Goal: Task Accomplishment & Management: Manage account settings

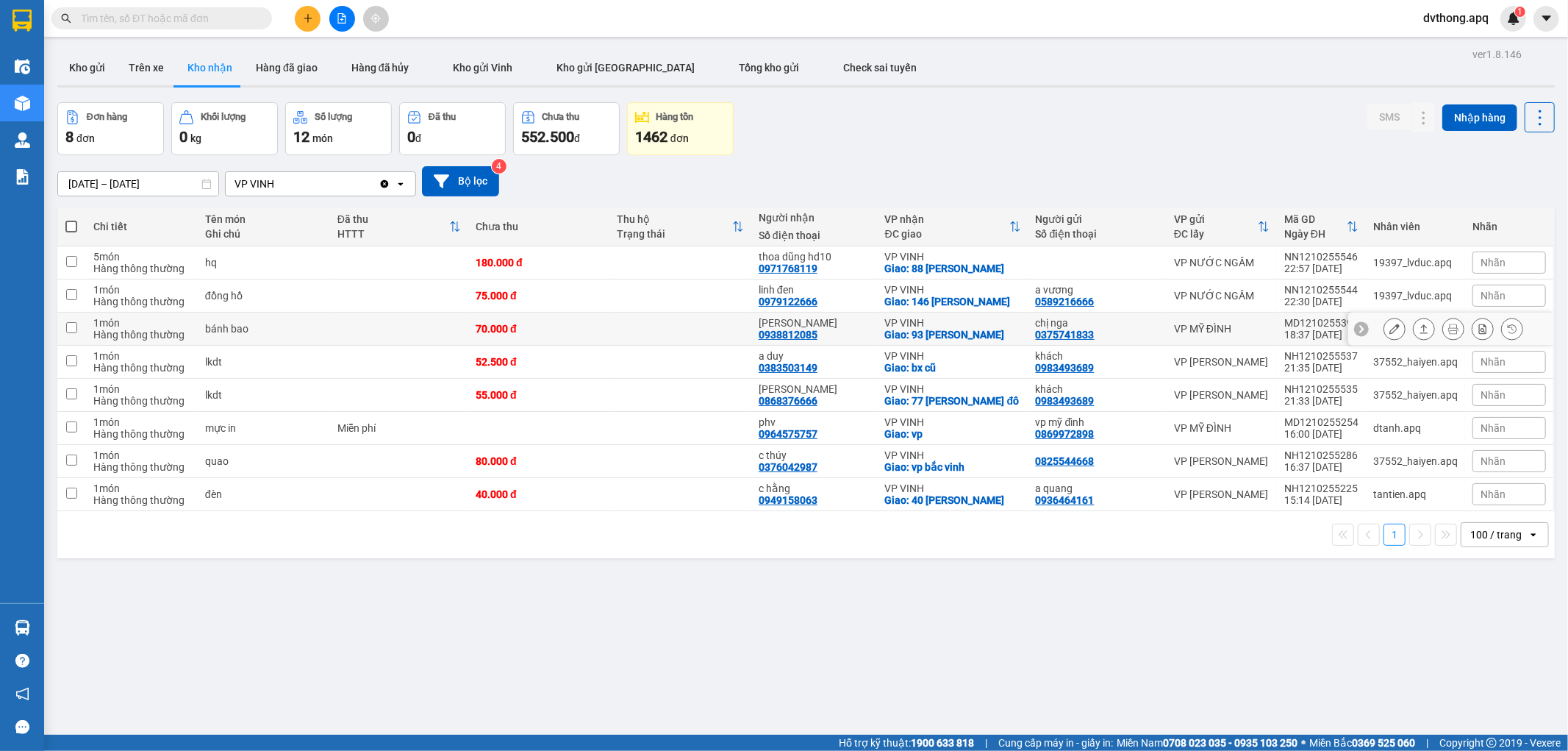
click at [1357, 329] on icon at bounding box center [1361, 328] width 10 height 10
click at [1076, 331] on div "0375741833" at bounding box center [1066, 334] width 59 height 12
click at [603, 325] on td "70.000 đ" at bounding box center [539, 329] width 141 height 33
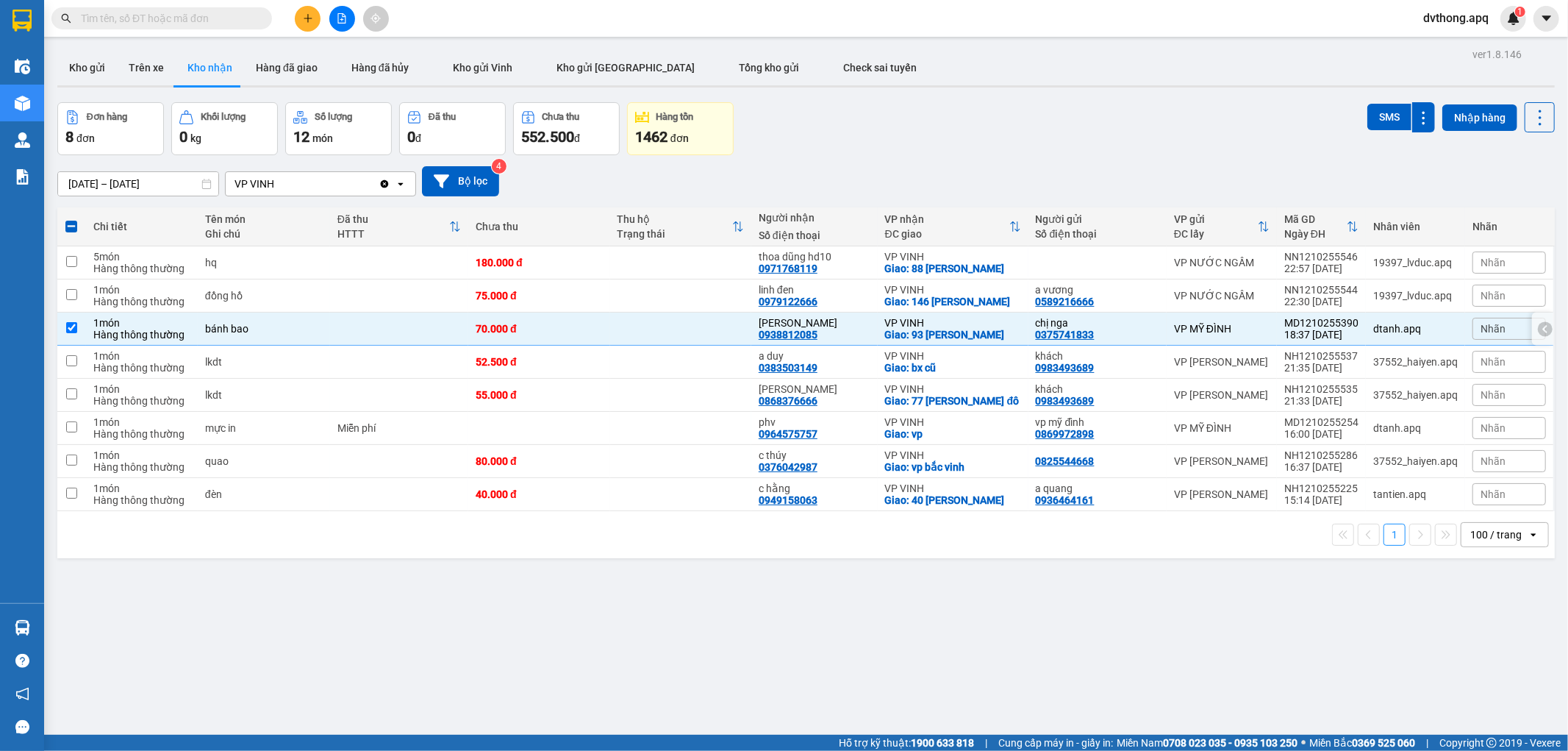
click at [828, 333] on div "thiên ngọc minh 0938812085" at bounding box center [814, 329] width 112 height 23
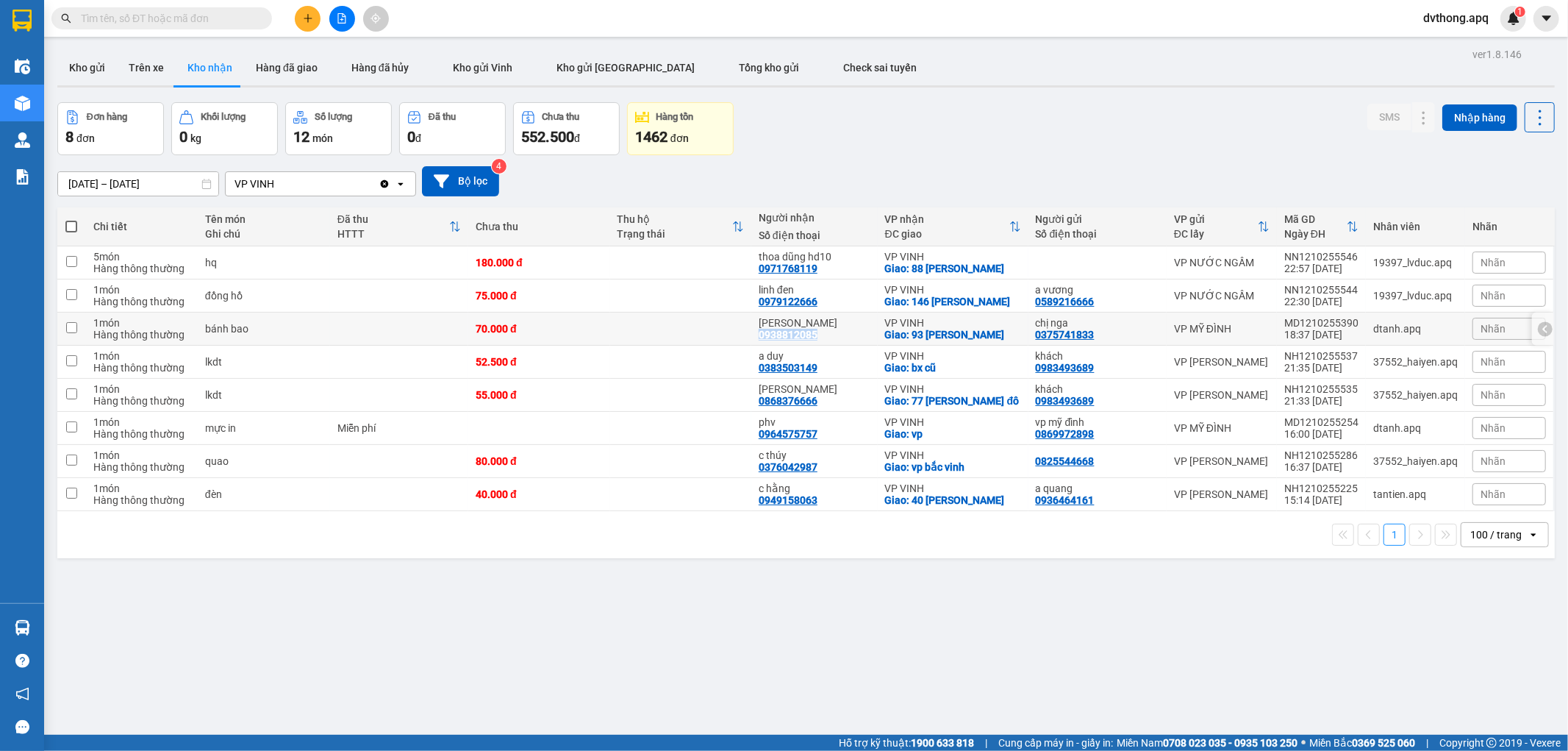
drag, startPoint x: 828, startPoint y: 333, endPoint x: 755, endPoint y: 338, distance: 73.2
click at [755, 338] on td "thiên ngọc minh 0938812085" at bounding box center [815, 329] width 127 height 33
checkbox input "true"
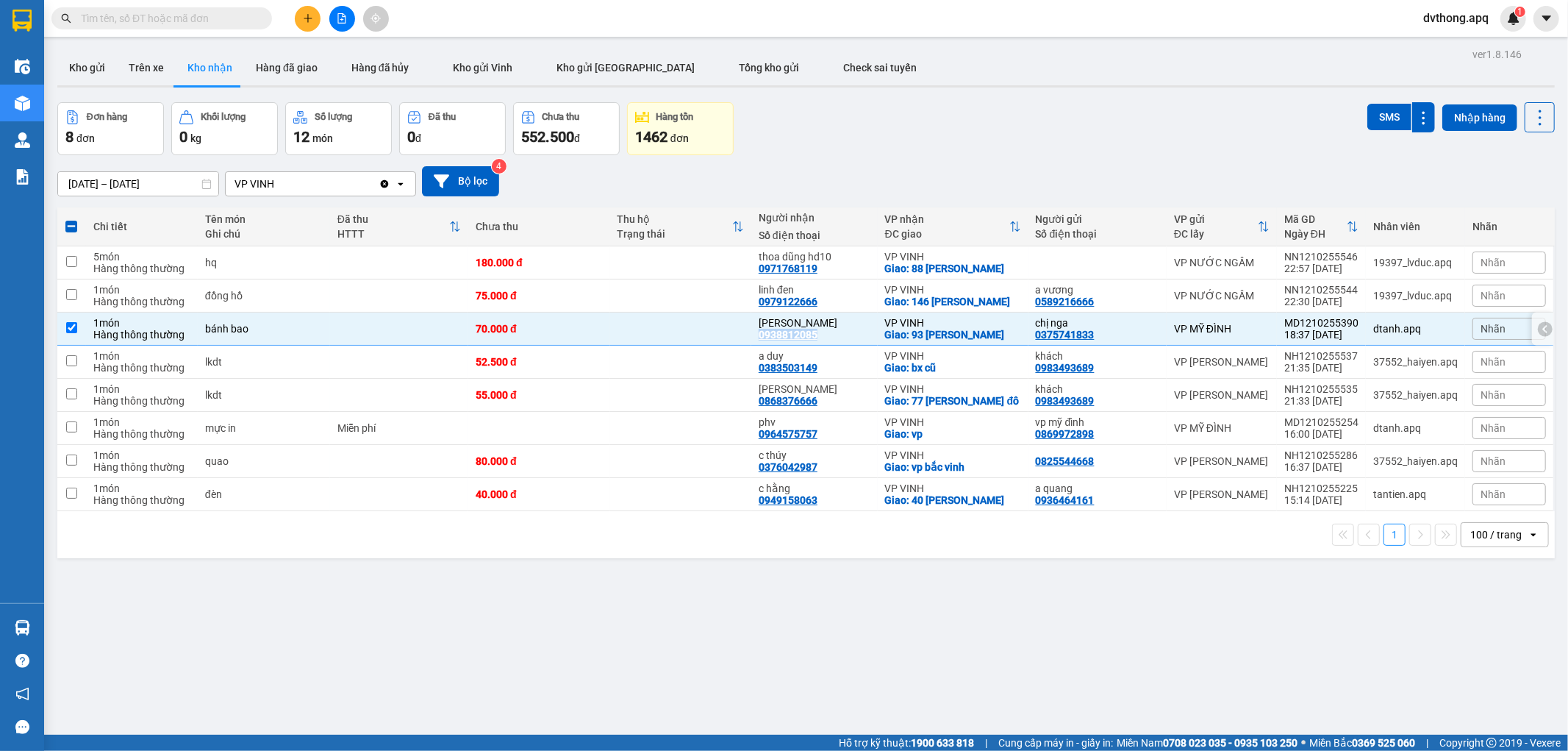
copy div "0938812085"
click at [967, 122] on div "Đơn hàng 8 đơn Khối lượng 0 kg Số lượng 12 món Đã thu 0 đ Chưa thu 552.500 đ Hà…" at bounding box center [806, 128] width 1498 height 53
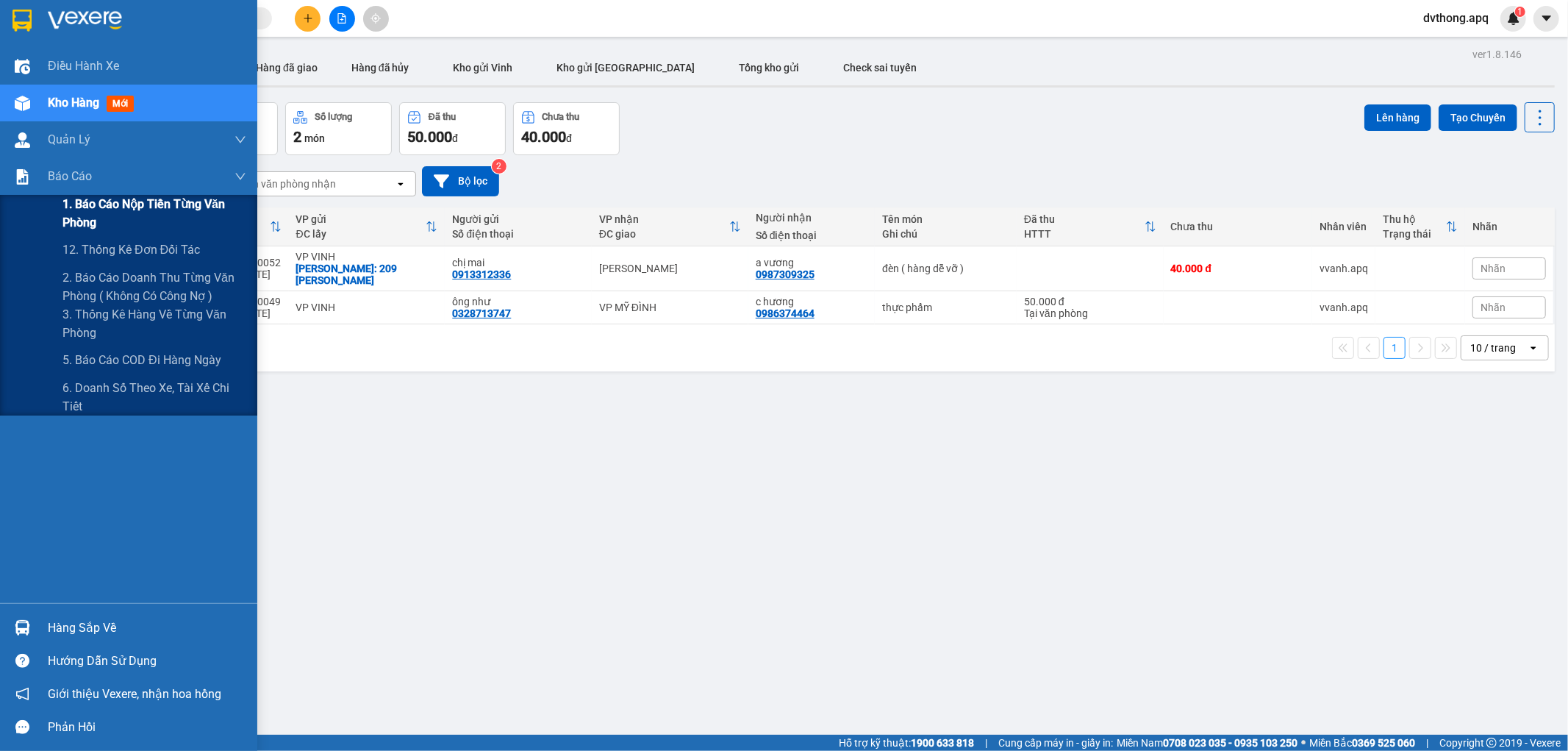
click at [93, 204] on span "1. Báo cáo nộp tiền từng văn phòng" at bounding box center [154, 214] width 184 height 37
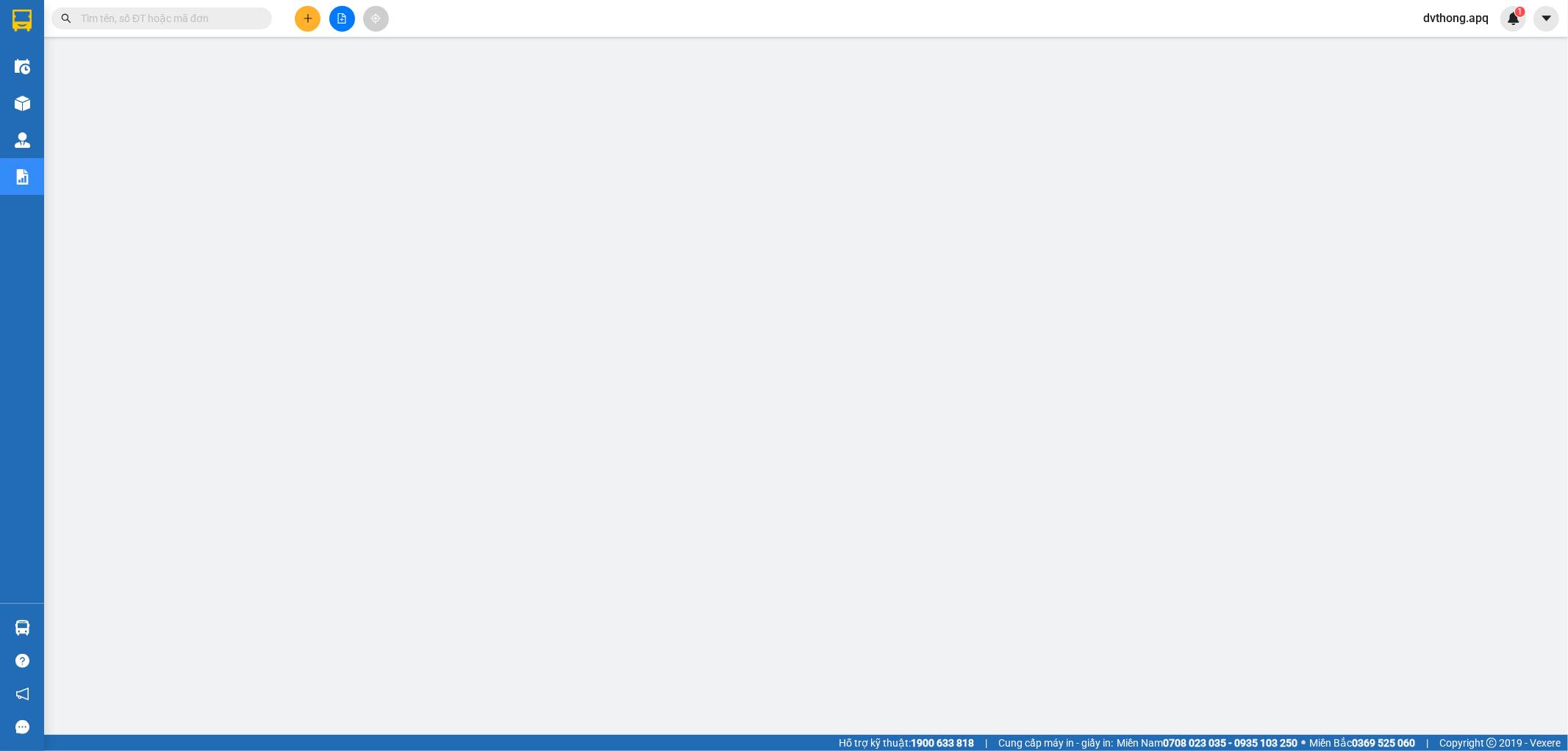
click at [152, 21] on input "text" at bounding box center [167, 18] width 174 height 16
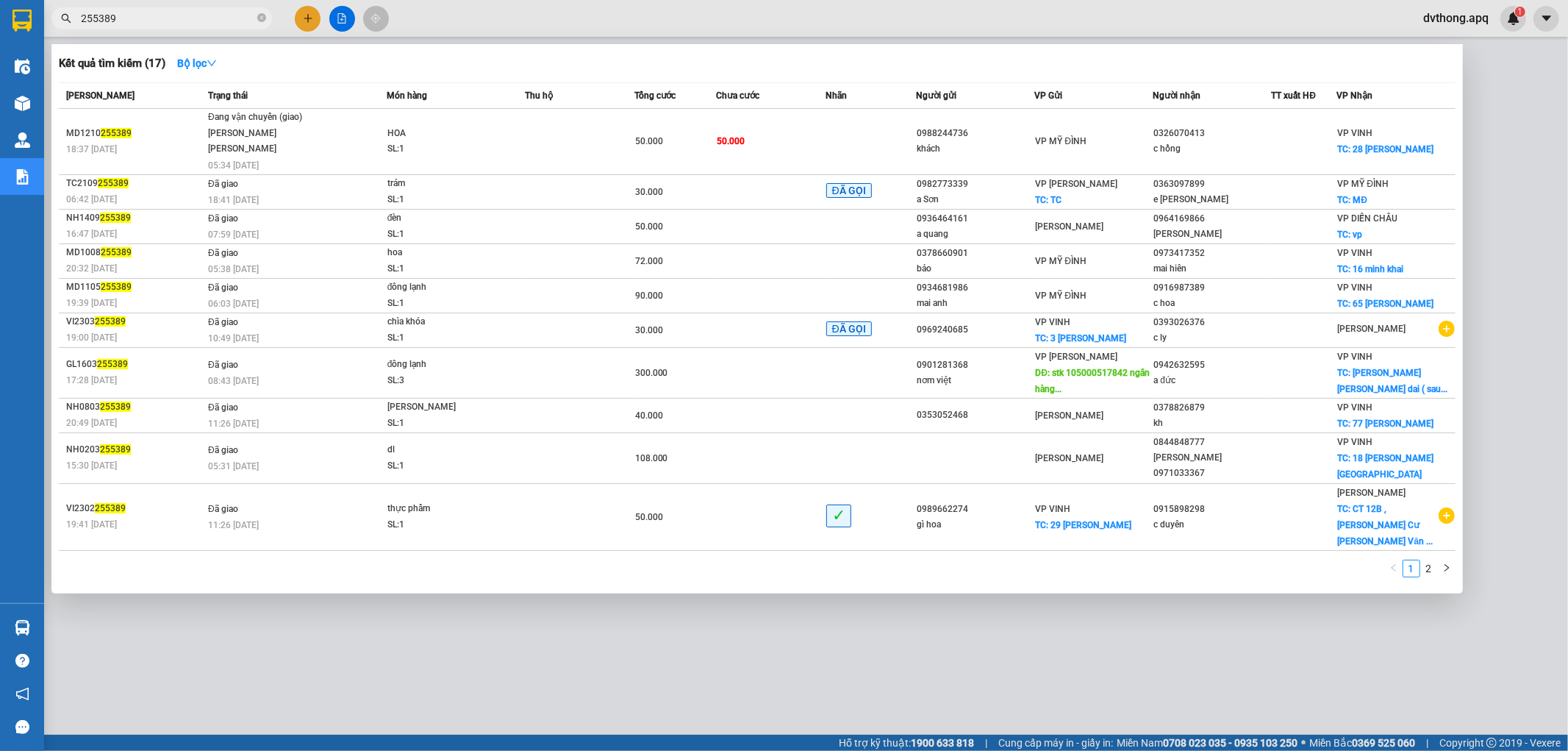
click at [177, 19] on input "255389" at bounding box center [167, 18] width 174 height 16
paste input "0938812085"
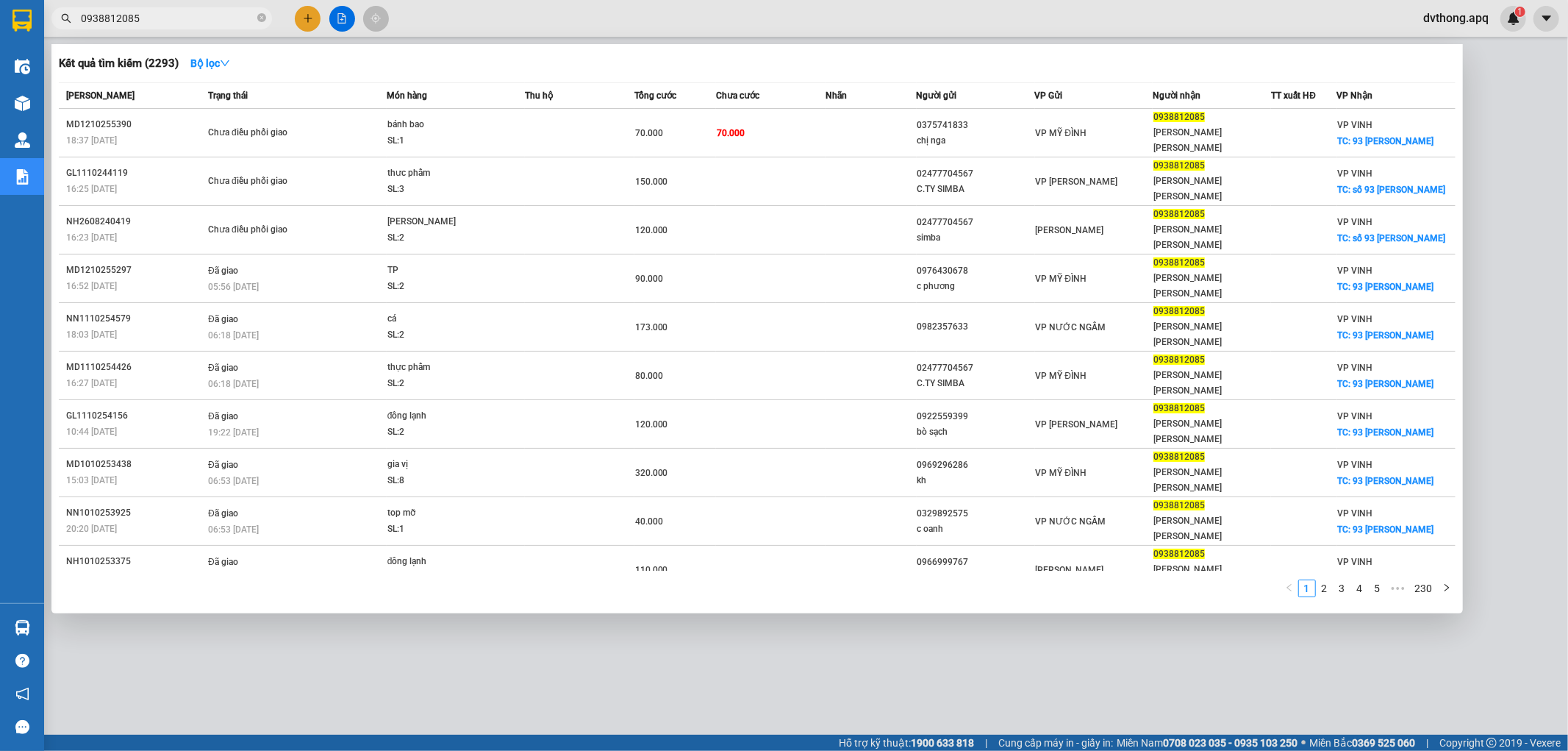
type input "0938812085"
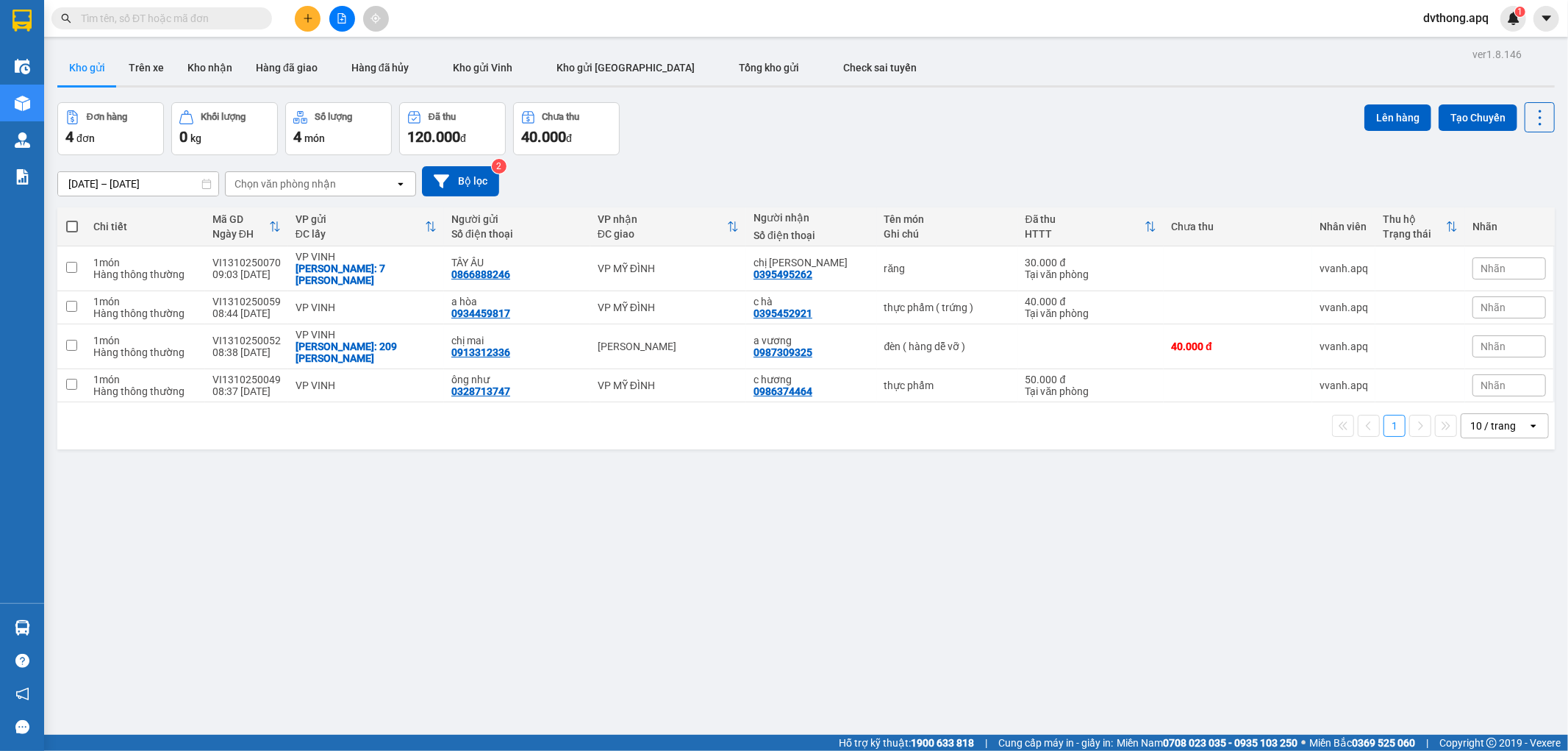
click at [185, 17] on input "text" at bounding box center [167, 18] width 174 height 16
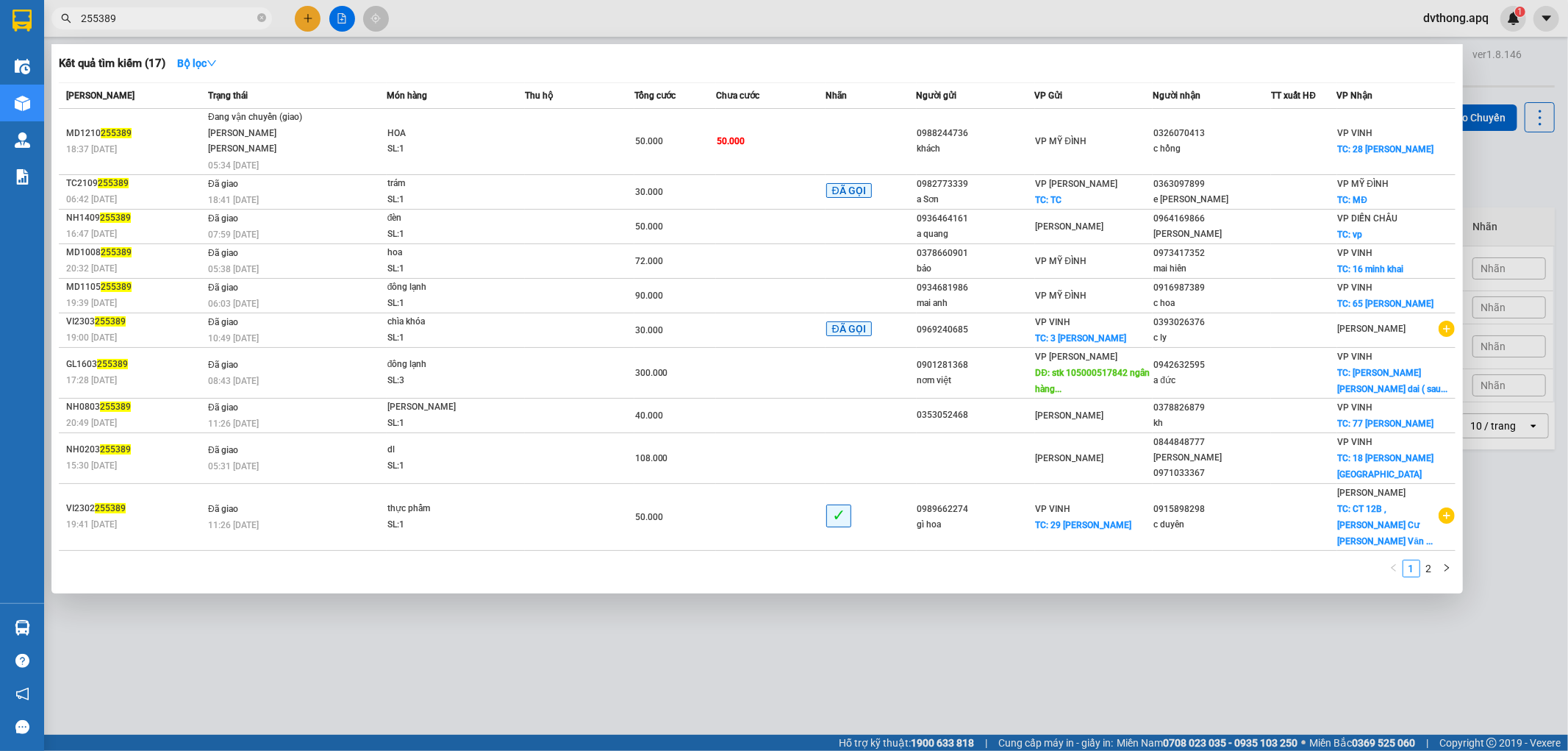
type input "255389"
click at [421, 631] on div at bounding box center [784, 375] width 1568 height 751
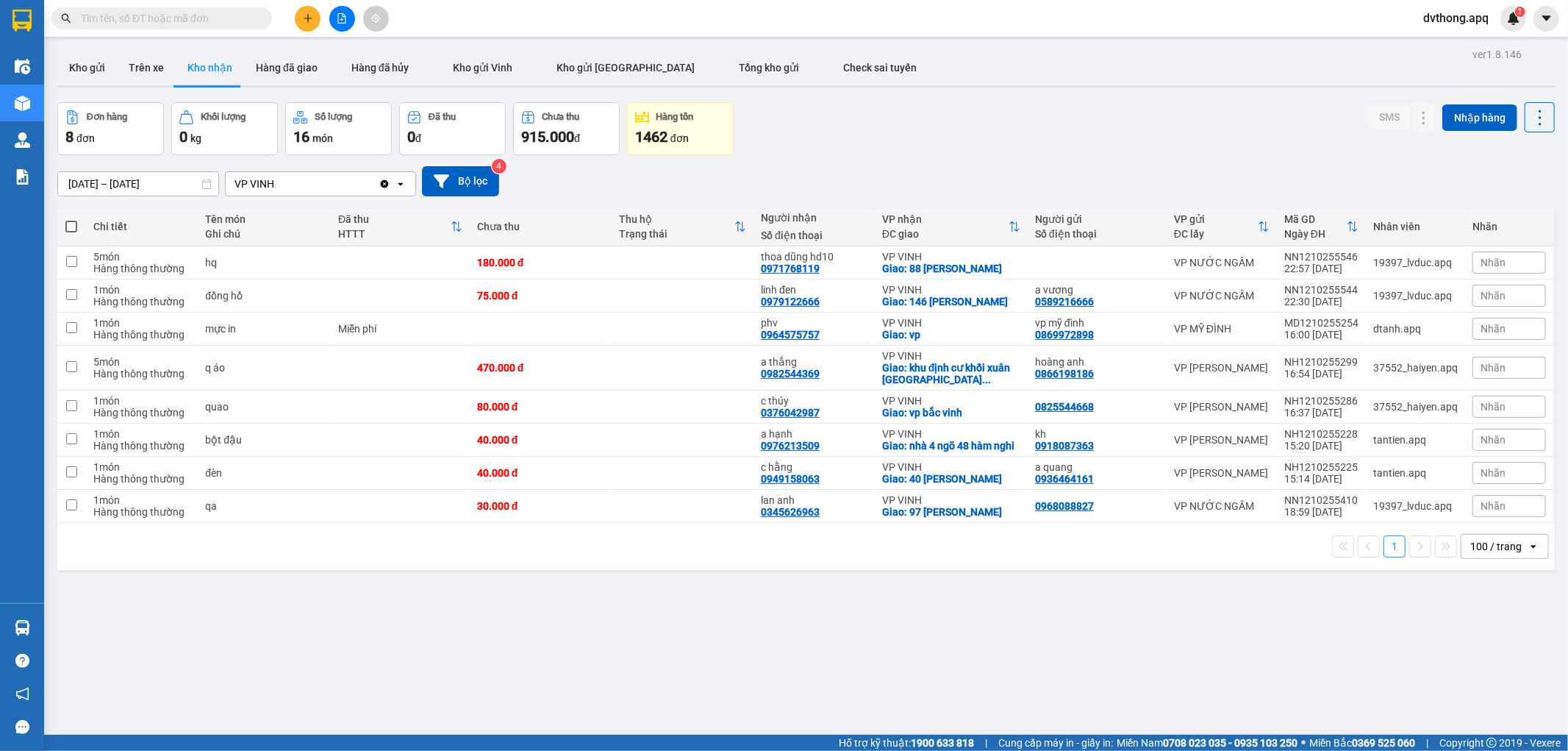
click at [135, 181] on input "13/10/2025 – 13/10/2025" at bounding box center [138, 184] width 161 height 23
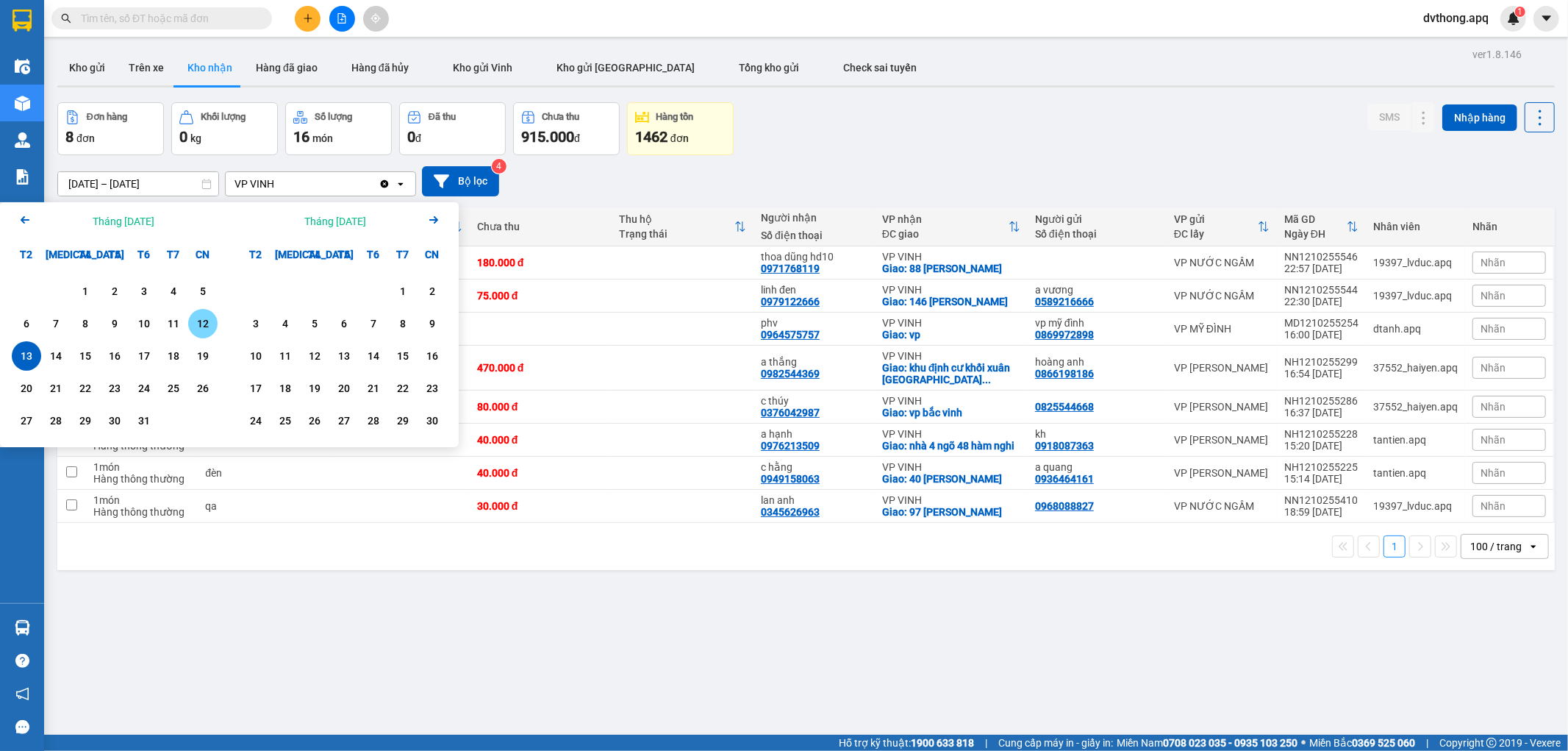
click at [199, 326] on div "12" at bounding box center [203, 323] width 21 height 18
click at [16, 356] on div "13" at bounding box center [26, 356] width 21 height 18
type input "[DATE] – [DATE]"
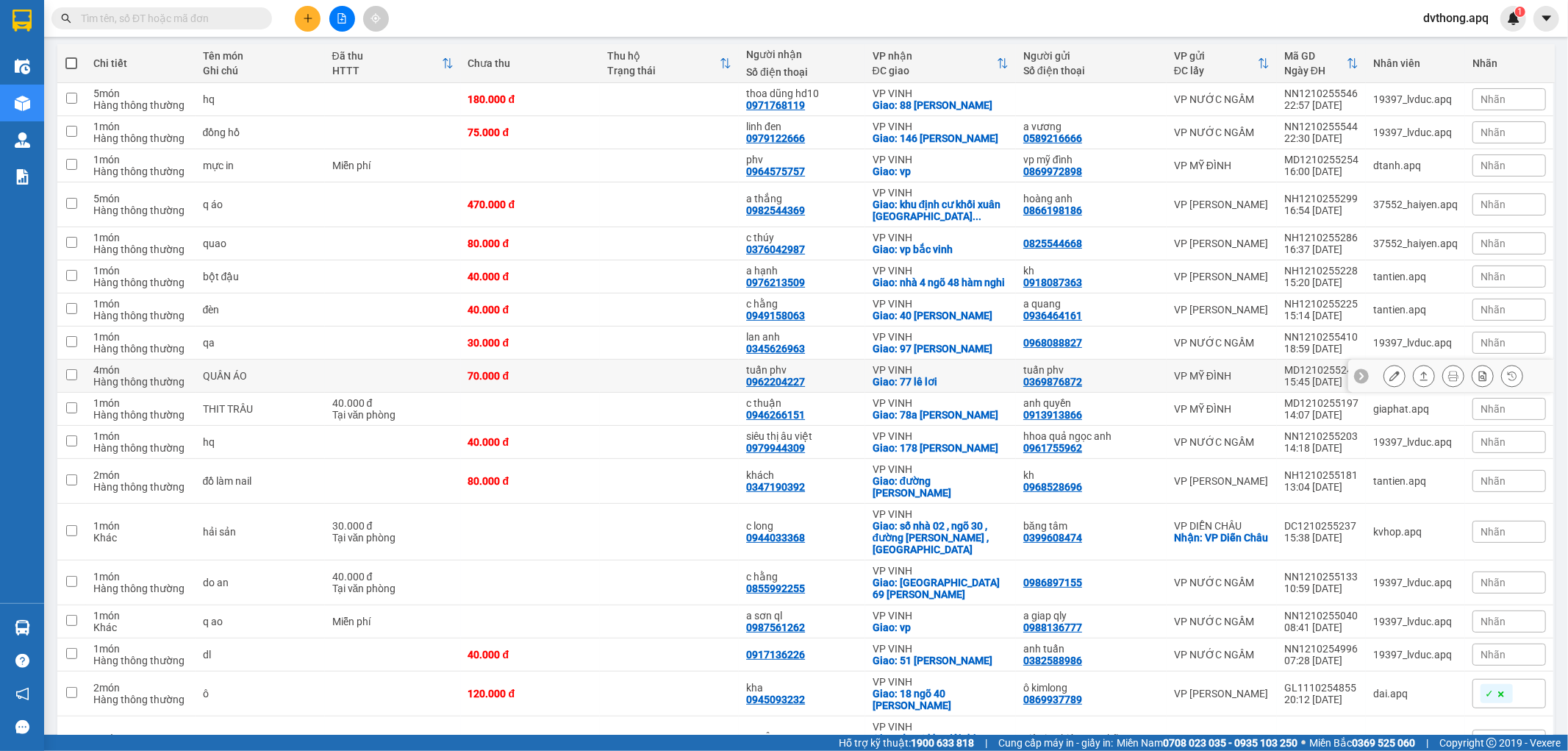
scroll to position [245, 0]
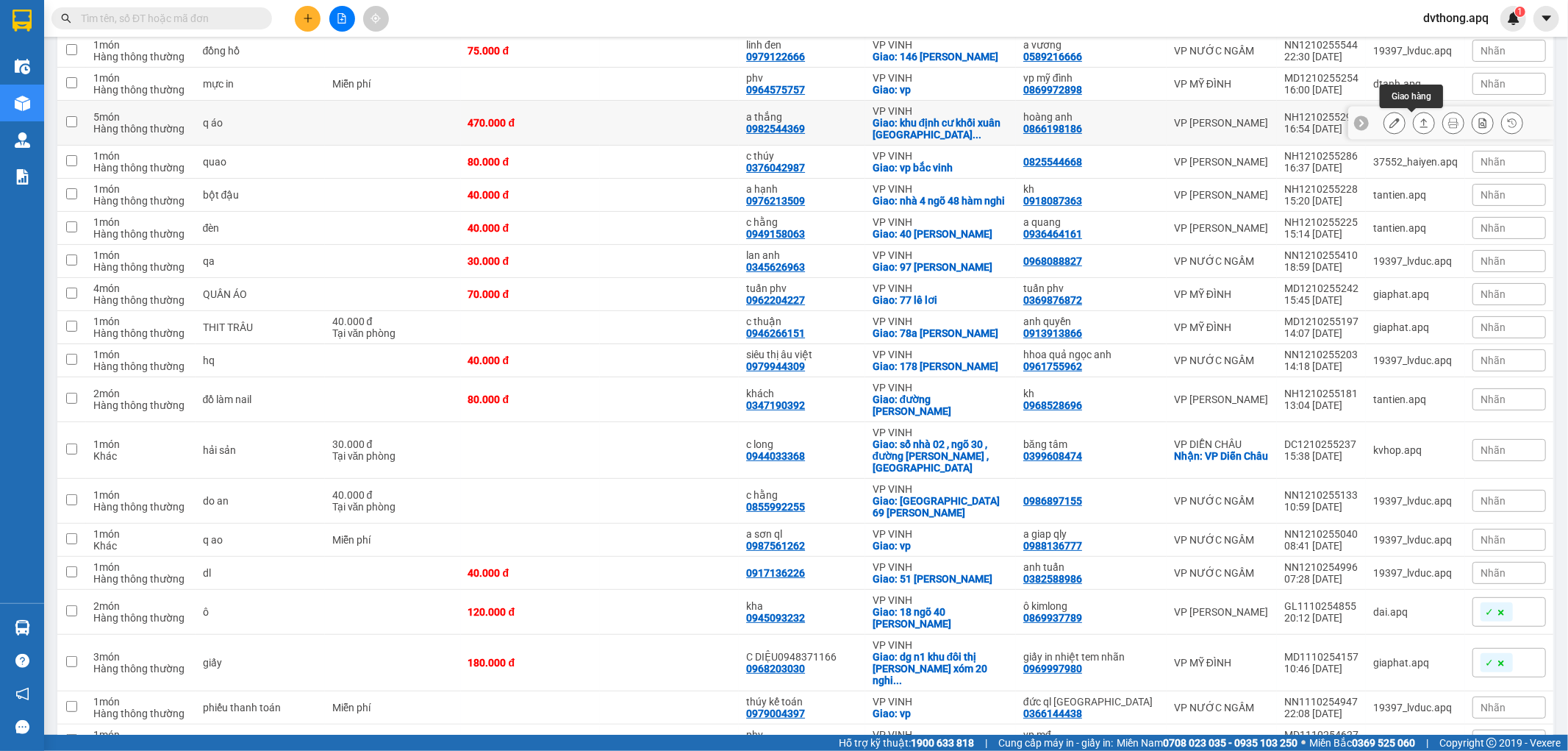
click at [1419, 126] on icon at bounding box center [1424, 122] width 10 height 10
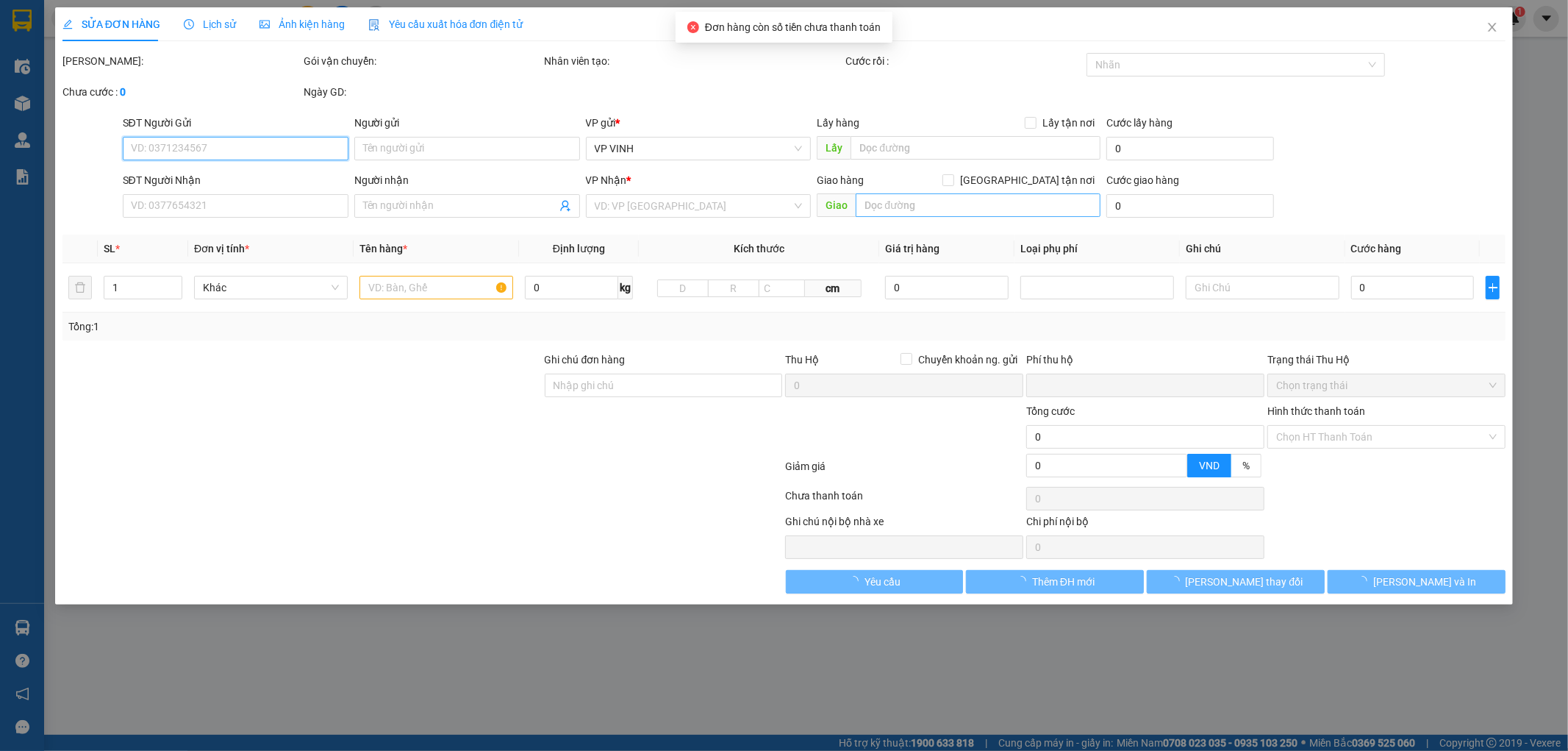
type input "0866198186"
type input "hoàng anh"
type input "0982544369"
type input "a thắng"
checkbox input "true"
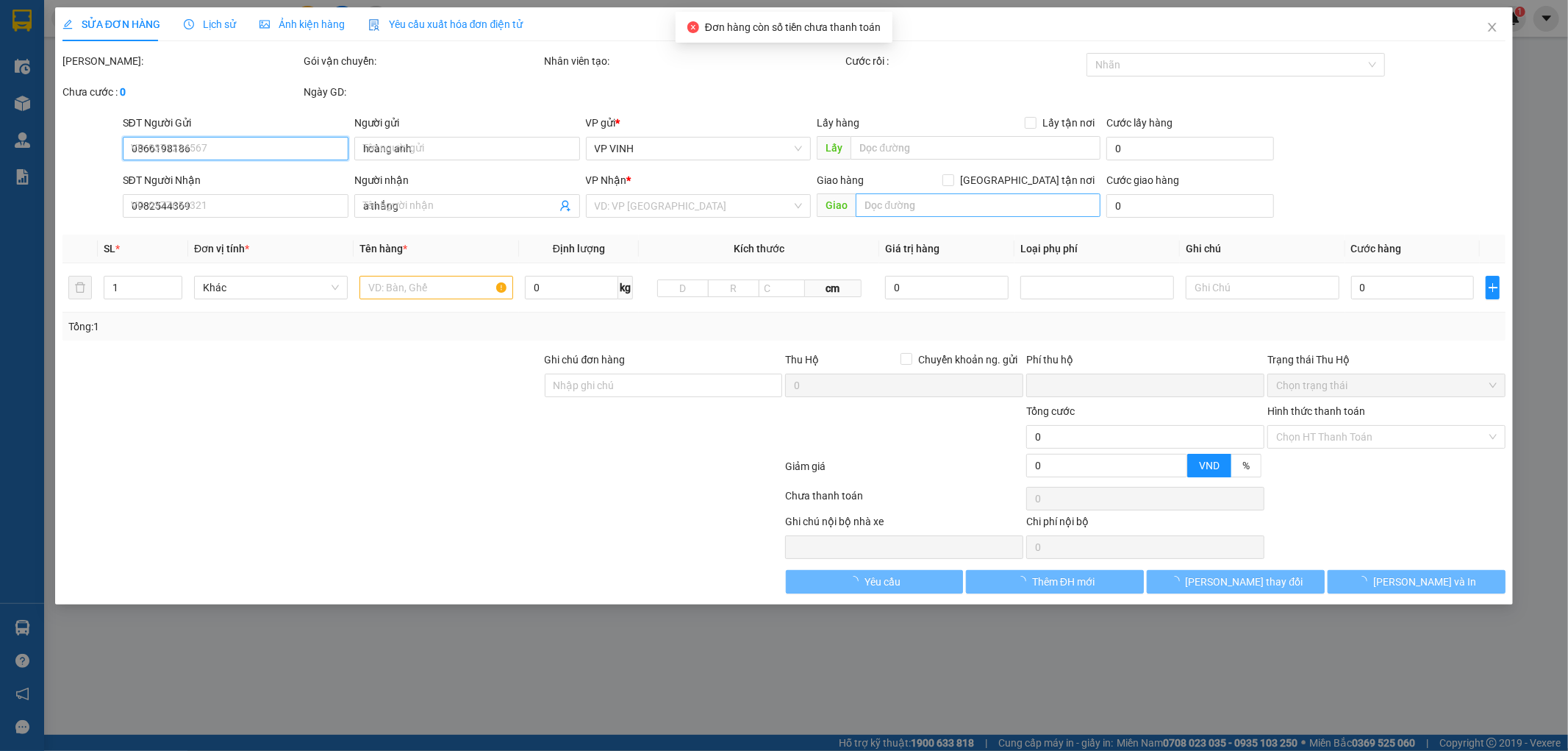
type input "khu định cư khối xuân đồng phường vinh phú"
type input "0"
type input "470.000"
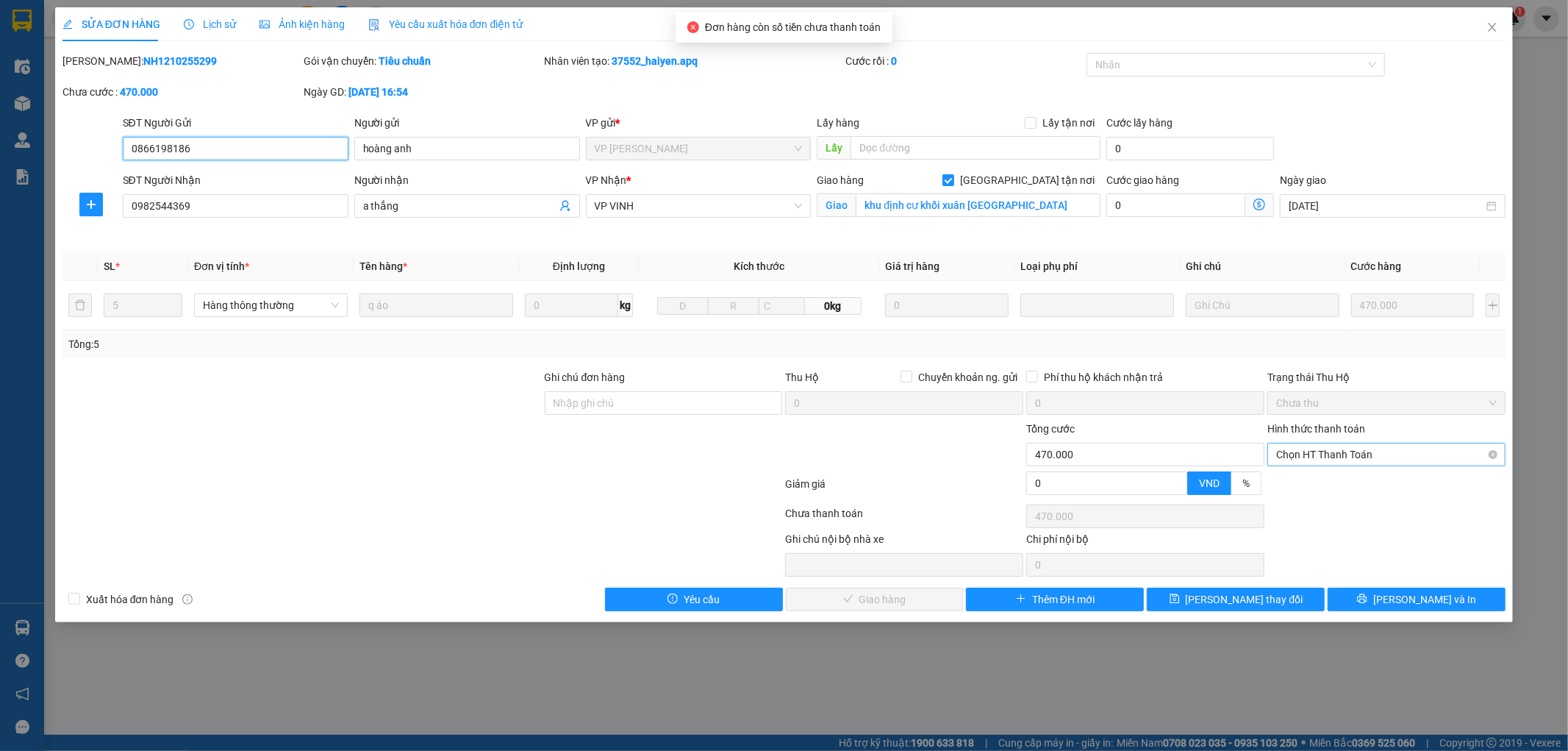
click at [1368, 455] on span "Chọn HT Thanh Toán" at bounding box center [1387, 455] width 221 height 22
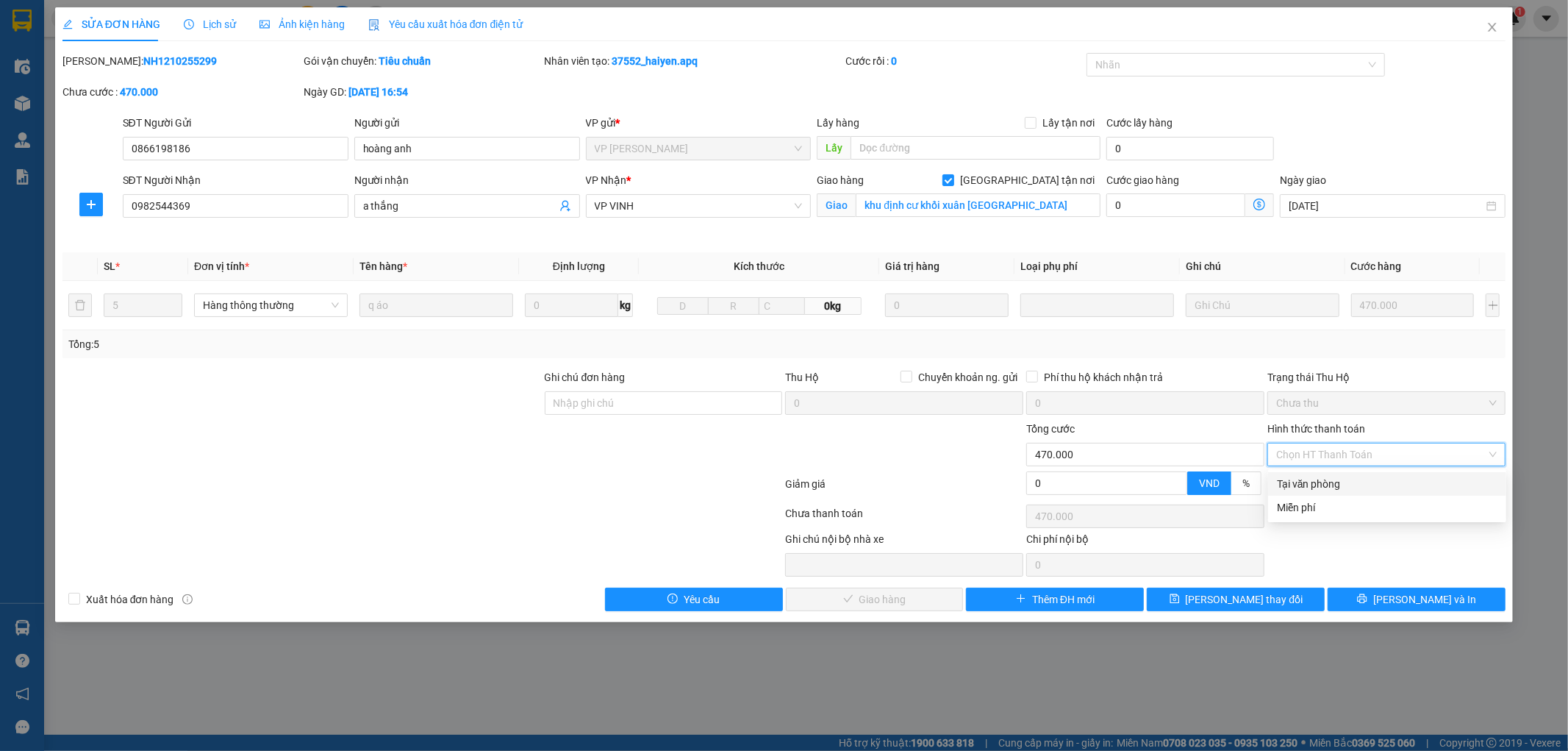
click at [1297, 491] on div "Tại văn phòng" at bounding box center [1387, 483] width 221 height 16
type input "0"
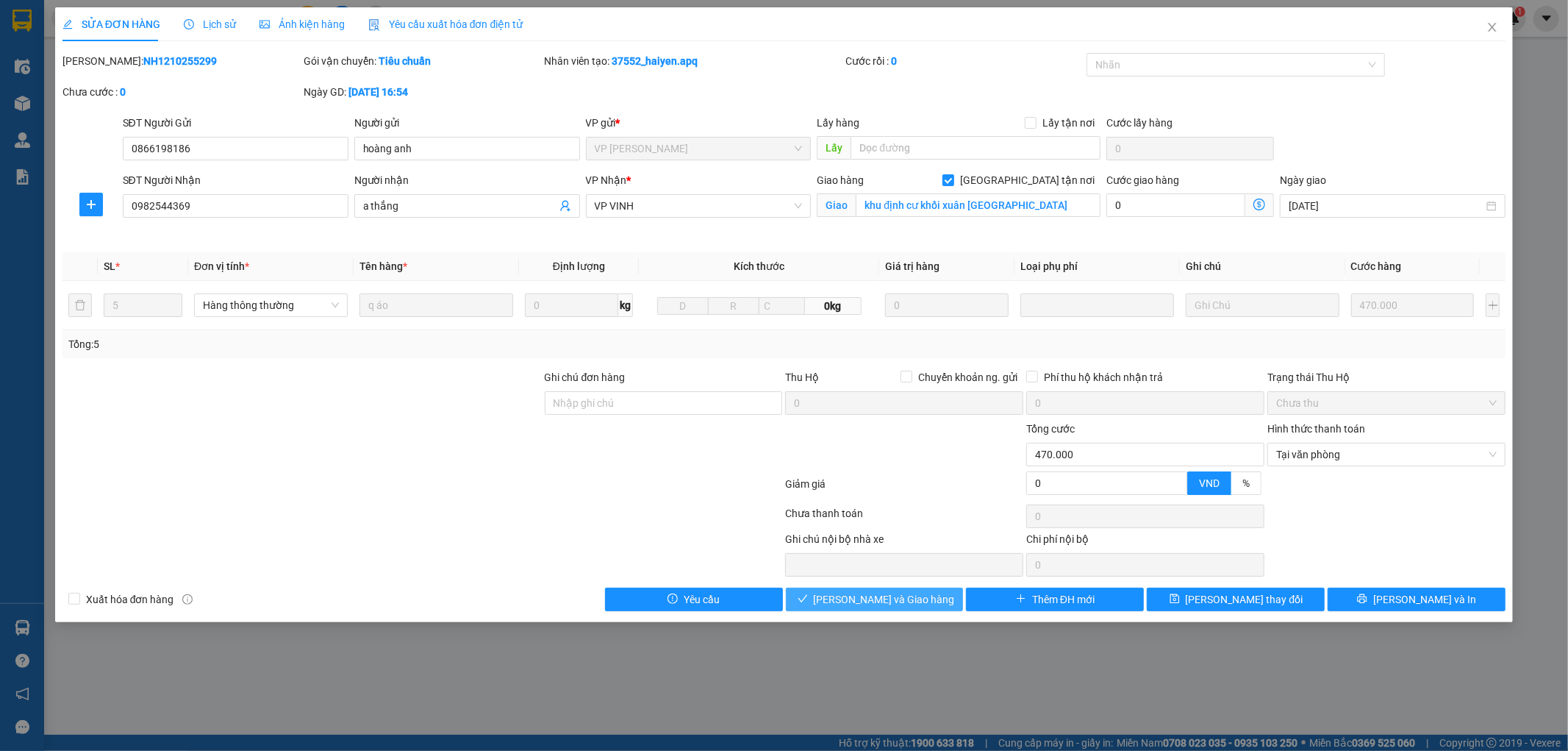
click at [886, 600] on span "Lưu và Giao hàng" at bounding box center [884, 599] width 141 height 16
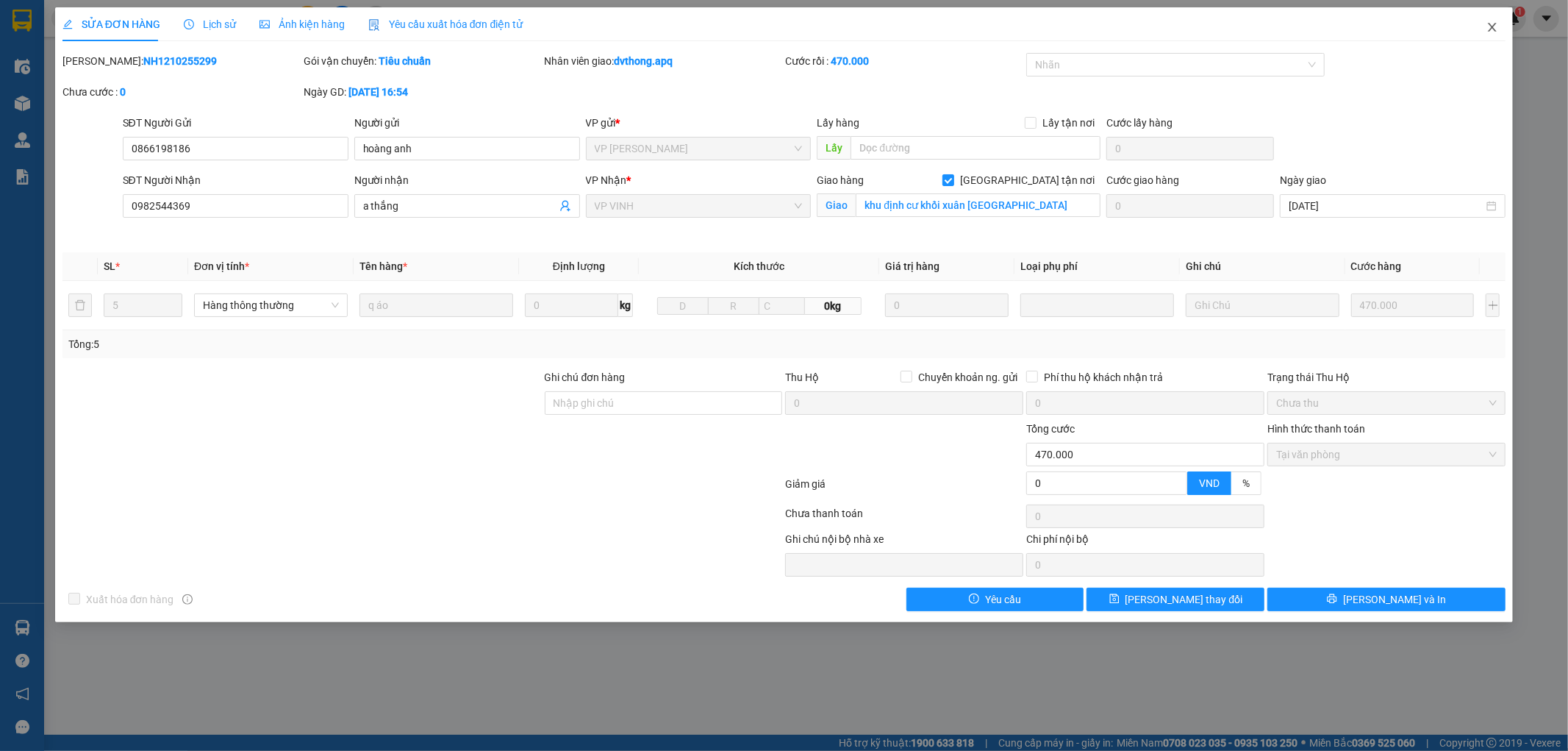
click at [1487, 20] on span "Close" at bounding box center [1492, 28] width 41 height 41
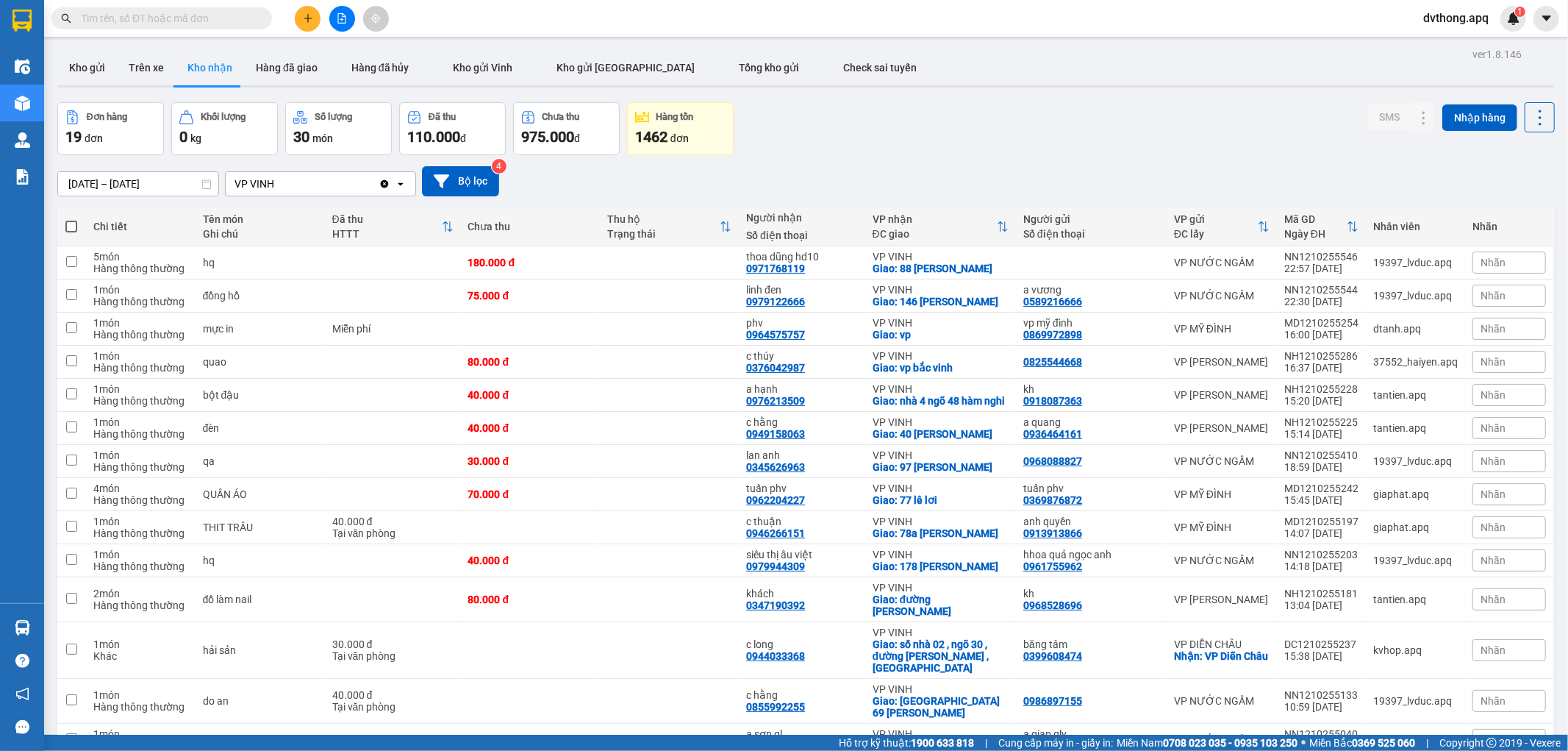
click at [105, 181] on input "[DATE] – [DATE]" at bounding box center [138, 184] width 161 height 23
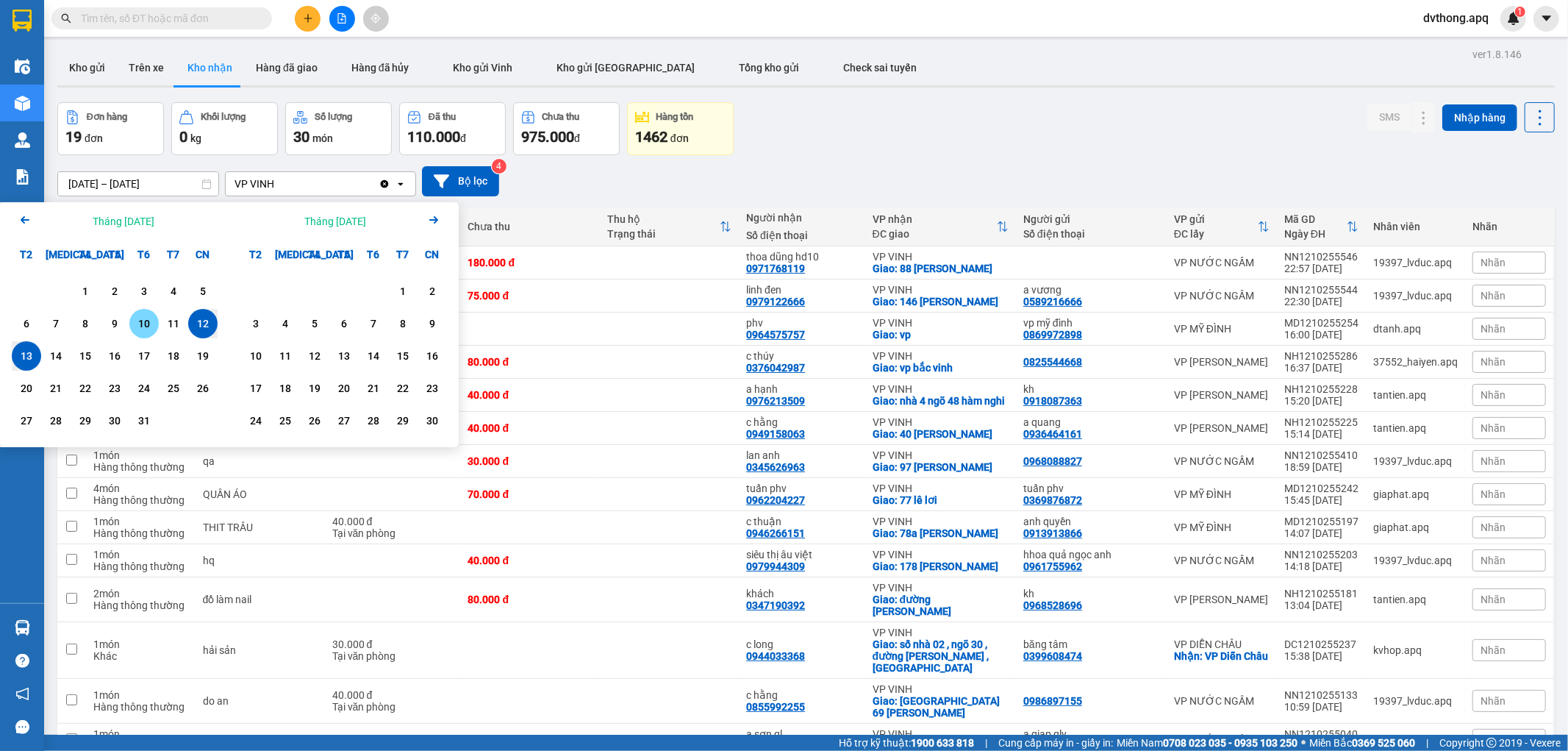
click at [143, 324] on div "10" at bounding box center [144, 323] width 21 height 18
click at [31, 363] on div "13" at bounding box center [26, 356] width 21 height 18
type input "10/10/2025 – 13/10/2025"
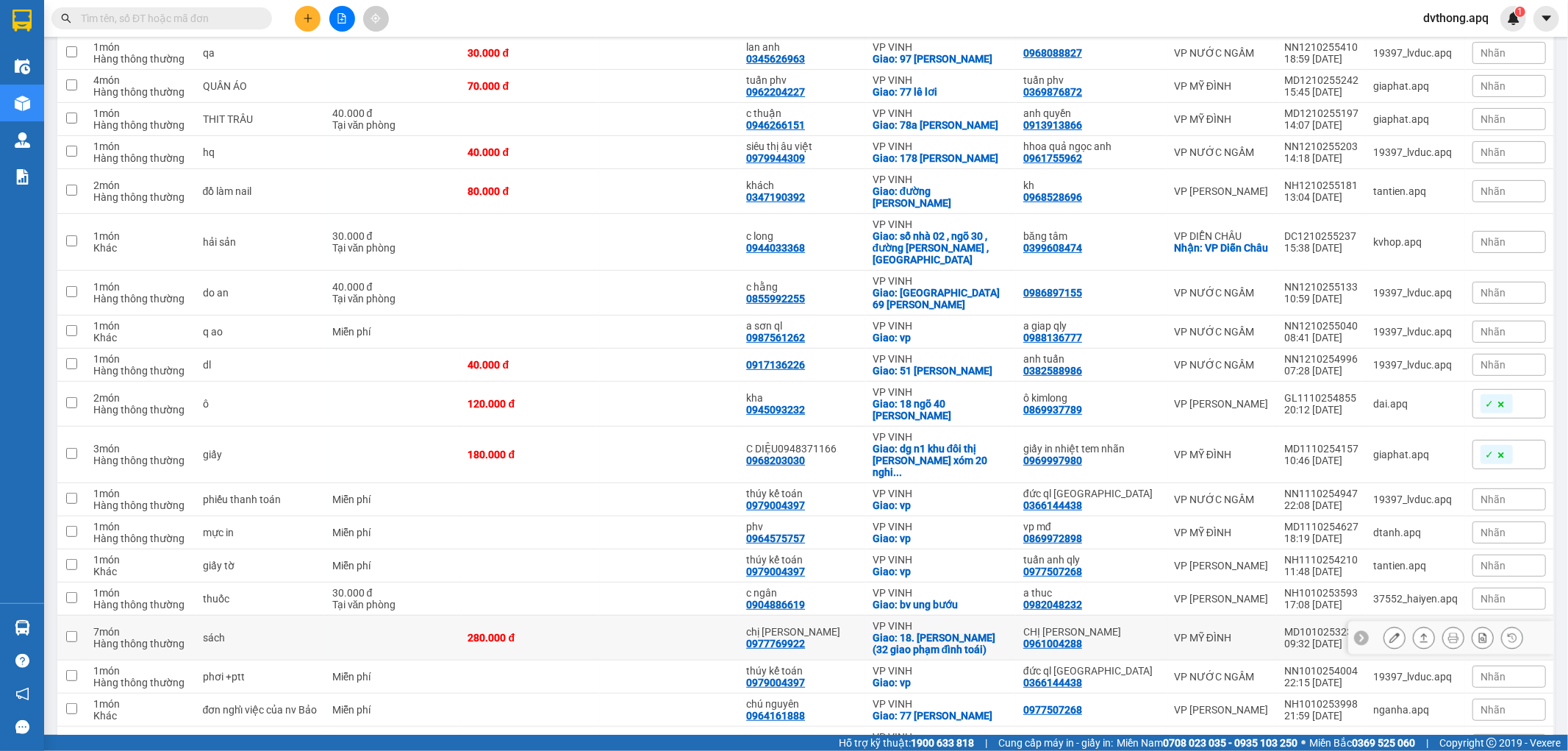
scroll to position [596, 0]
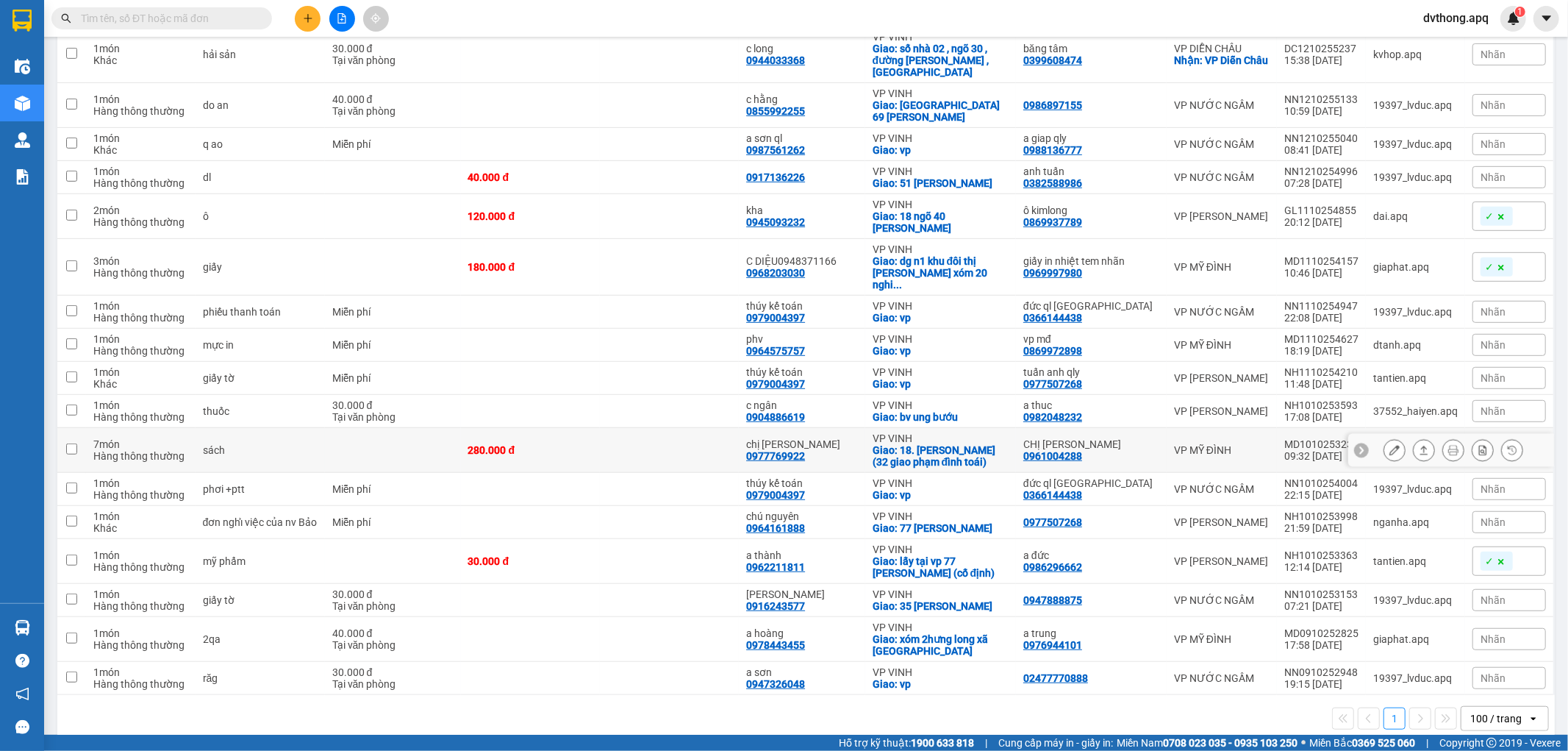
click at [1357, 445] on icon at bounding box center [1361, 449] width 10 height 10
click at [1346, 438] on div "MD1010253233" at bounding box center [1322, 444] width 74 height 12
checkbox input "true"
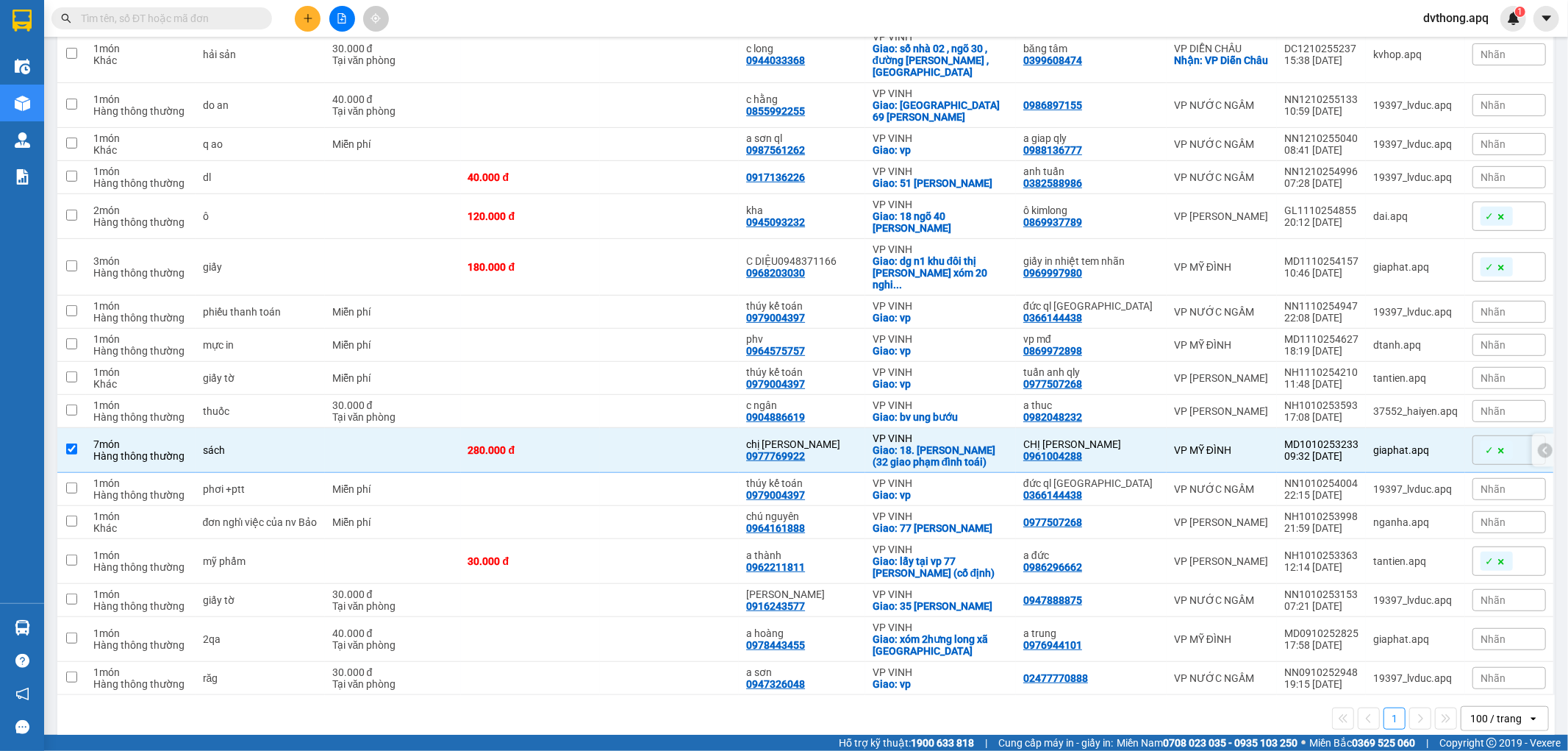
click at [1540, 445] on icon at bounding box center [1545, 449] width 10 height 10
click at [1421, 445] on icon at bounding box center [1424, 449] width 8 height 8
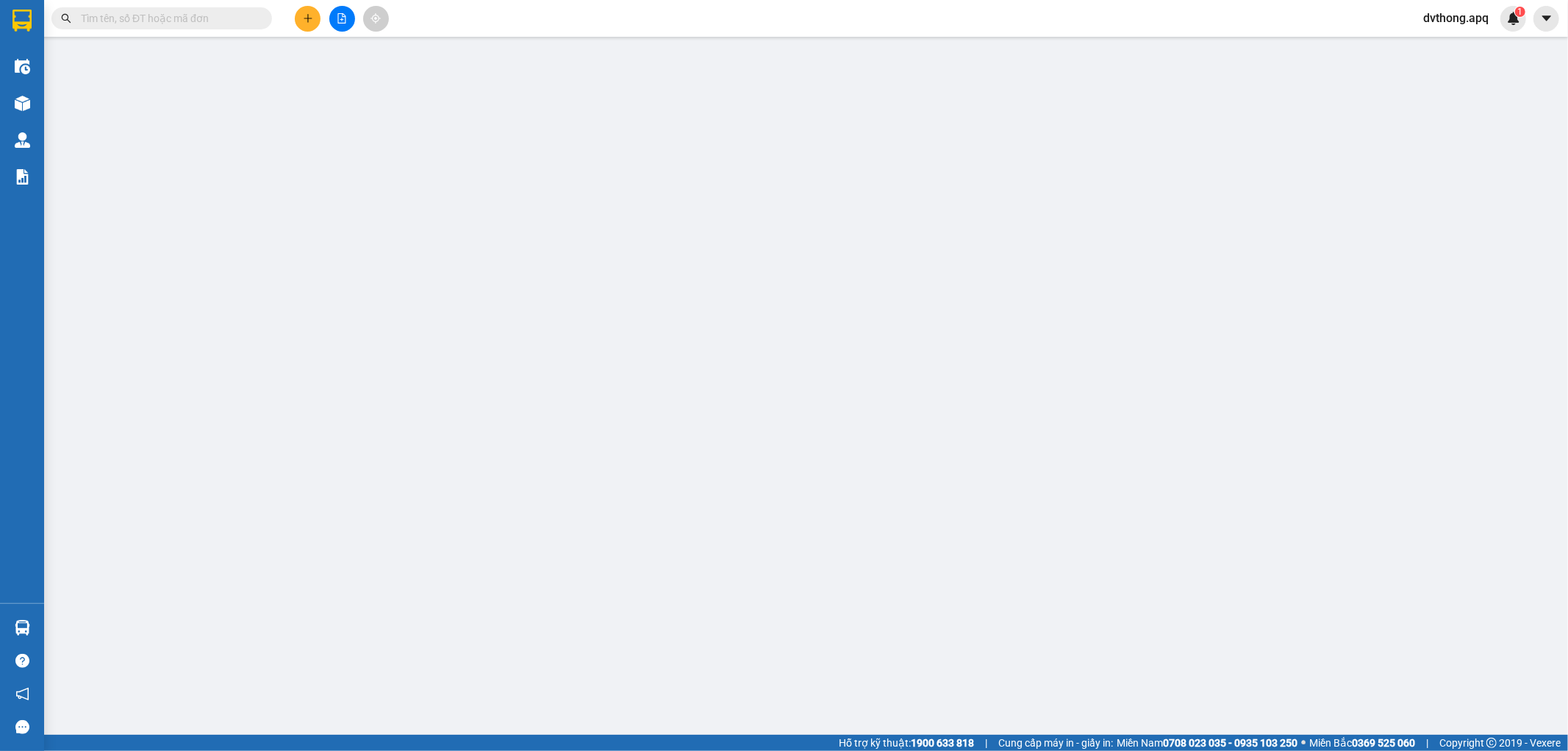
type input "0961004288"
type input "CHỊ LY"
type input "0977769922"
type input "chị Trang"
checkbox input "true"
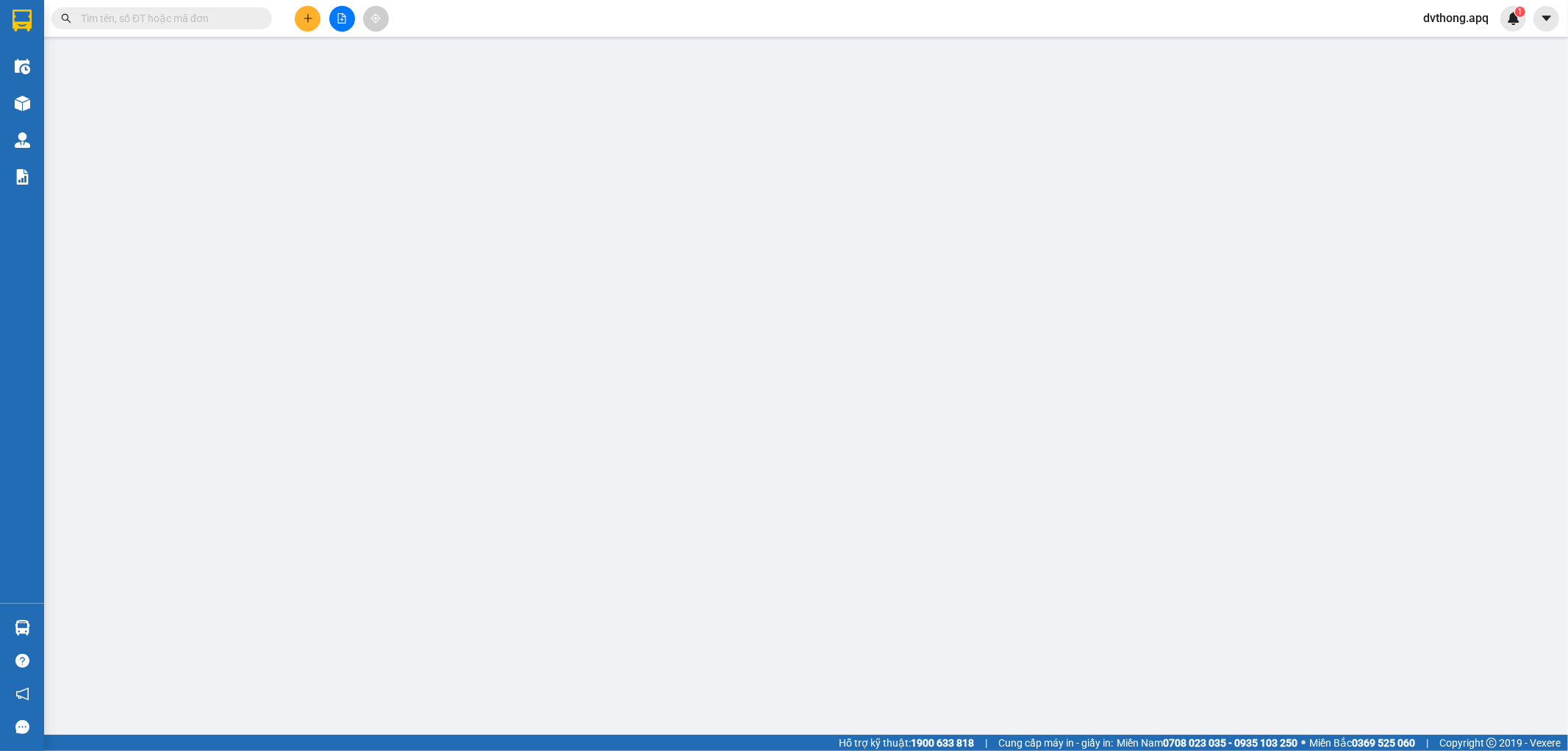
type input "18. Lê Nin(32 giao phạm đình toái)"
type input "0"
type input "280.000"
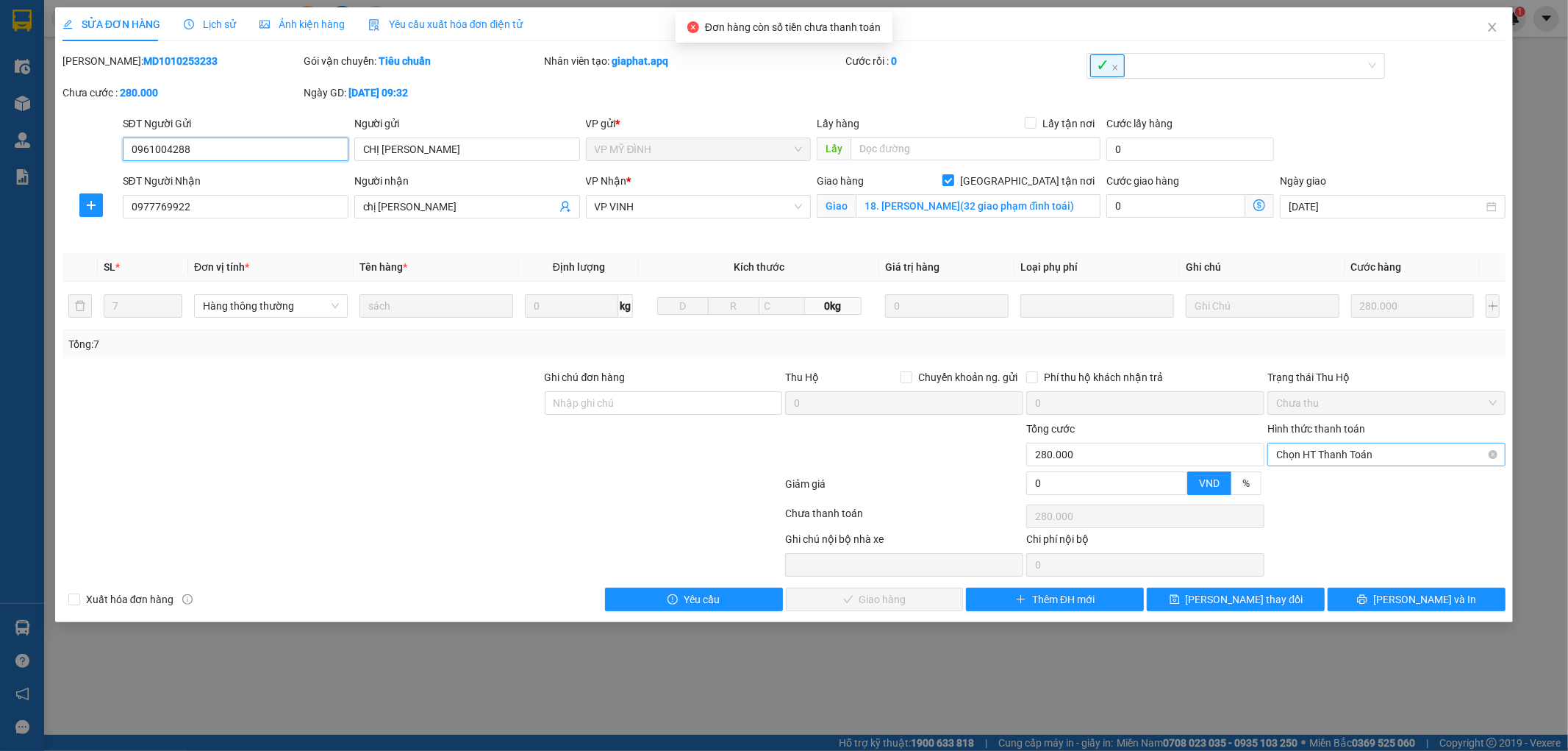
click at [1339, 448] on span "Chọn HT Thanh Toán" at bounding box center [1387, 455] width 221 height 22
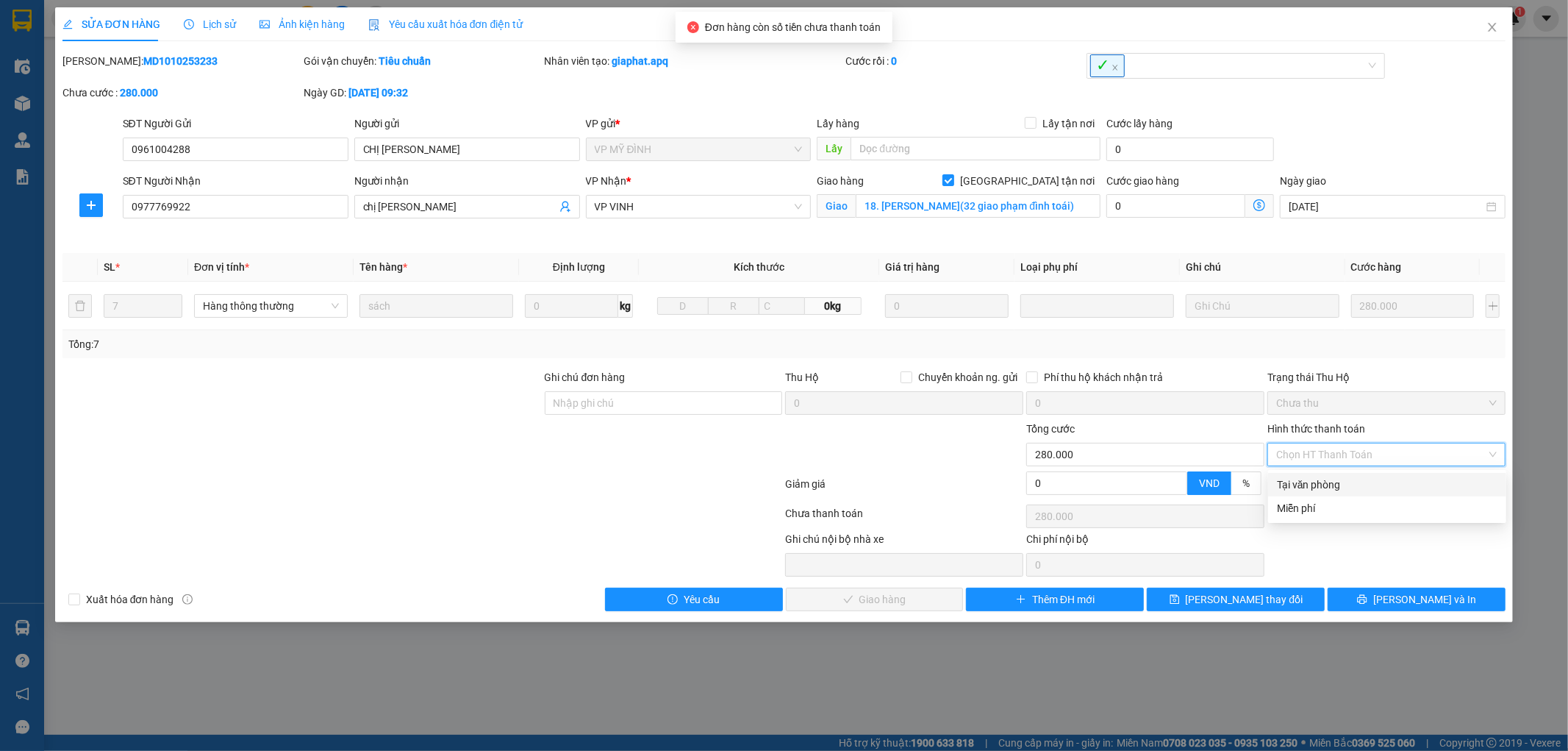
click at [1333, 482] on div "Tại văn phòng" at bounding box center [1387, 484] width 221 height 16
type input "0"
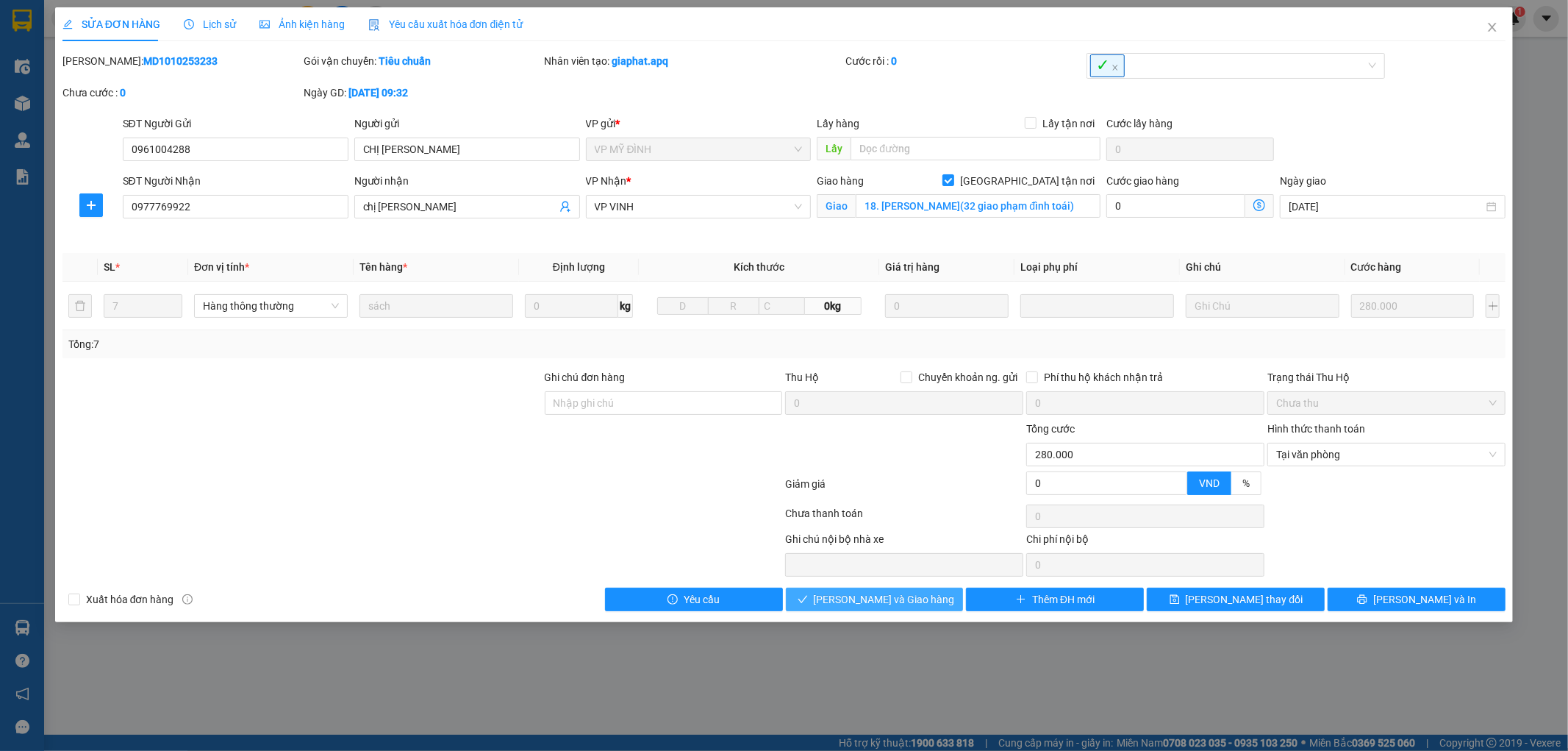
click at [872, 592] on span "Lưu và Giao hàng" at bounding box center [884, 599] width 141 height 16
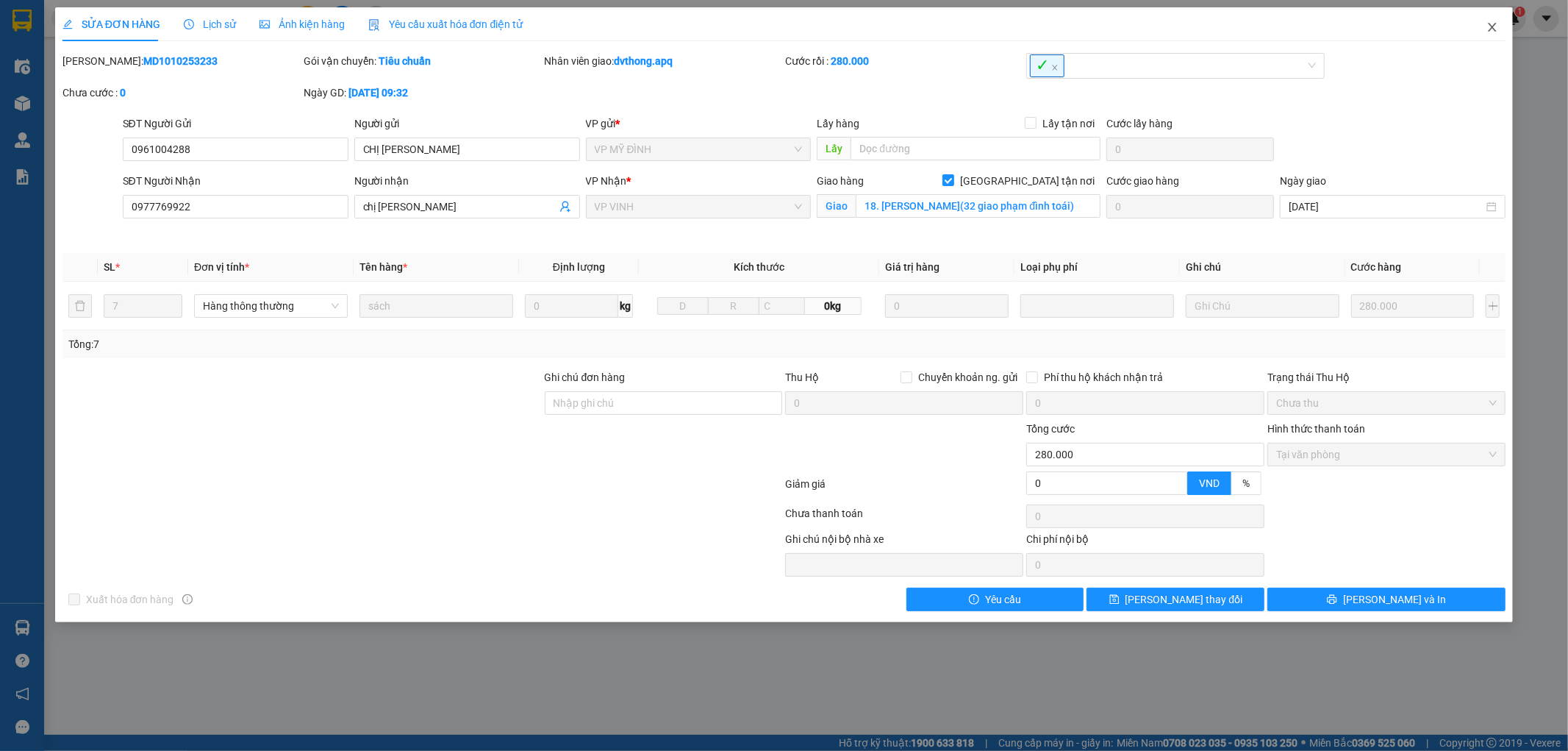
click at [1495, 29] on icon "close" at bounding box center [1492, 27] width 12 height 12
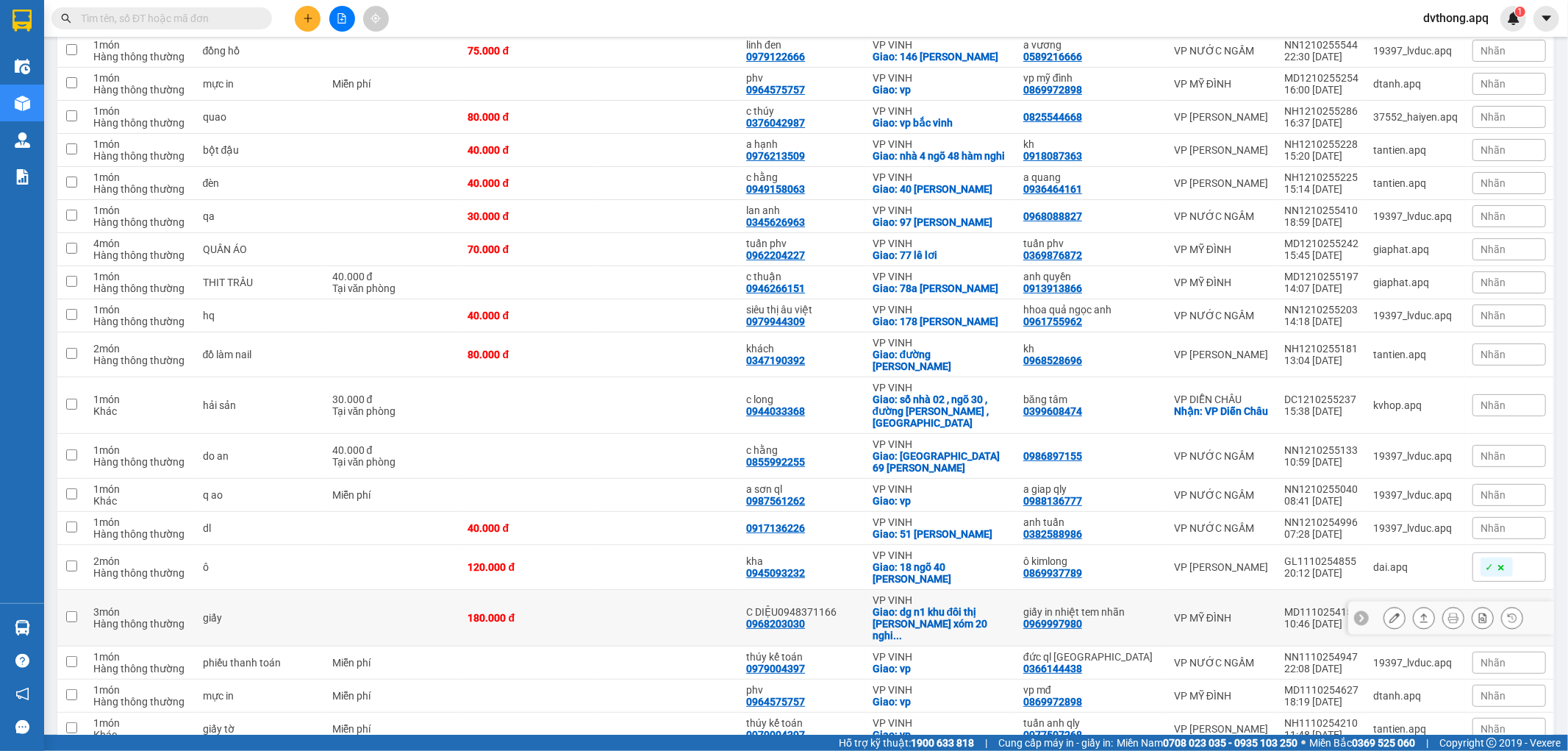
scroll to position [326, 0]
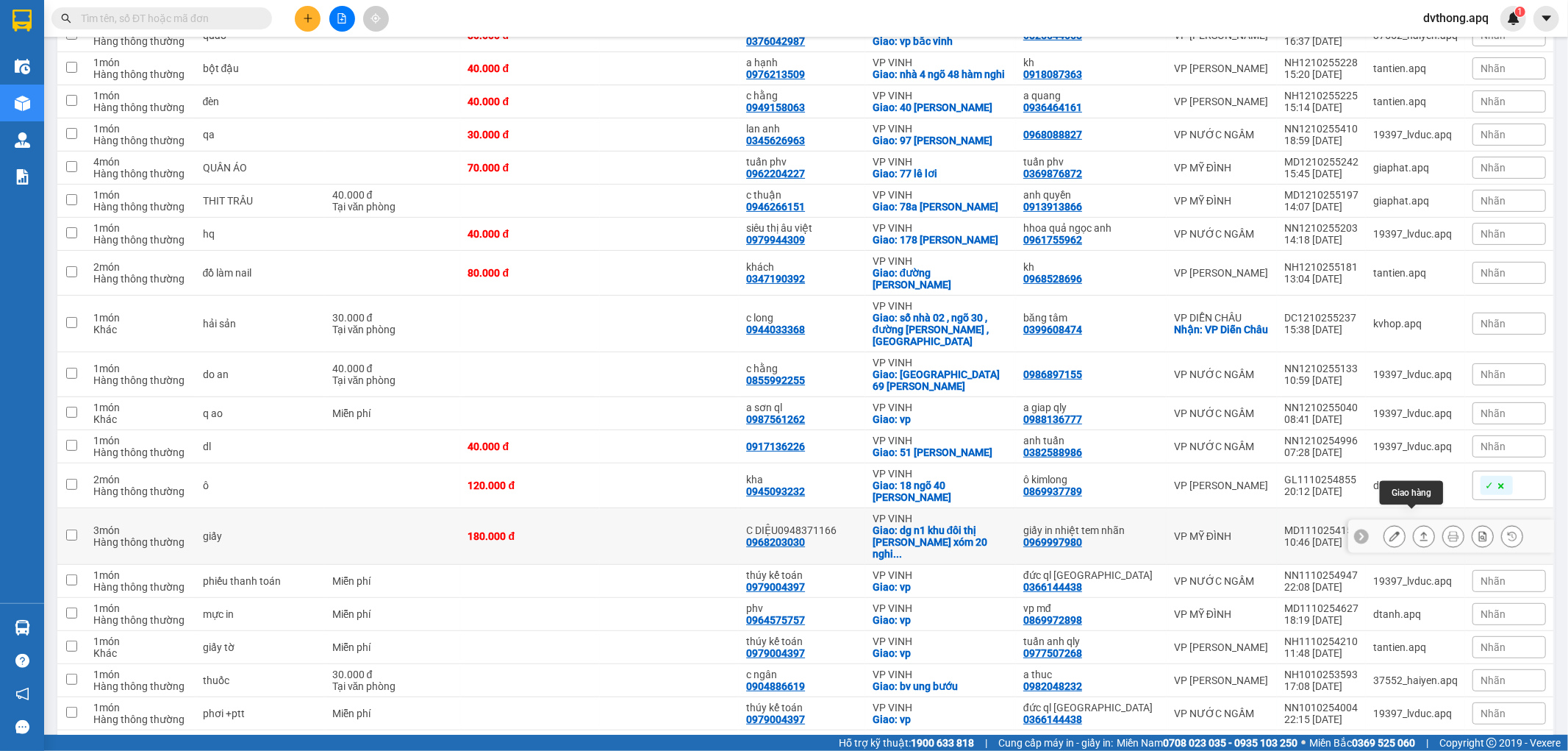
click at [1419, 531] on icon at bounding box center [1424, 536] width 10 height 10
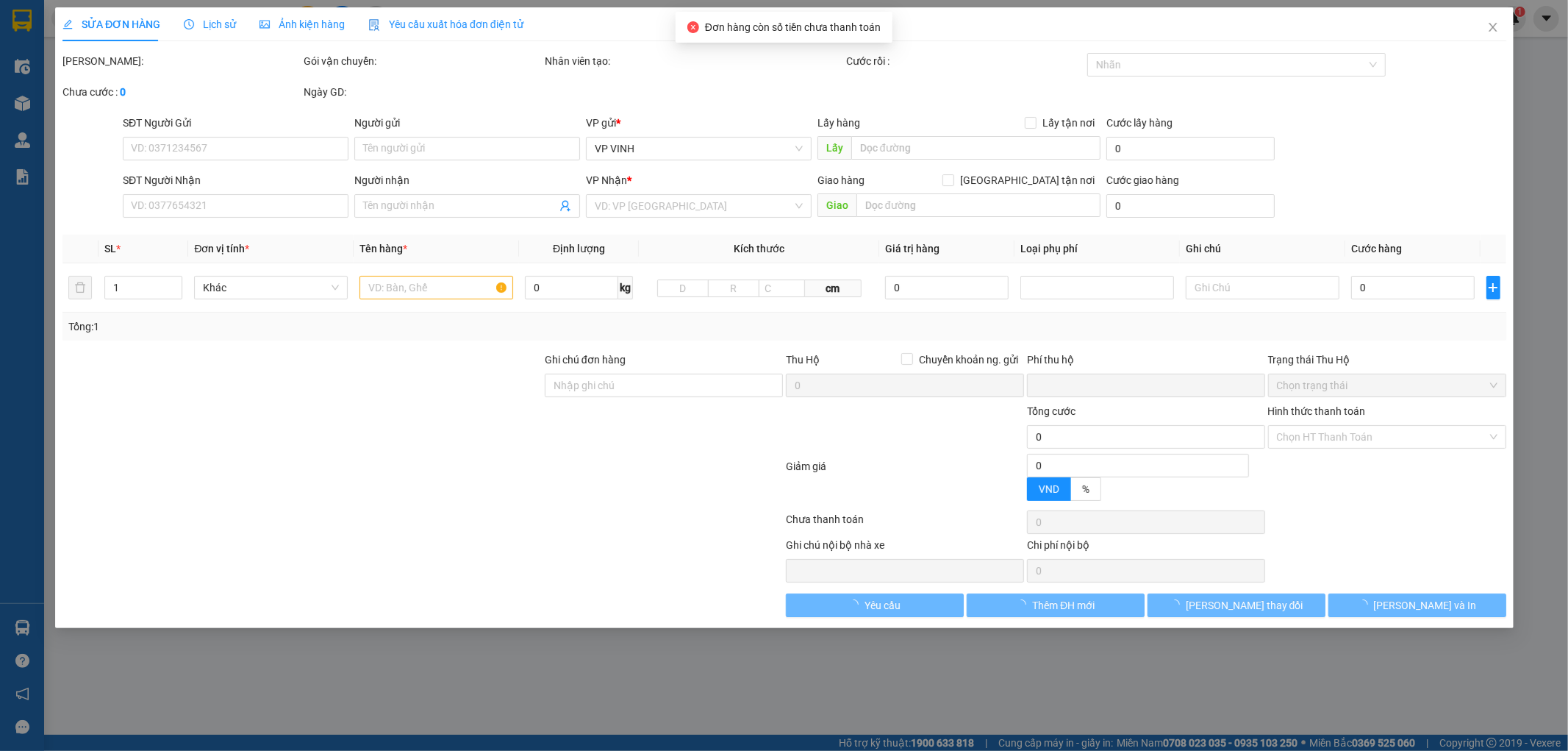
type input "0969997980"
type input "giấy in nhiệt tem nhãn"
type input "0968203030"
type input "C DIỆU0948371166"
checkbox input "true"
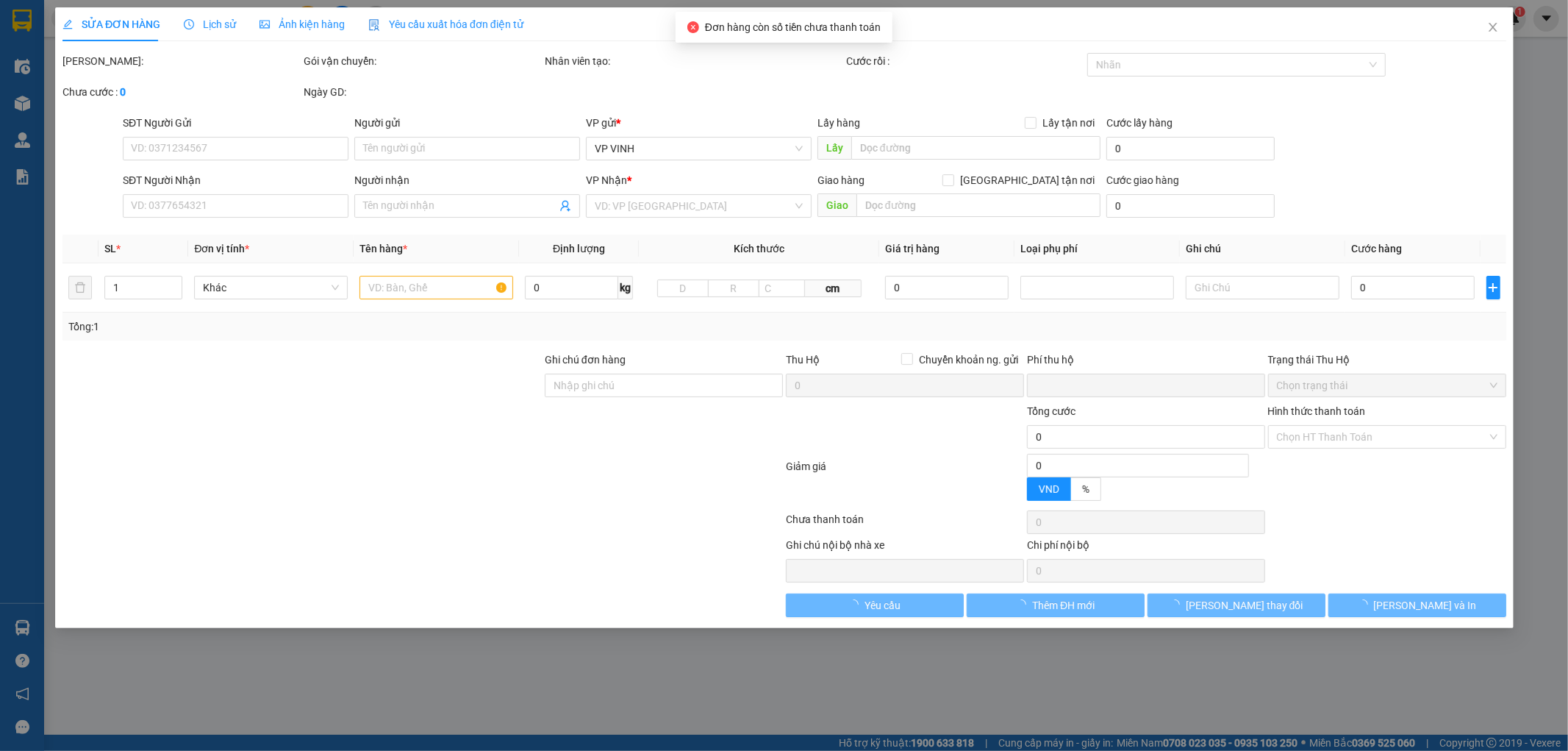
type input "dg n1 khu đôi thị minh khang xóm 20 nghi phú"
type input "0"
type input "180.000"
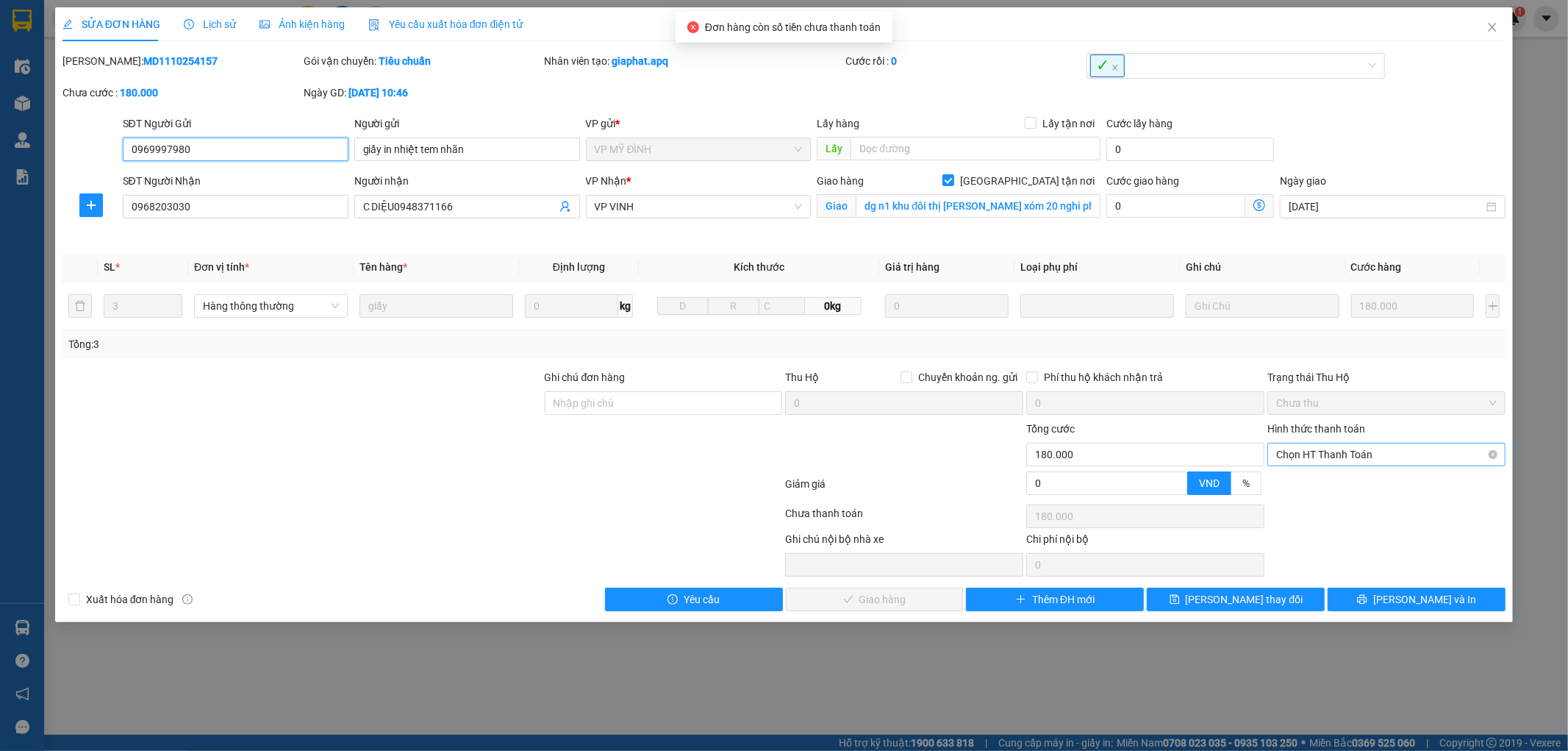
click at [1380, 452] on span "Chọn HT Thanh Toán" at bounding box center [1387, 455] width 221 height 22
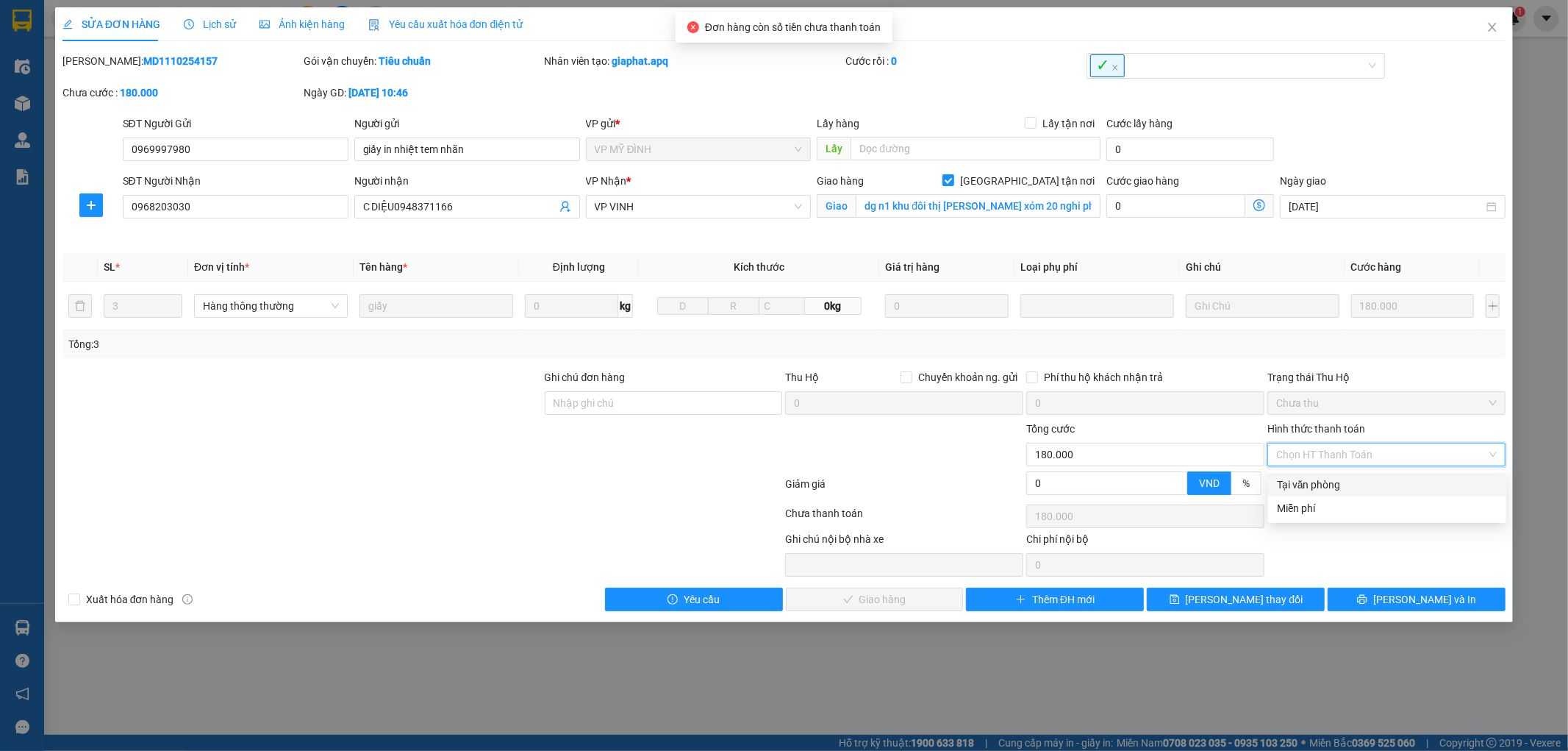
click at [1340, 481] on div "Tại văn phòng" at bounding box center [1387, 484] width 221 height 16
type input "0"
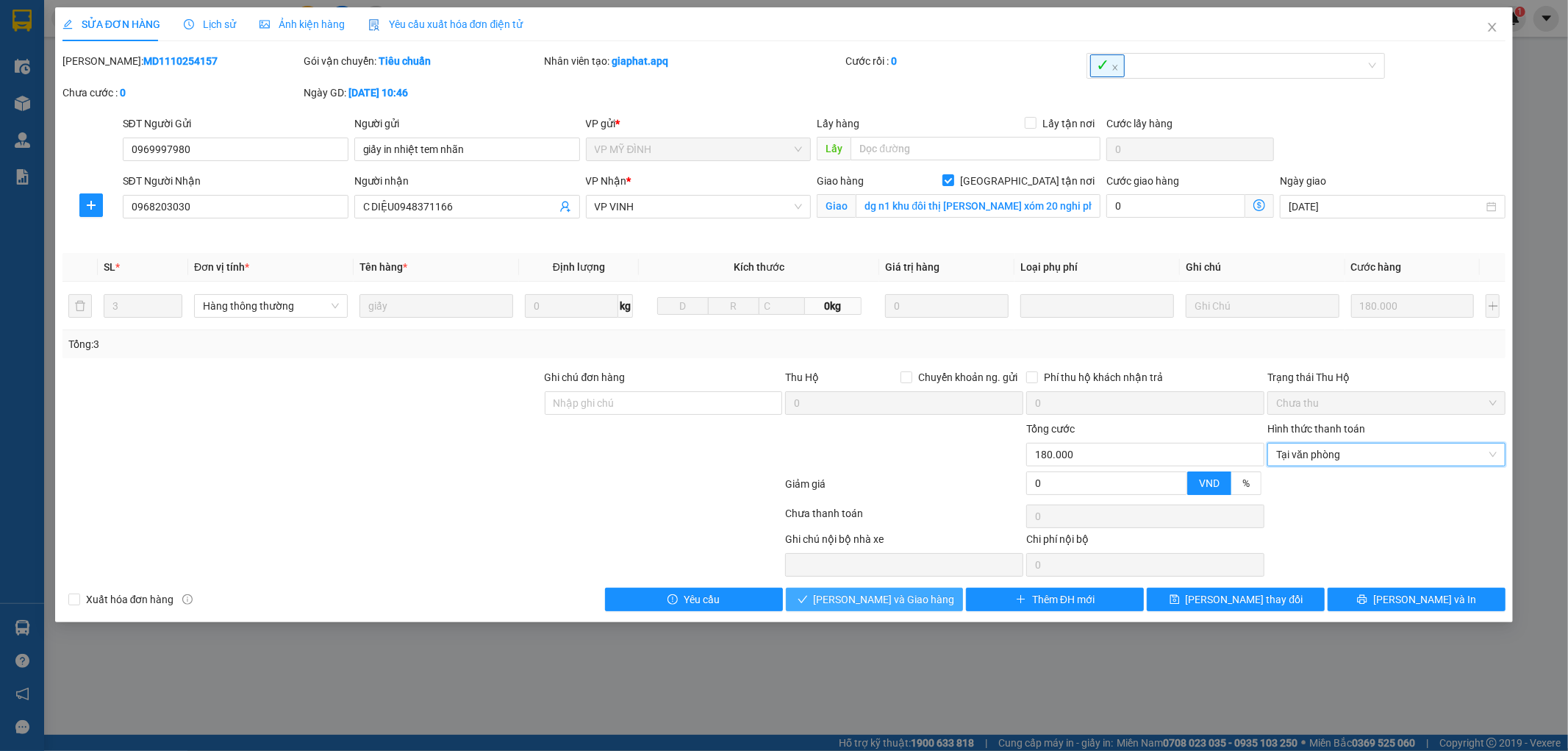
click at [909, 600] on span "Lưu và Giao hàng" at bounding box center [884, 599] width 141 height 16
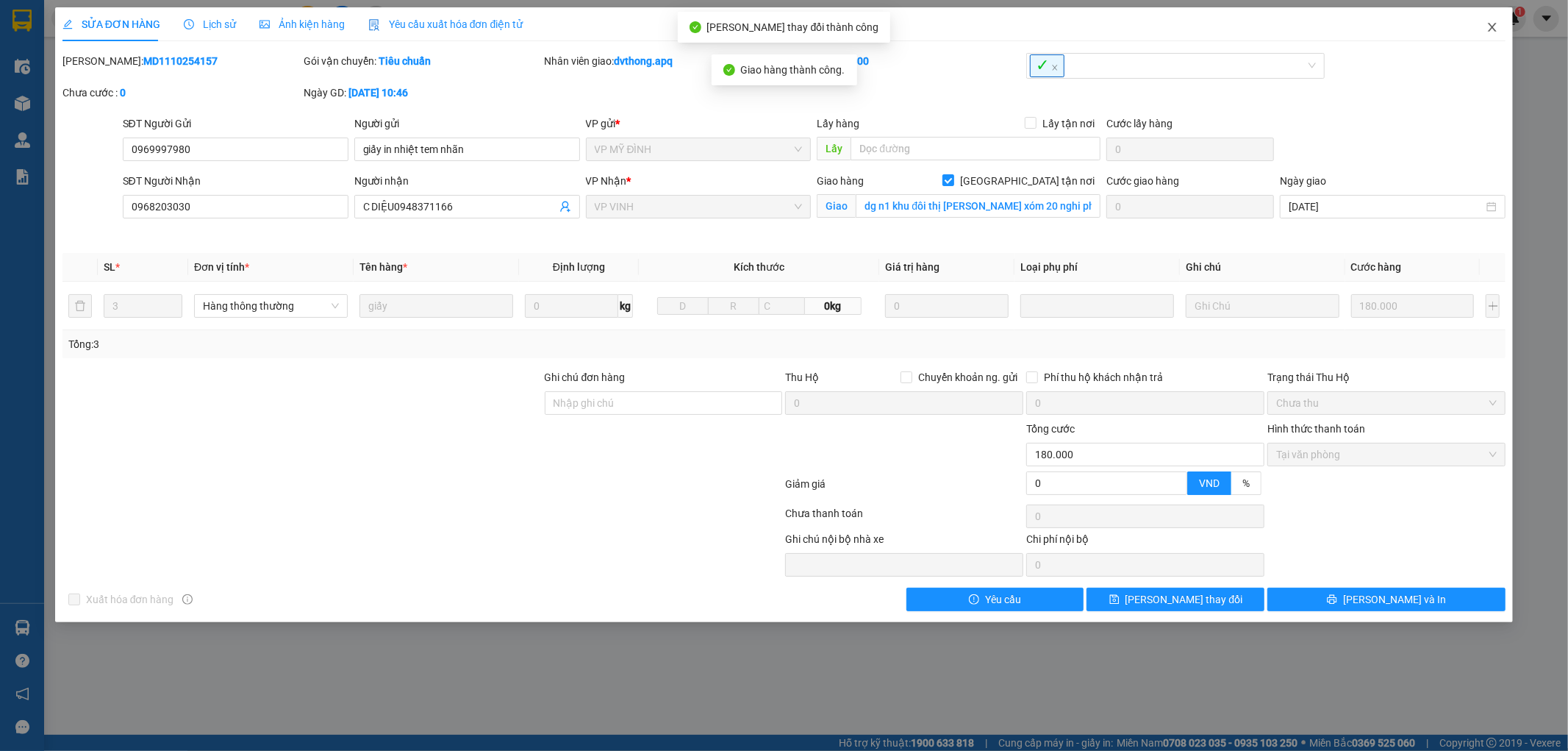
click at [1493, 23] on icon "close" at bounding box center [1492, 27] width 12 height 12
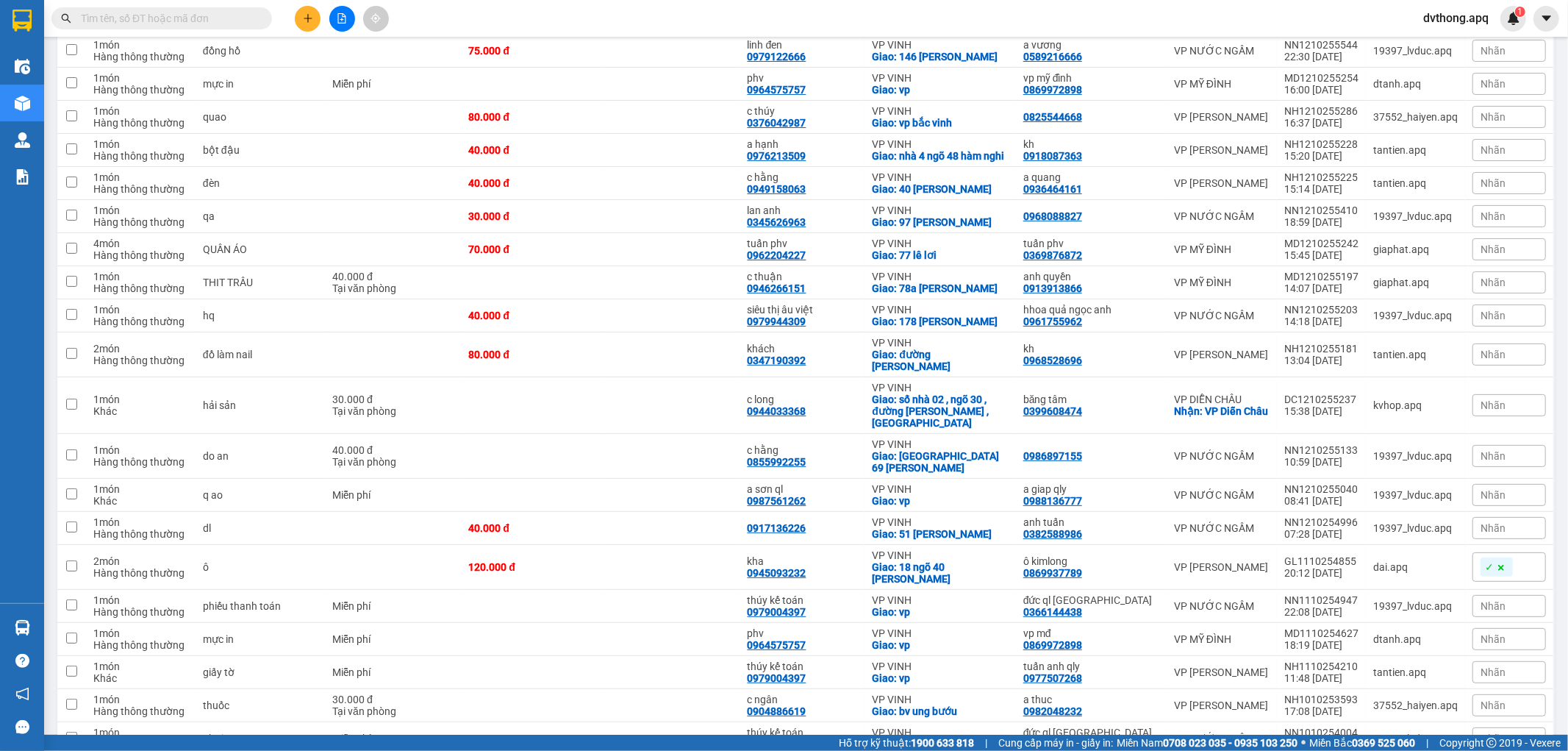
scroll to position [326, 0]
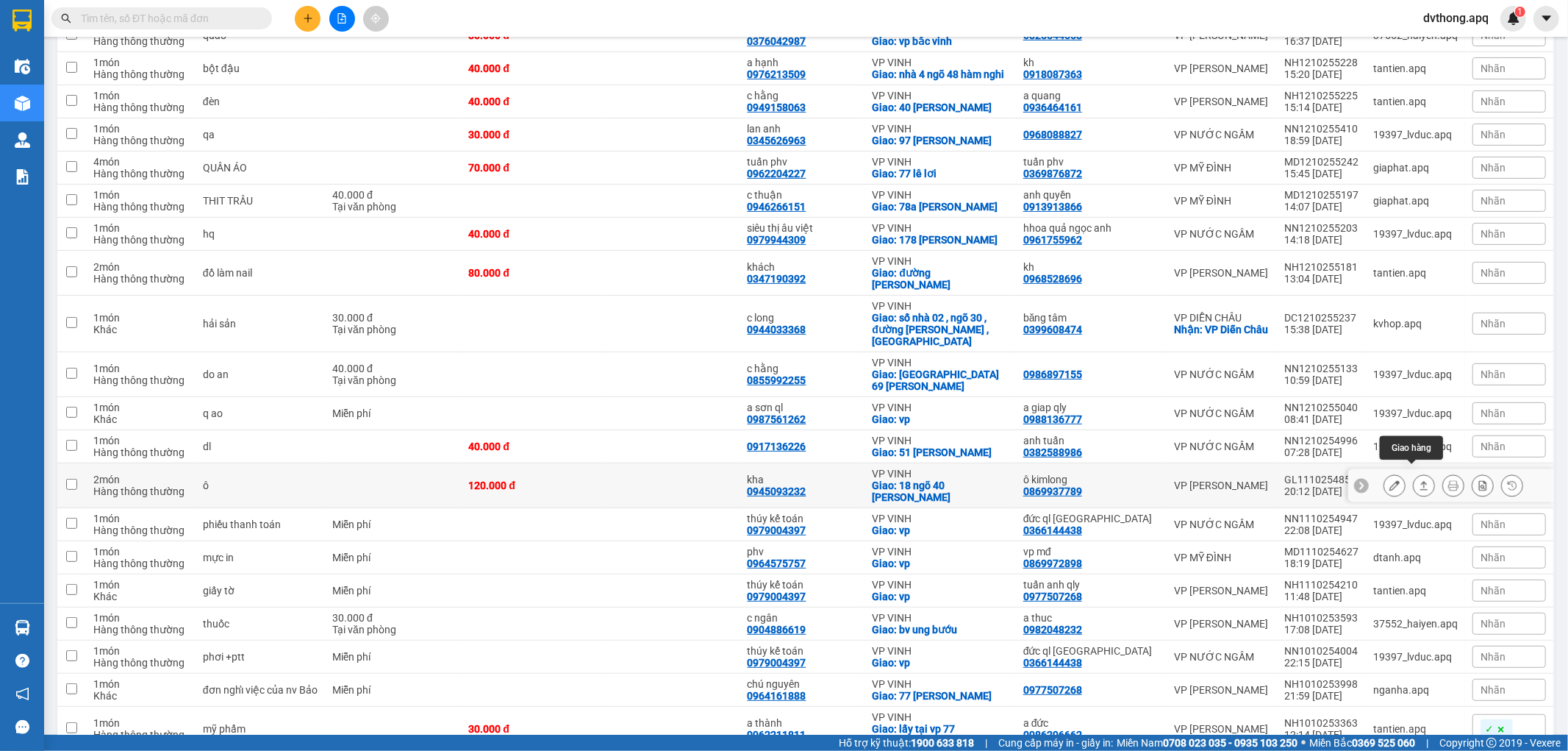
click at [1421, 481] on icon at bounding box center [1424, 485] width 8 height 8
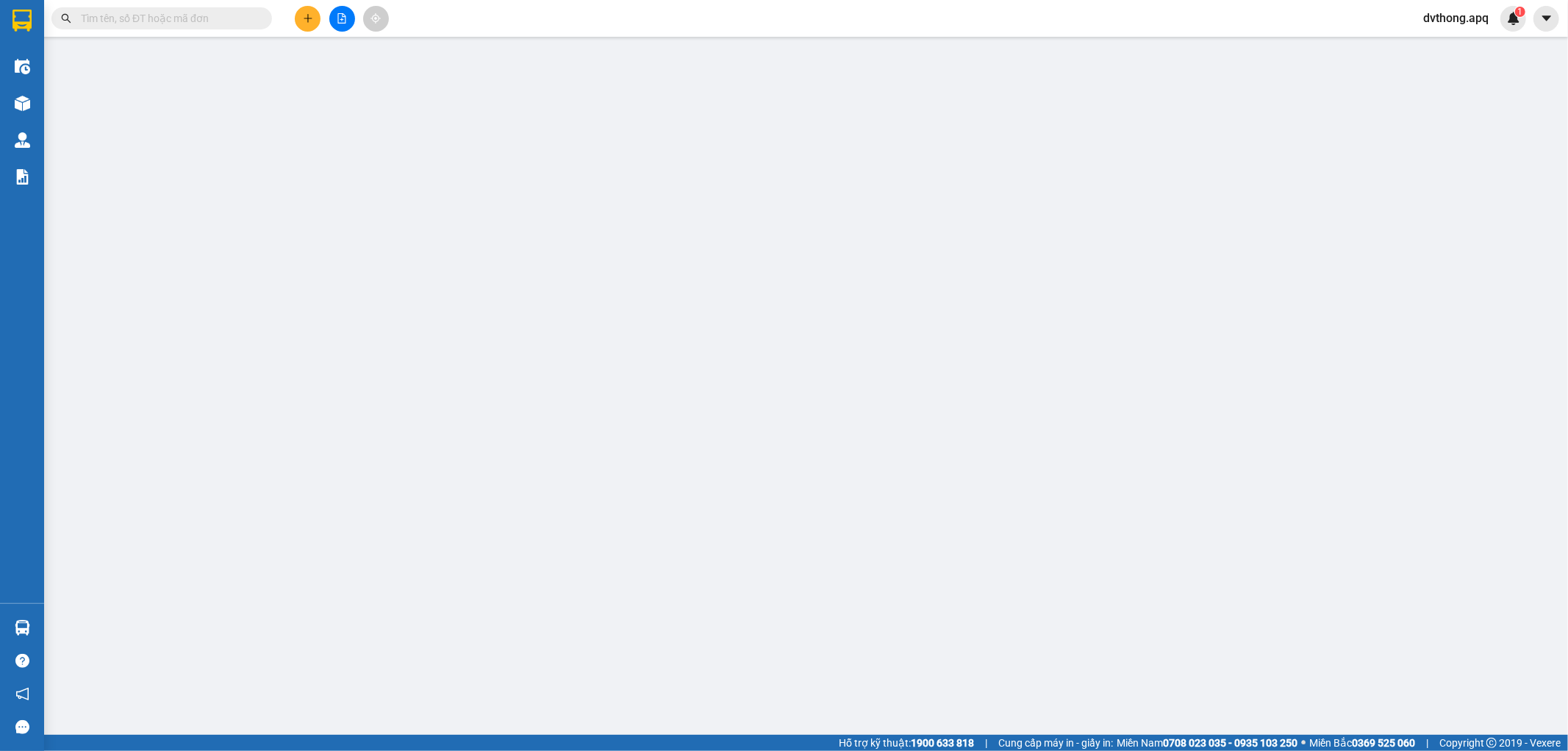
type input "0869937789"
type input "ô kimlong"
type input "0945093232"
type input "kha"
checkbox input "true"
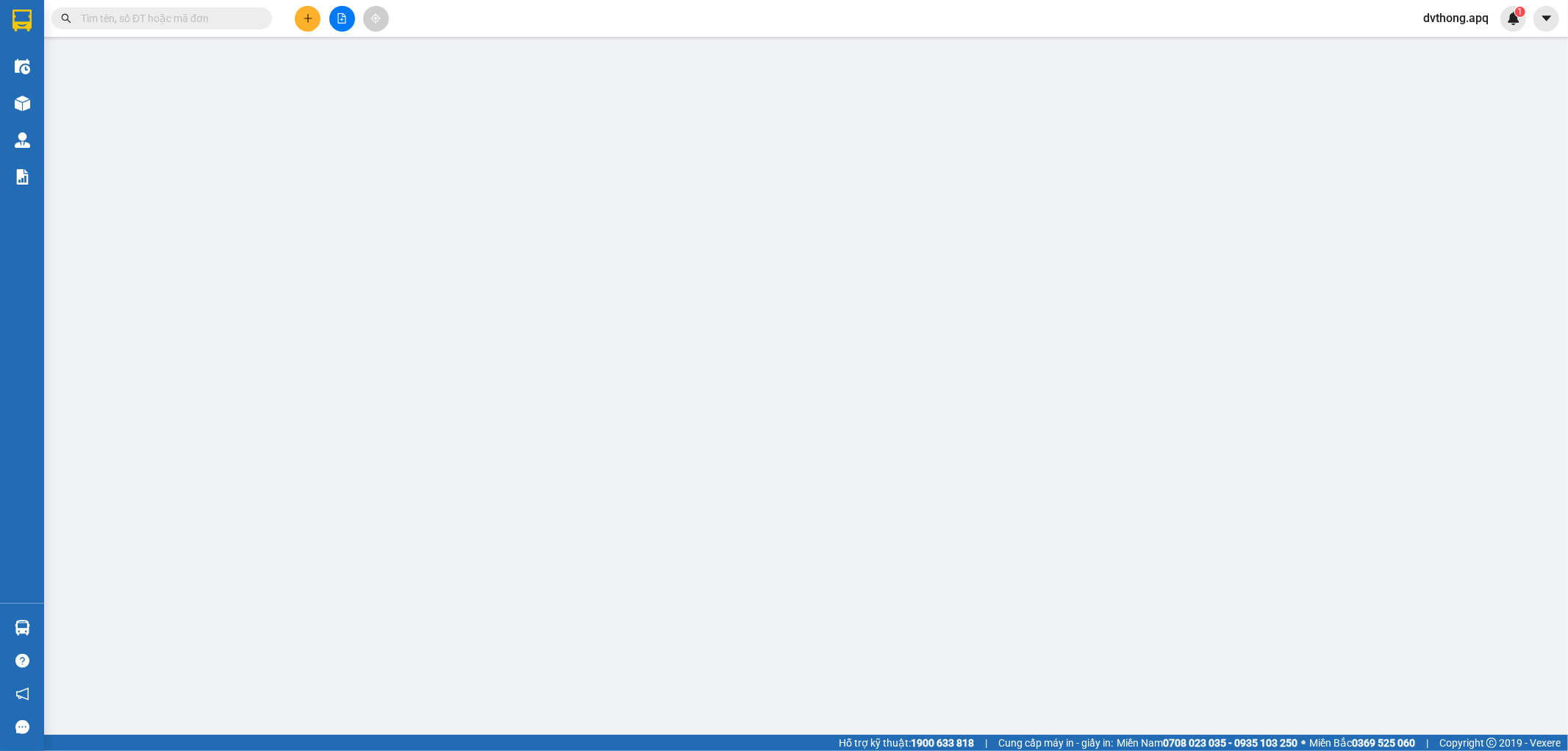
type input "18 ngõ 40 nguyễn lâm thái"
type input "0"
type input "120.000"
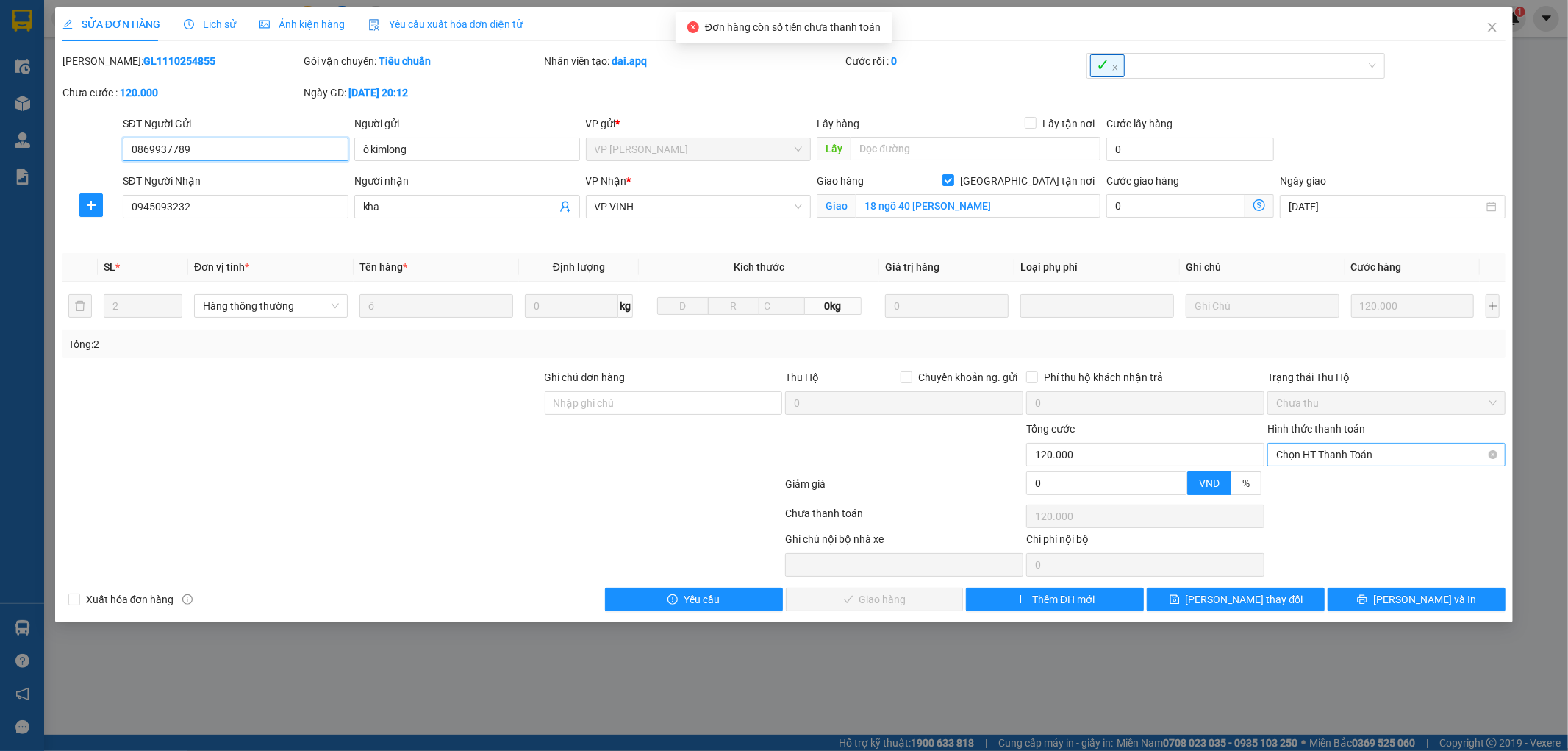
click at [1338, 452] on span "Chọn HT Thanh Toán" at bounding box center [1387, 455] width 221 height 22
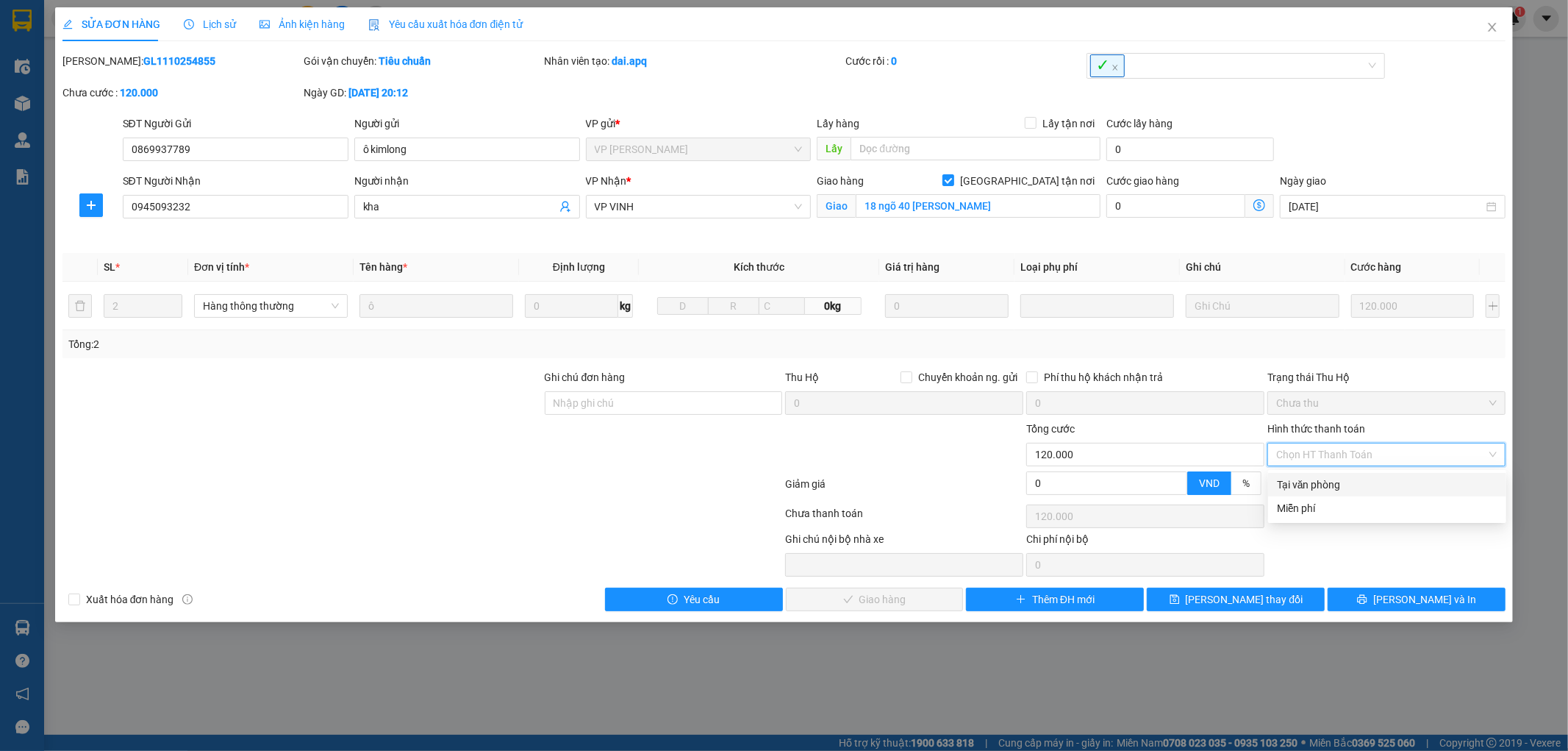
click at [1339, 479] on div "Tại văn phòng" at bounding box center [1387, 484] width 221 height 16
type input "0"
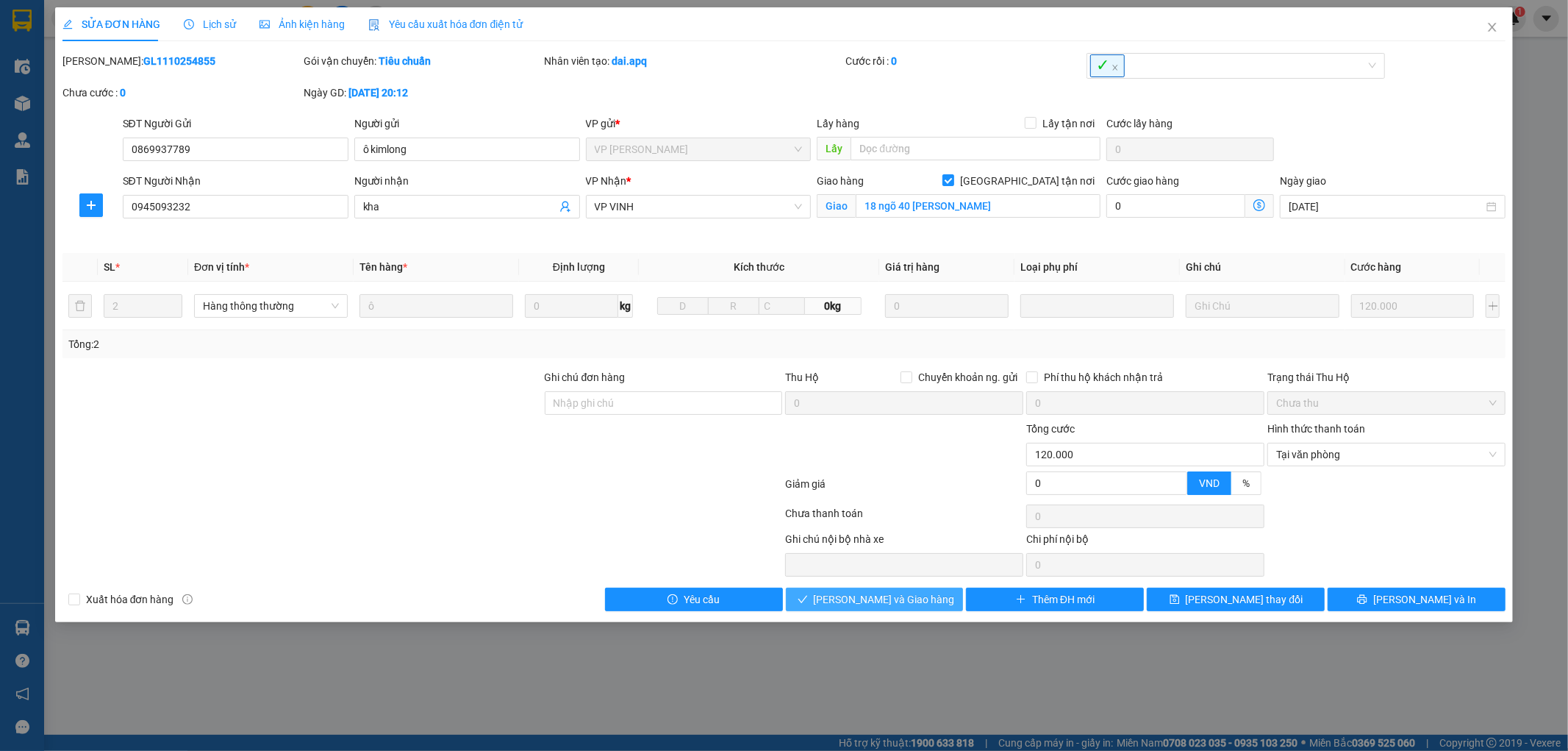
click at [912, 597] on span "Lưu và Giao hàng" at bounding box center [884, 599] width 141 height 16
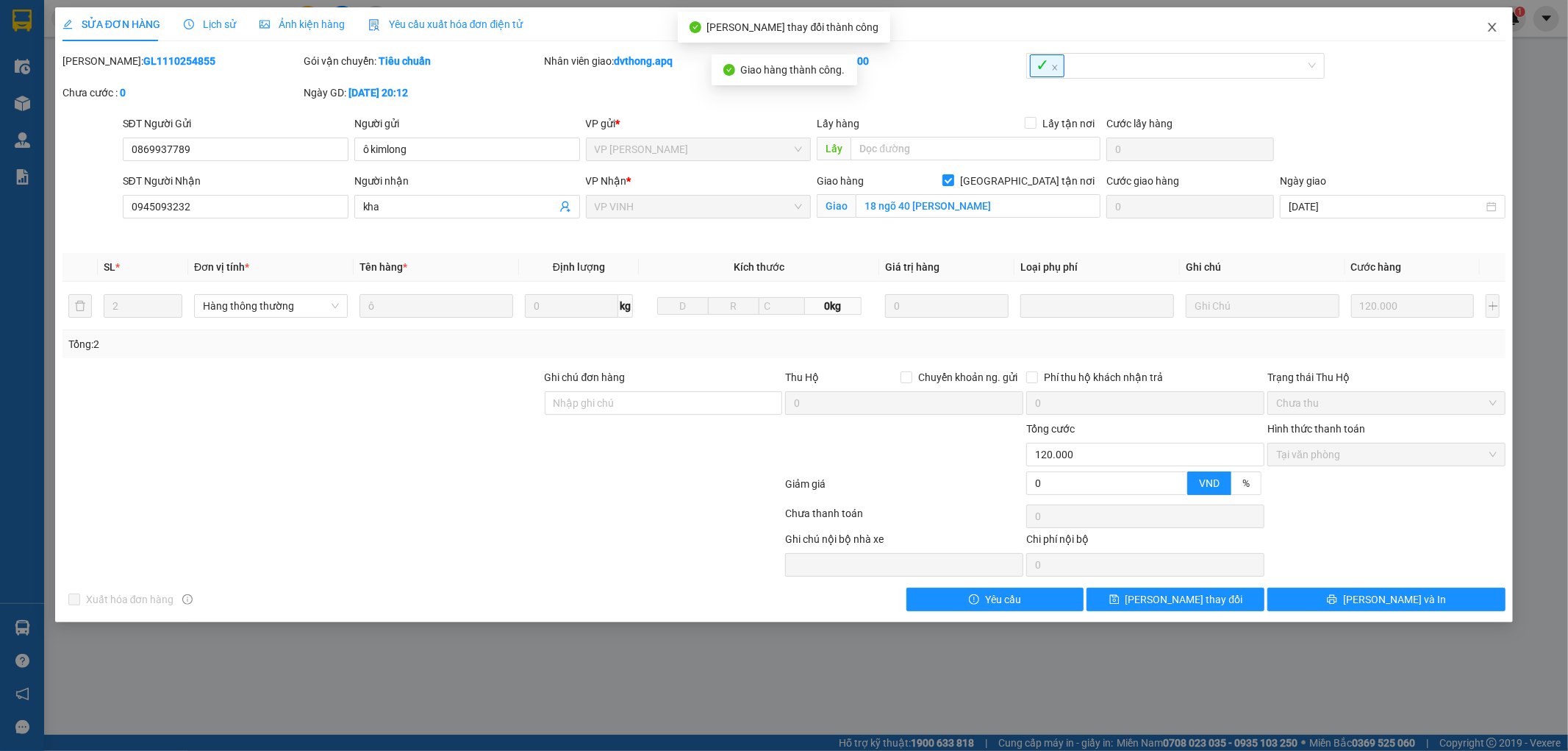
click at [1489, 28] on icon "close" at bounding box center [1492, 27] width 12 height 12
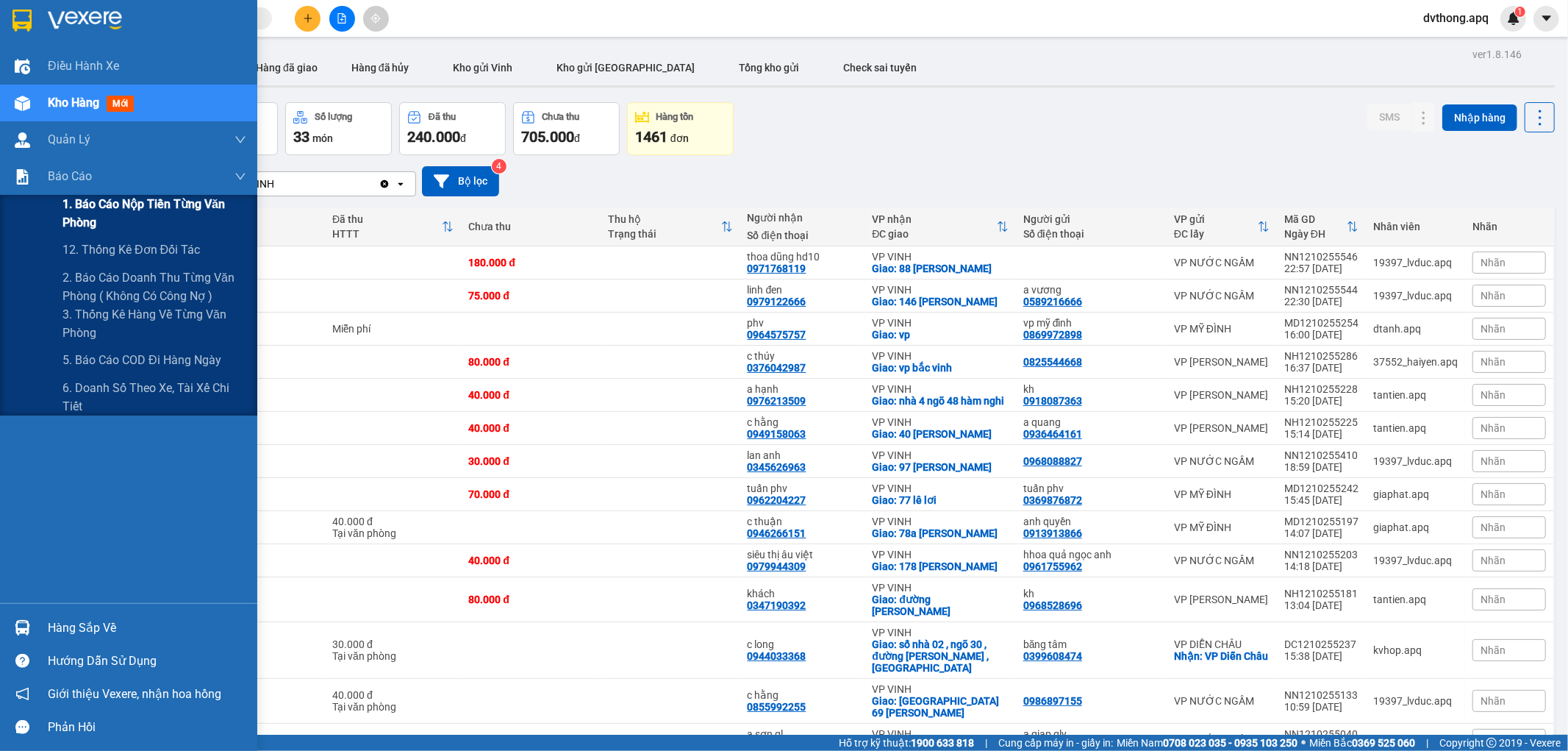
click at [118, 225] on span "1. Báo cáo nộp tiền từng văn phòng" at bounding box center [154, 214] width 184 height 37
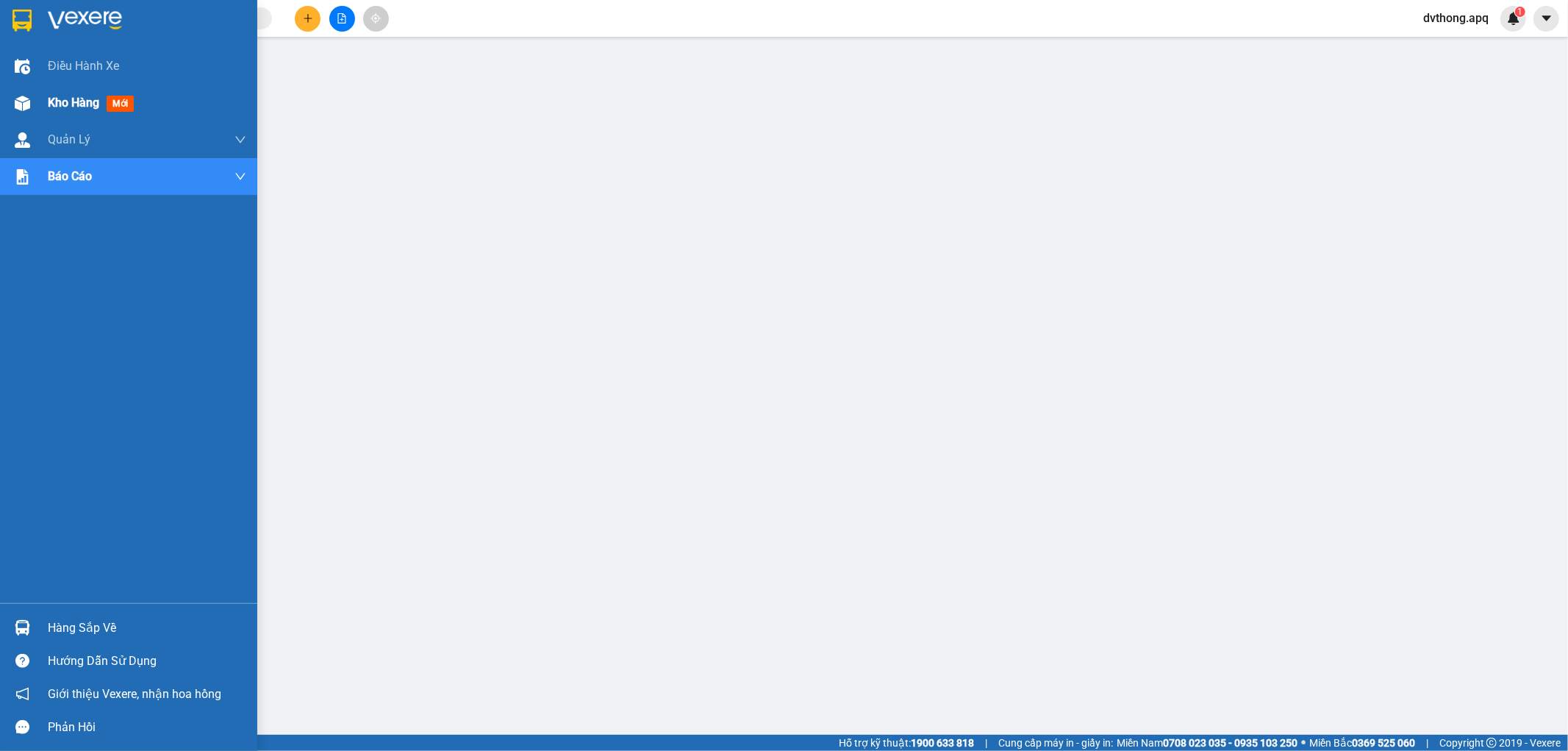
click at [27, 104] on img at bounding box center [22, 103] width 15 height 15
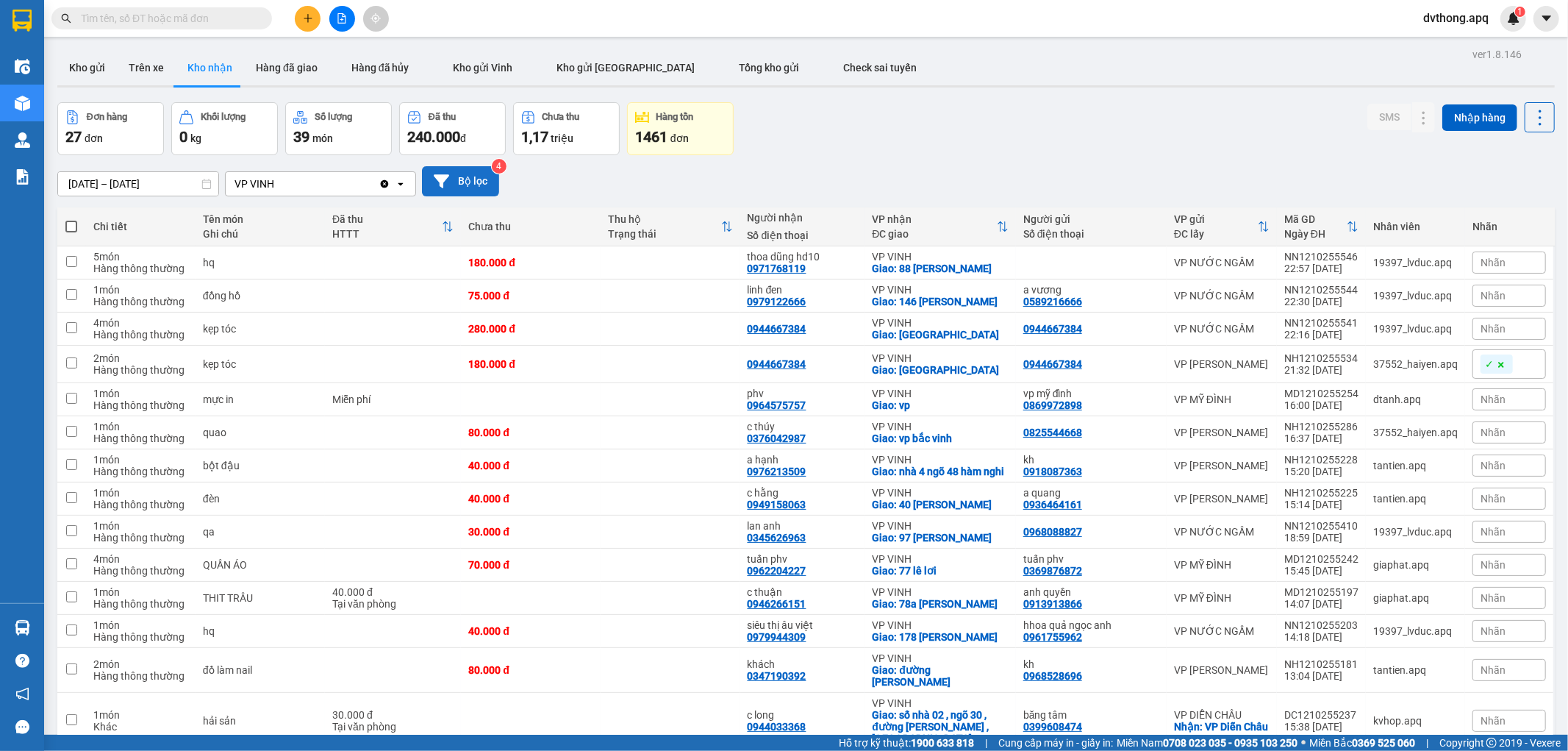
click at [438, 179] on icon at bounding box center [441, 181] width 15 height 13
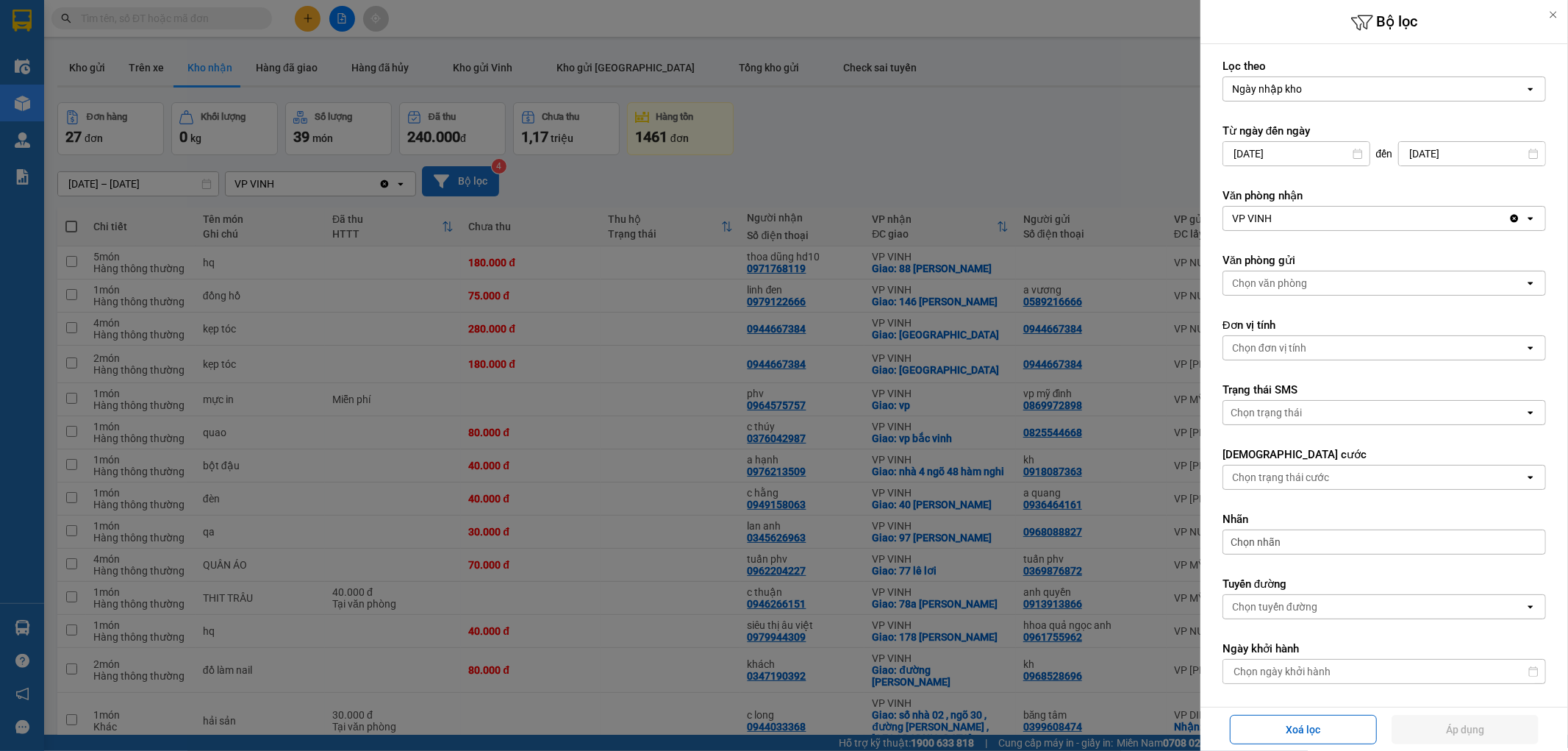
scroll to position [210, 0]
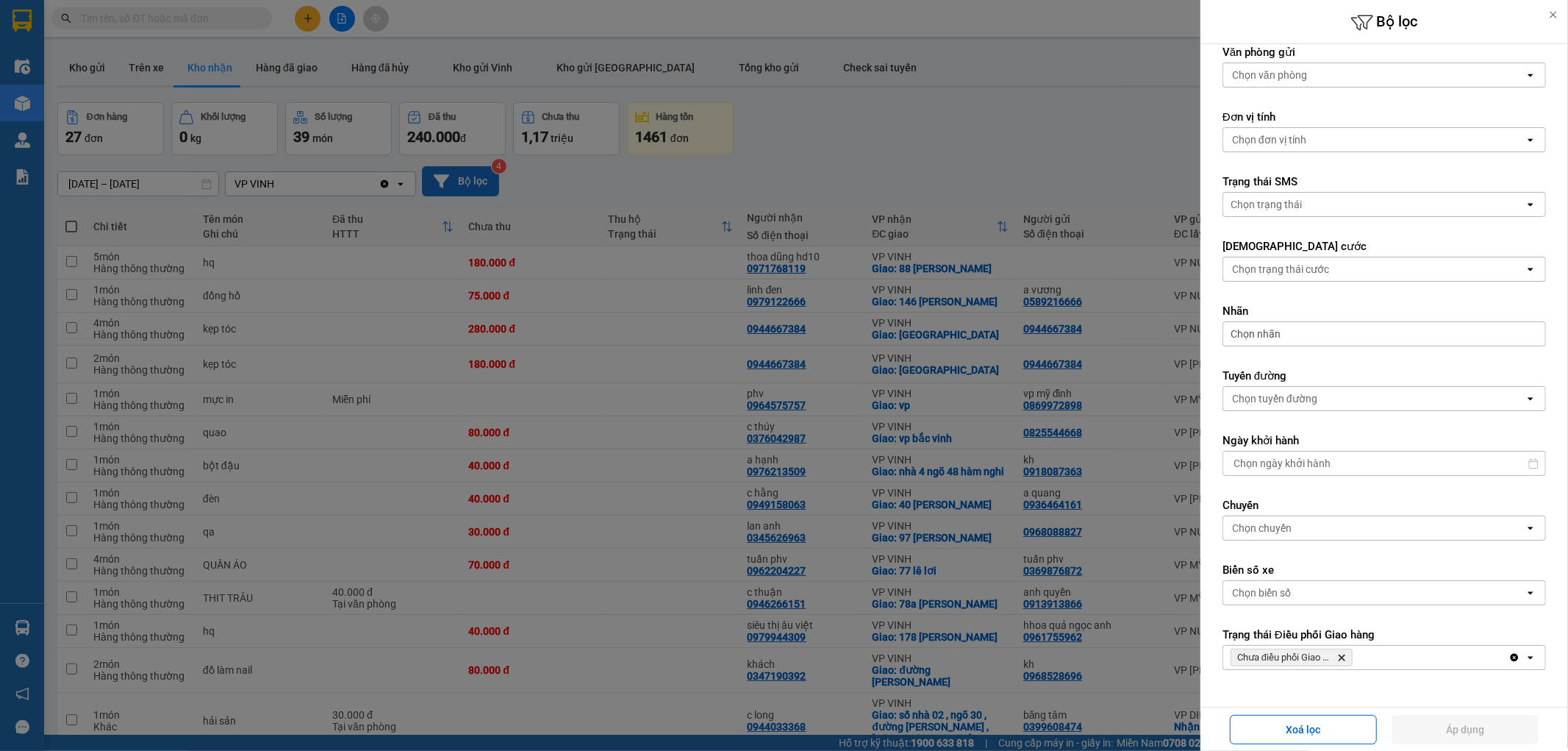
click at [975, 99] on div at bounding box center [784, 375] width 1568 height 751
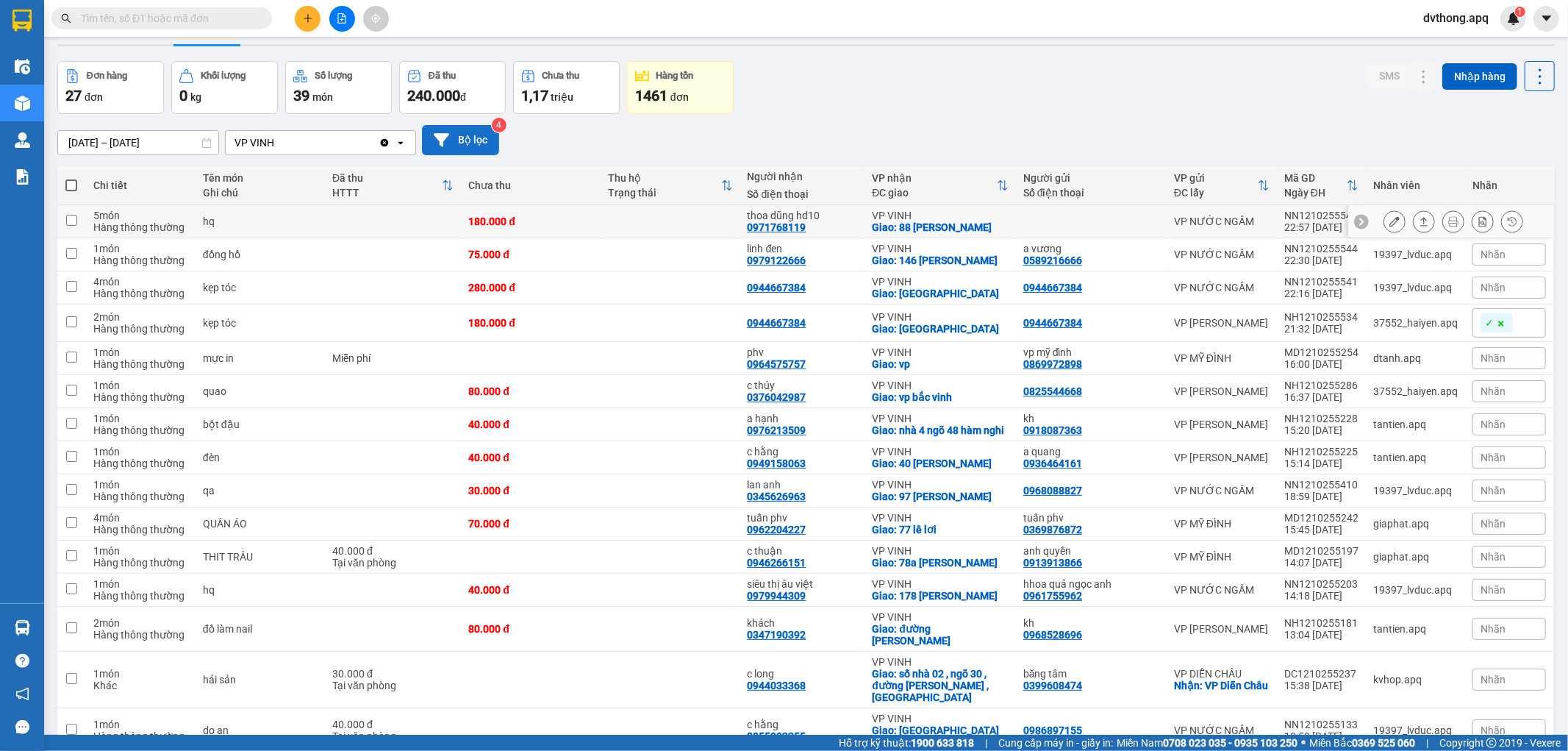
scroll to position [0, 0]
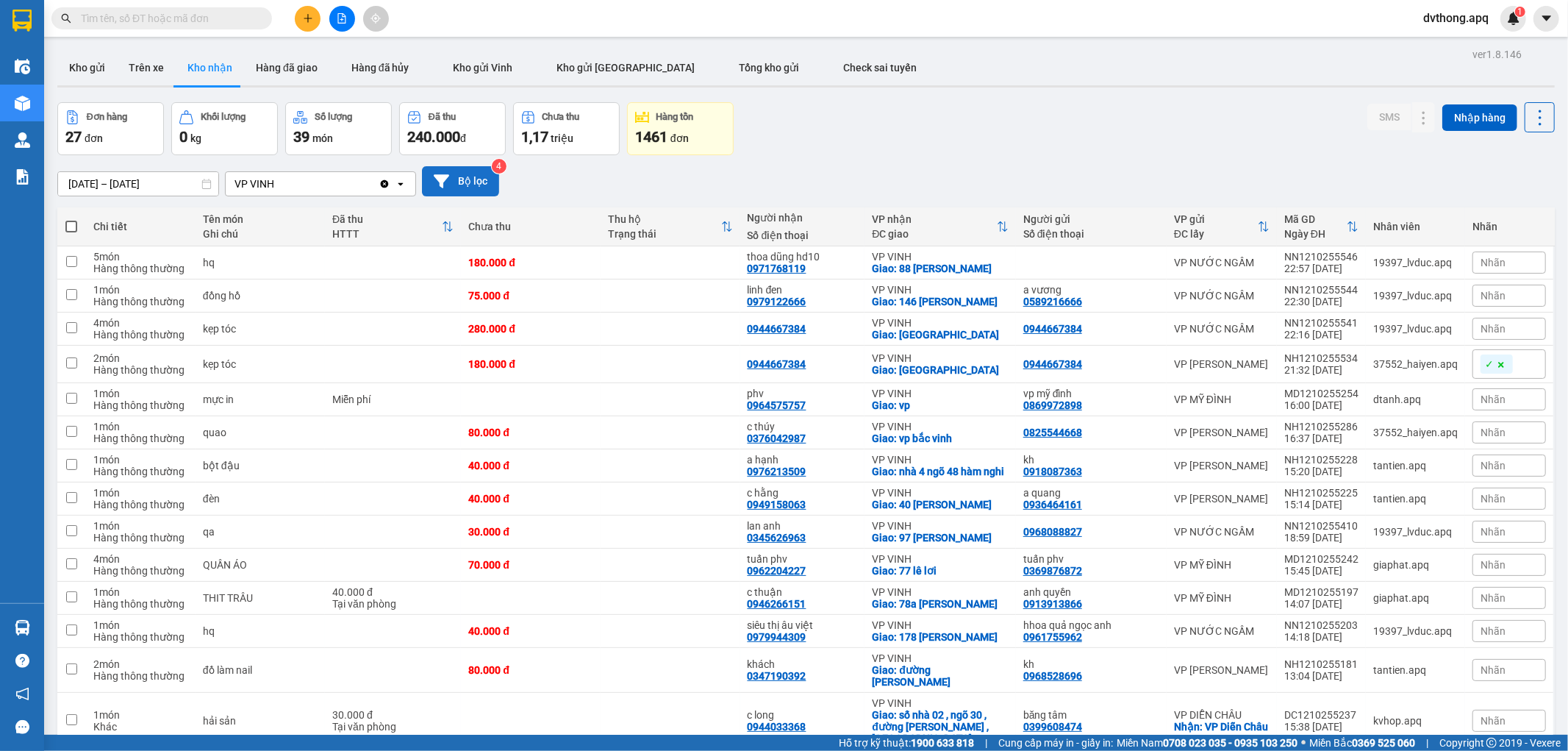
click at [160, 184] on input "10/10/2025 – 13/10/2025" at bounding box center [138, 184] width 161 height 23
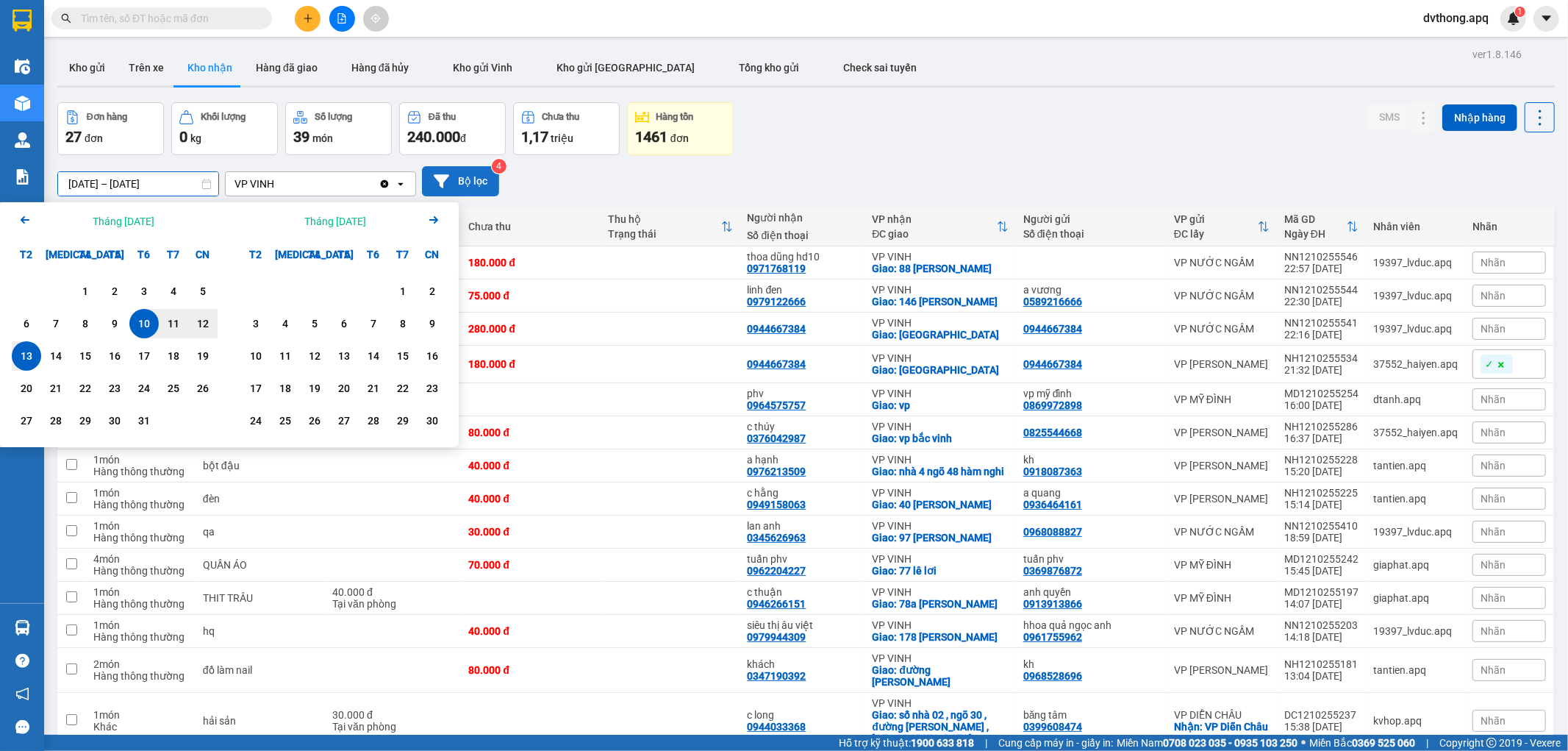
click at [34, 355] on div "13" at bounding box center [26, 356] width 21 height 18
click at [33, 355] on div "13" at bounding box center [26, 356] width 21 height 18
type input "13/10/2025 – 13/10/2025"
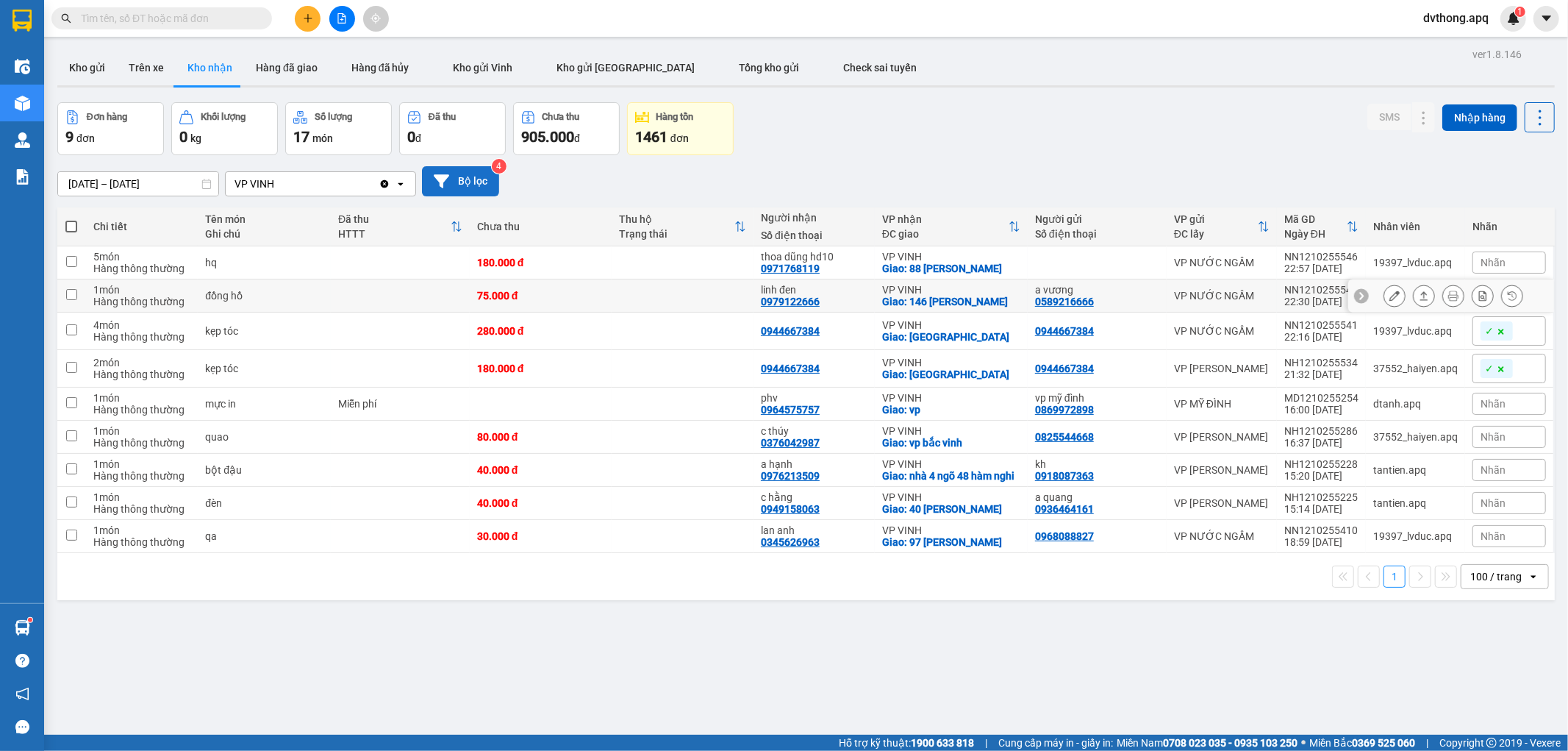
click at [1357, 296] on icon at bounding box center [1361, 295] width 10 height 10
drag, startPoint x: 1353, startPoint y: 290, endPoint x: 1282, endPoint y: 290, distance: 71.0
click at [1282, 290] on td "NN1210255544 22:30 12/10" at bounding box center [1321, 296] width 89 height 33
checkbox input "true"
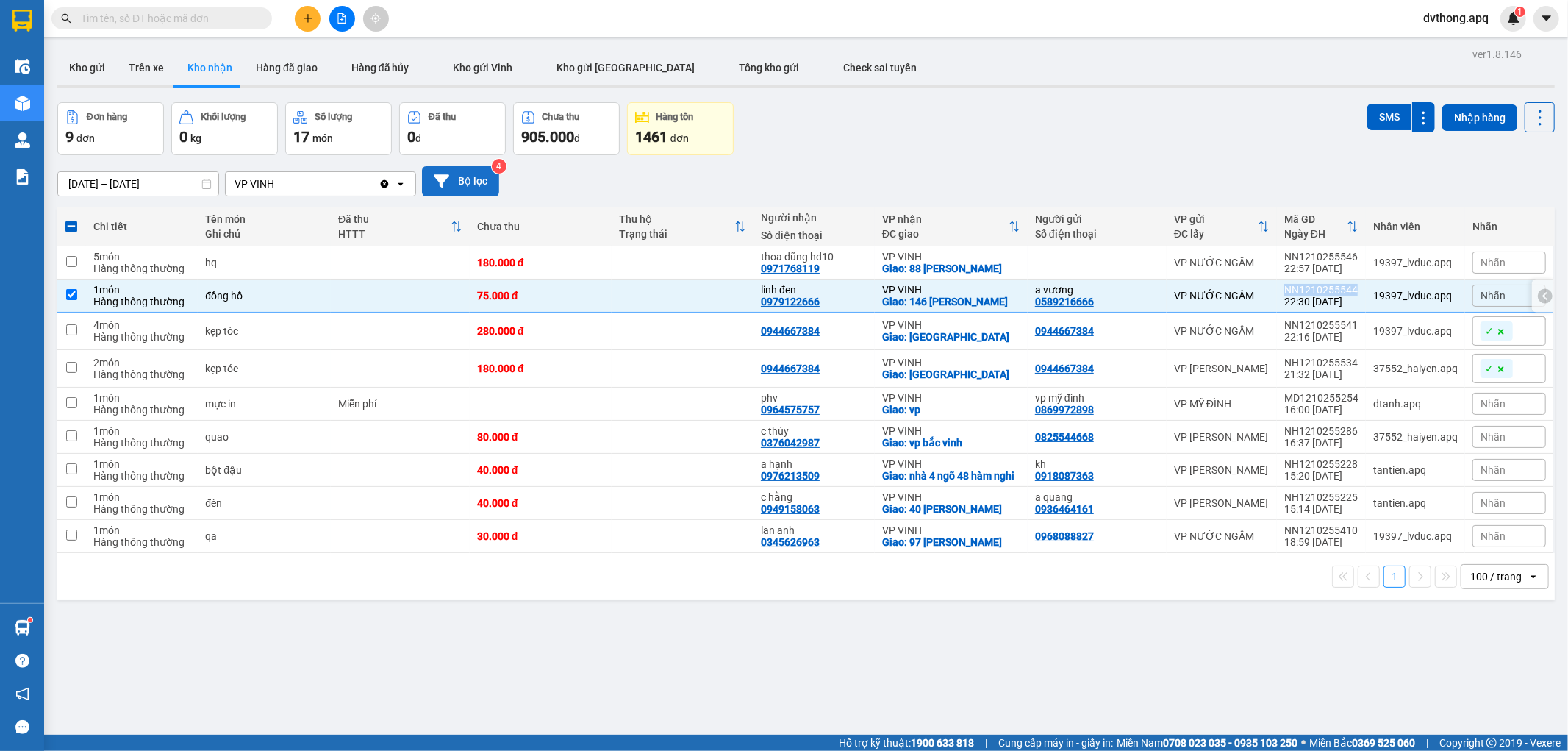
copy div "NN1210255544"
click at [728, 261] on td at bounding box center [683, 262] width 142 height 33
checkbox input "true"
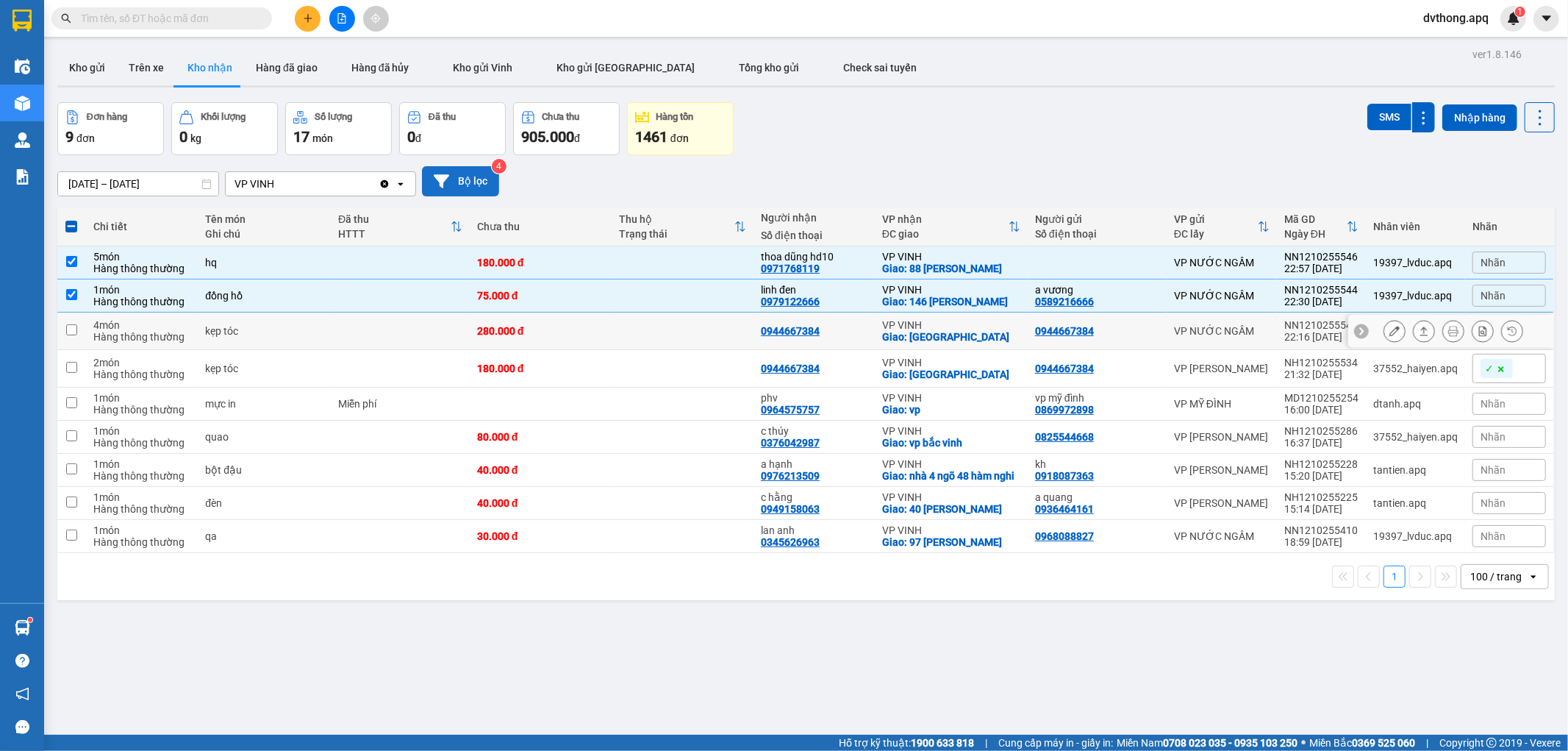
click at [648, 313] on td at bounding box center [683, 331] width 142 height 38
checkbox input "true"
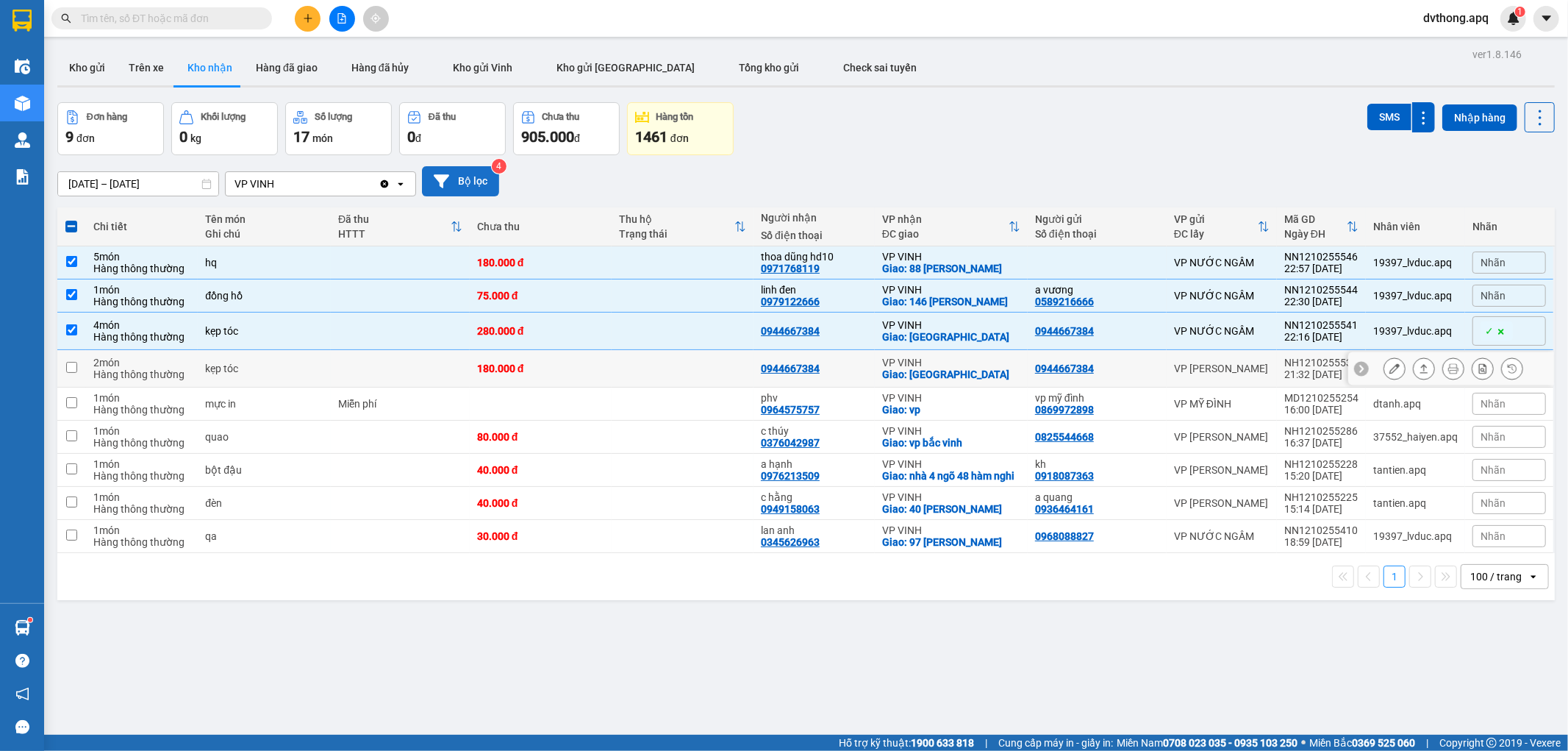
click at [651, 364] on td at bounding box center [683, 369] width 142 height 38
checkbox input "true"
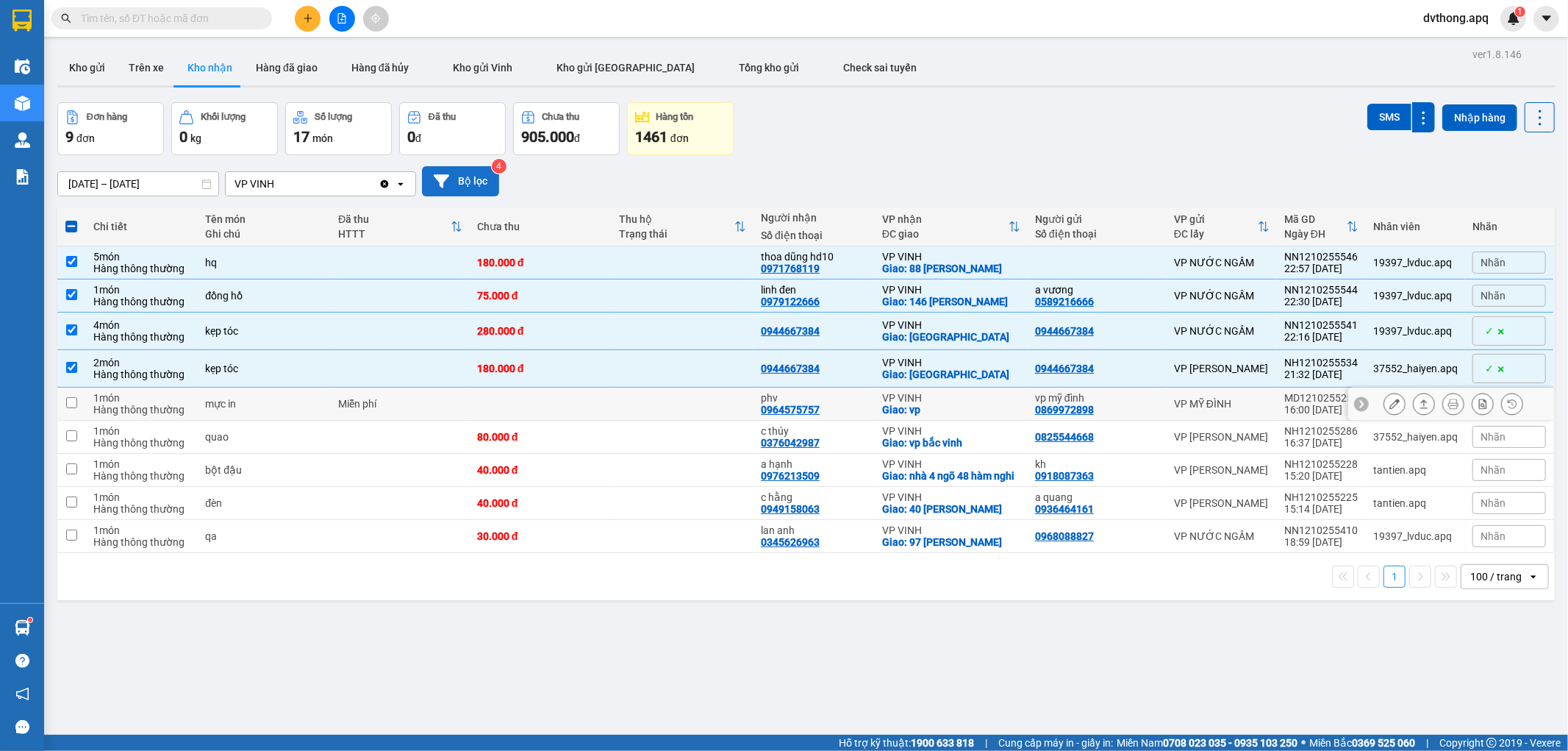
click at [710, 408] on td at bounding box center [683, 404] width 142 height 33
checkbox input "true"
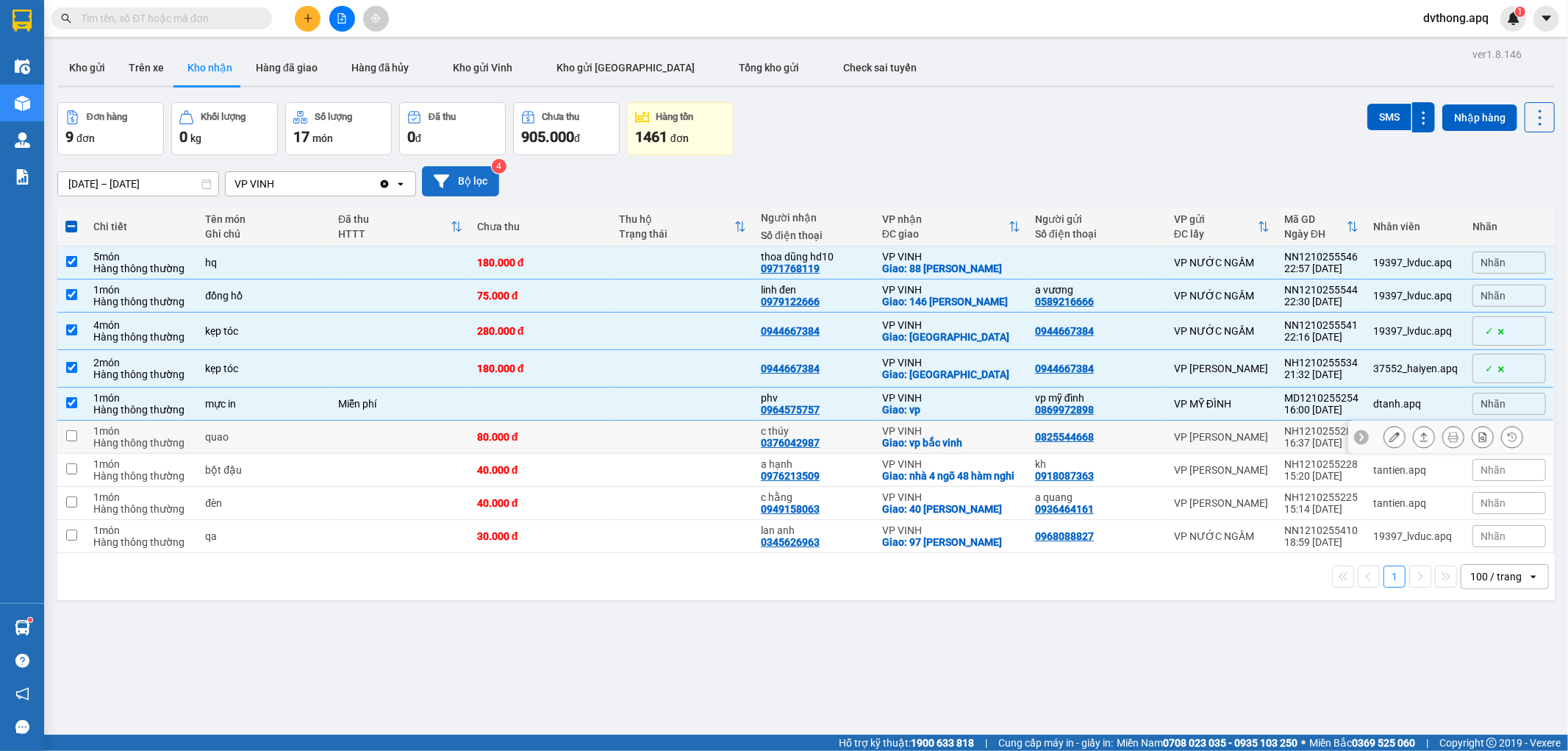
click at [1360, 436] on icon at bounding box center [1362, 437] width 5 height 8
drag, startPoint x: 1350, startPoint y: 430, endPoint x: 1280, endPoint y: 431, distance: 70.0
click at [1280, 431] on td "NH1210255286 16:37 12/10" at bounding box center [1321, 437] width 89 height 33
checkbox input "true"
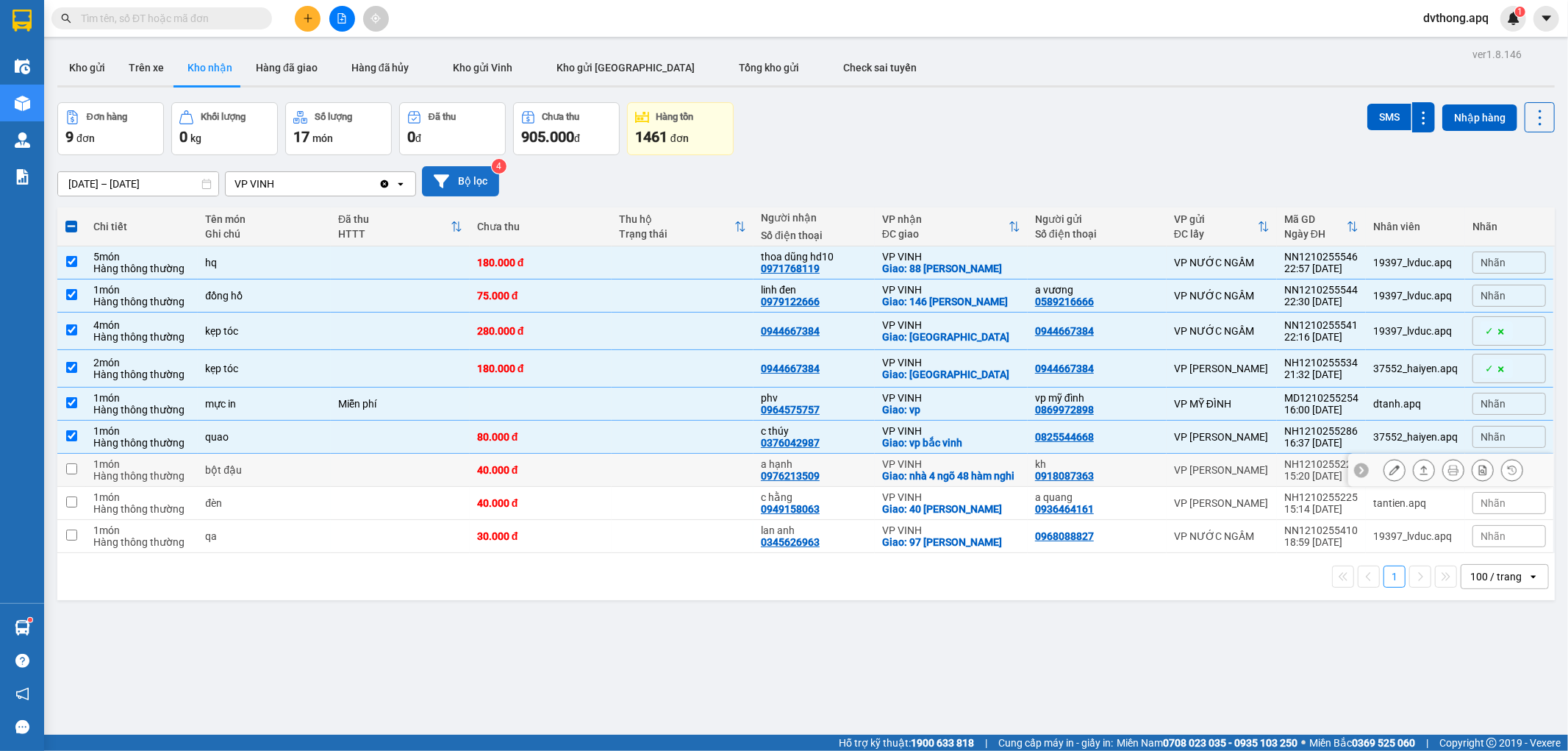
click at [621, 475] on td at bounding box center [683, 470] width 142 height 33
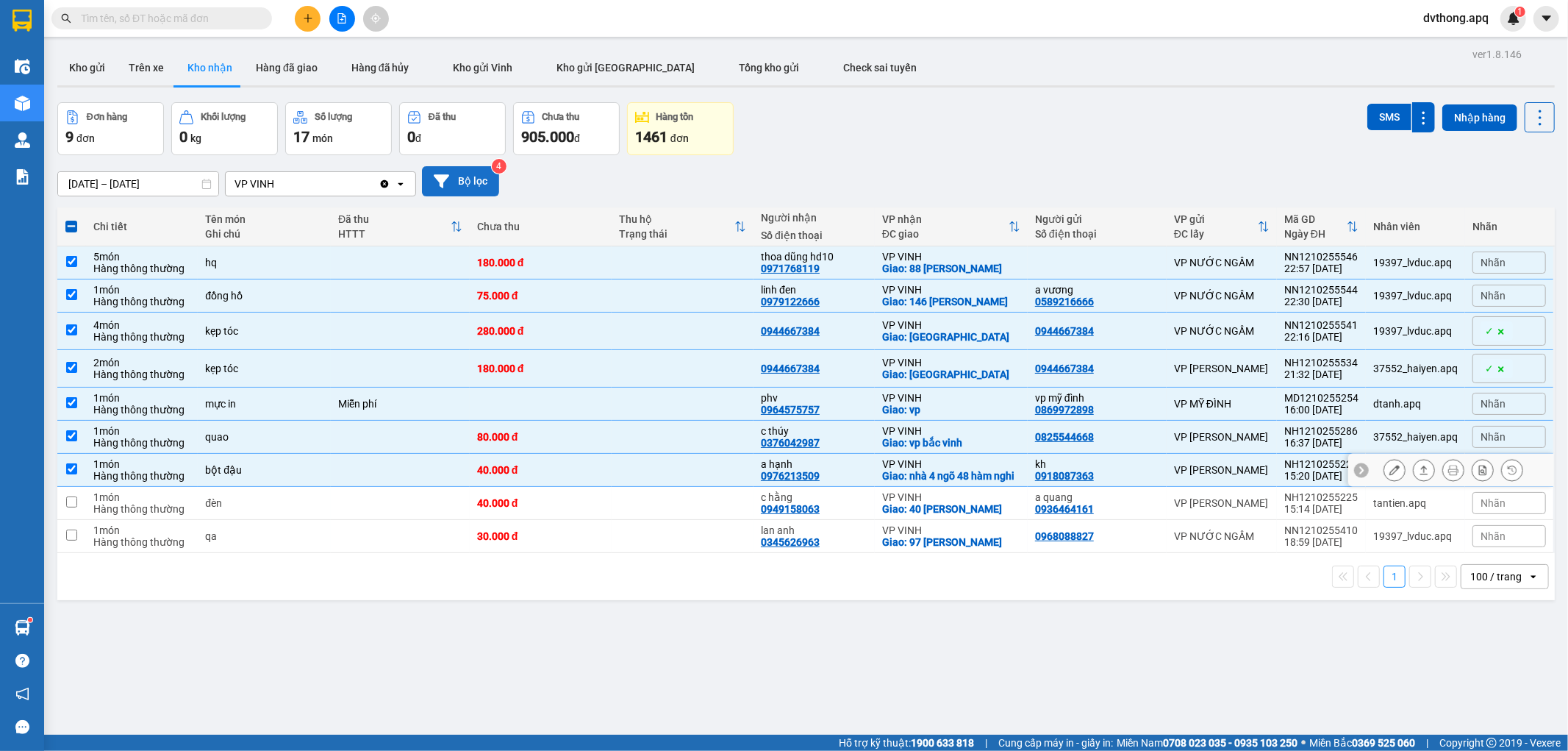
click at [1357, 473] on icon at bounding box center [1361, 469] width 10 height 10
drag, startPoint x: 1351, startPoint y: 468, endPoint x: 1286, endPoint y: 468, distance: 65.0
click at [1286, 468] on td "NH1210255228 15:20 12/10" at bounding box center [1321, 470] width 89 height 33
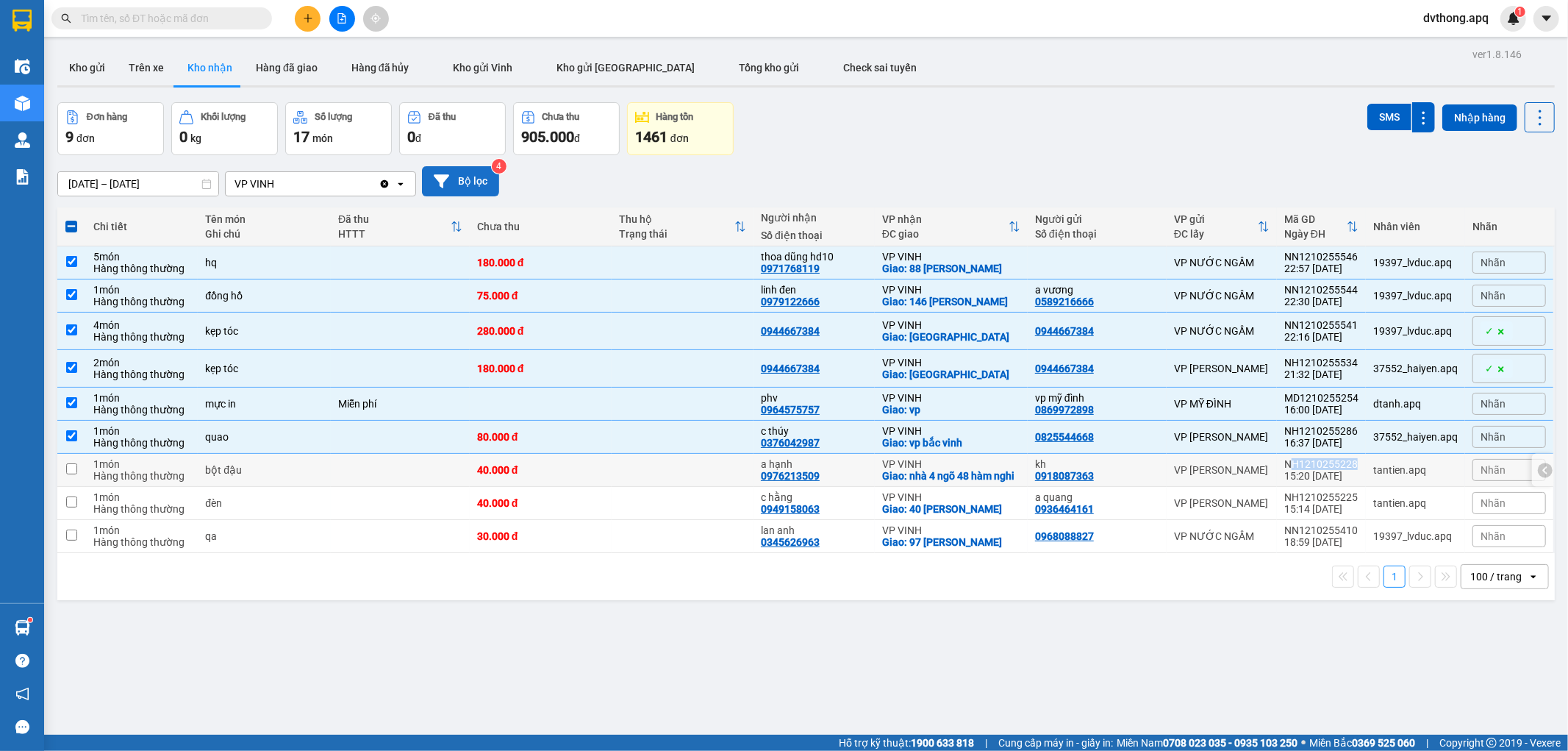
copy div "H1210255228"
click at [711, 476] on td at bounding box center [683, 470] width 142 height 33
checkbox input "true"
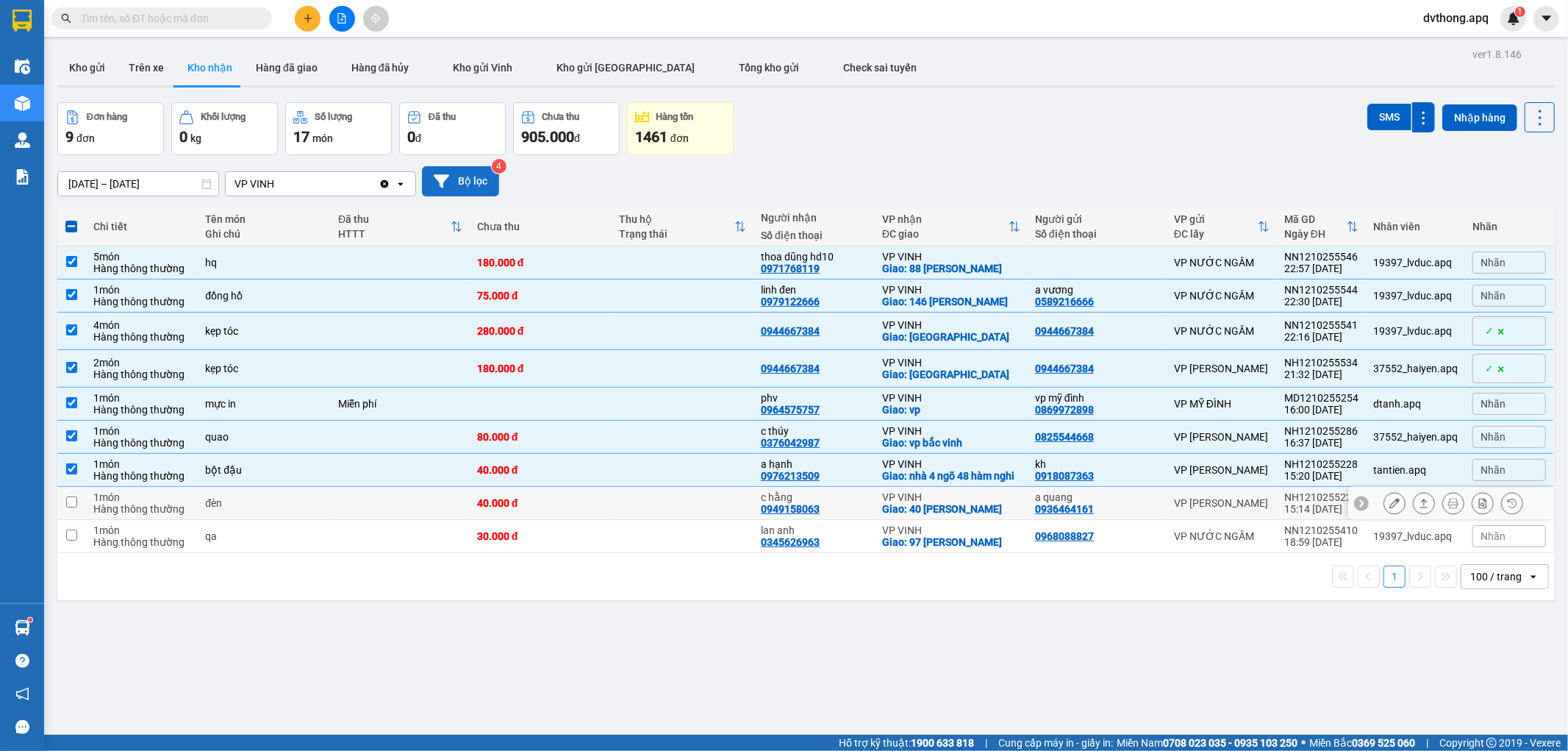
click at [1357, 508] on icon at bounding box center [1361, 502] width 10 height 10
drag, startPoint x: 1353, startPoint y: 506, endPoint x: 1285, endPoint y: 510, distance: 68.1
click at [1285, 510] on td "NH1210255225 15:14 12/10" at bounding box center [1321, 503] width 89 height 33
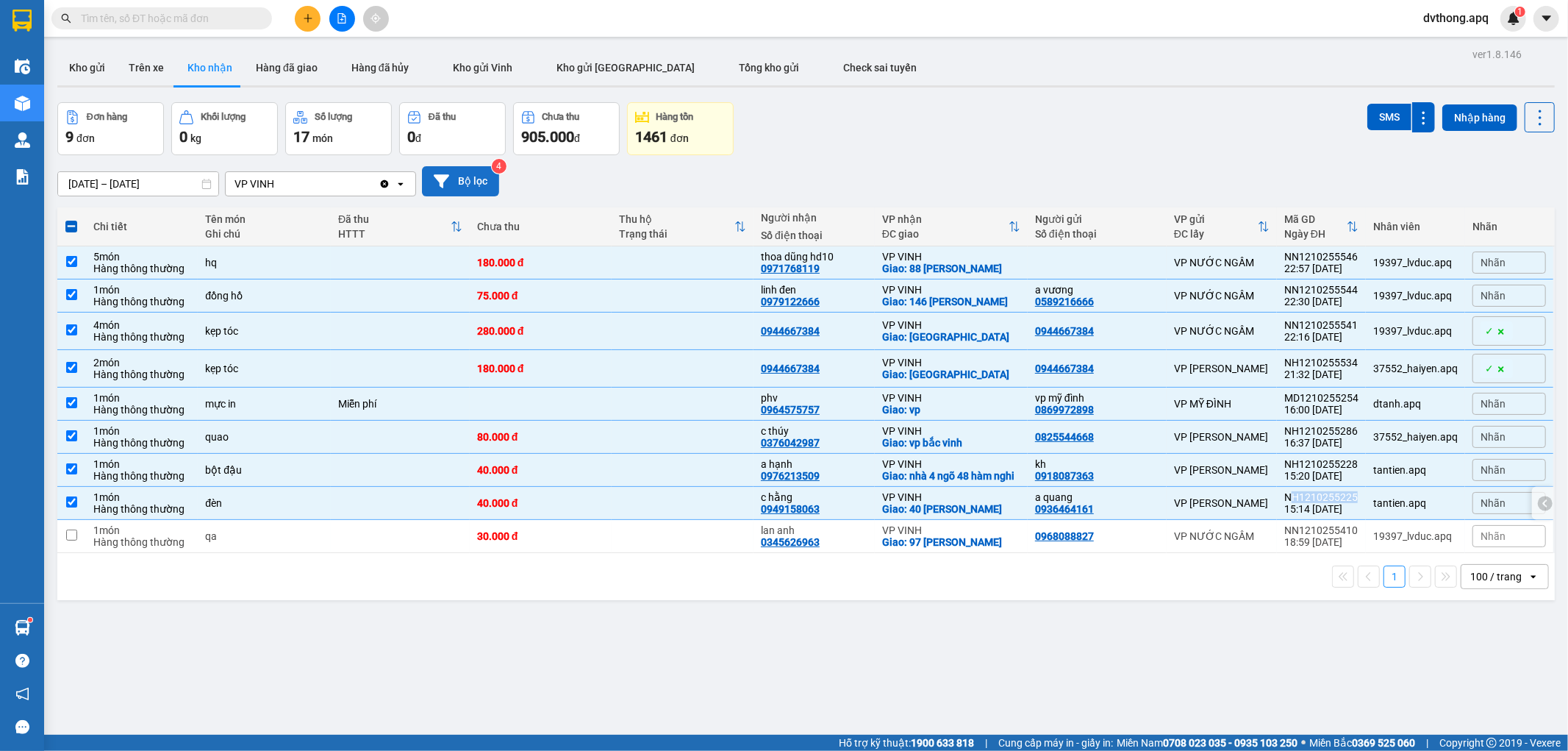
copy div "H1210255225"
click at [673, 511] on td at bounding box center [683, 503] width 142 height 33
checkbox input "false"
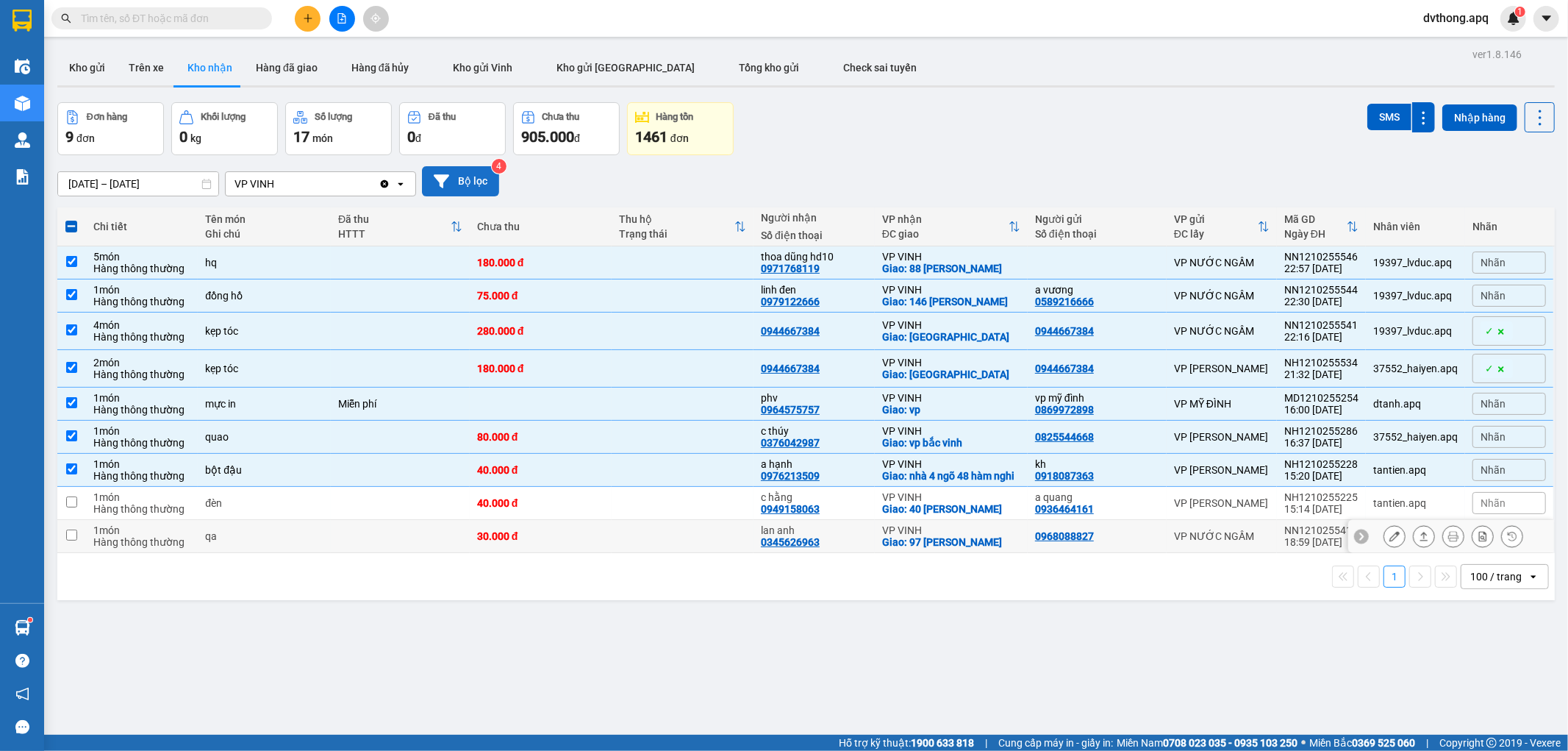
click at [1357, 541] on icon at bounding box center [1361, 536] width 10 height 10
click at [612, 550] on td at bounding box center [683, 536] width 142 height 33
checkbox input "true"
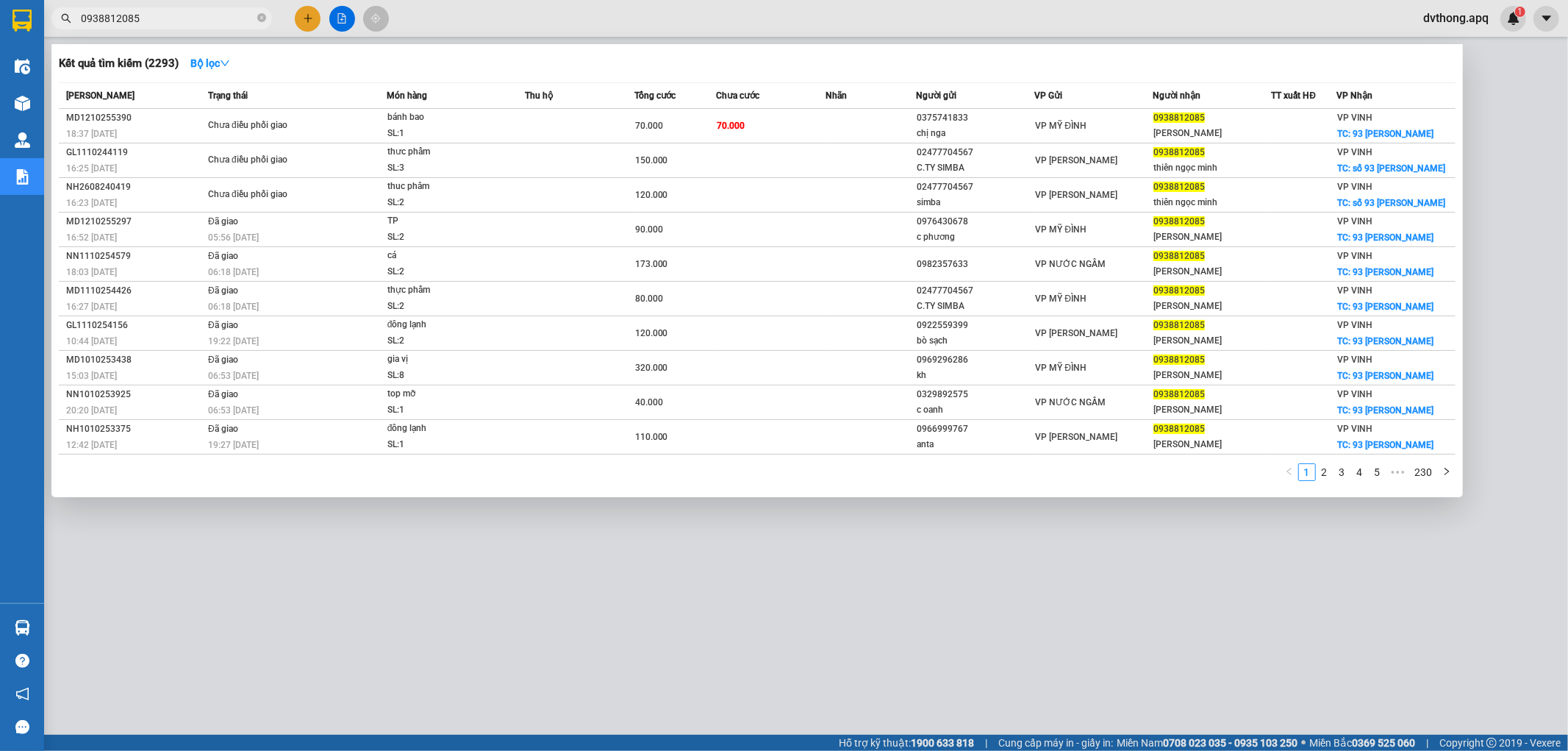
click at [194, 12] on input "0938812085" at bounding box center [167, 18] width 174 height 16
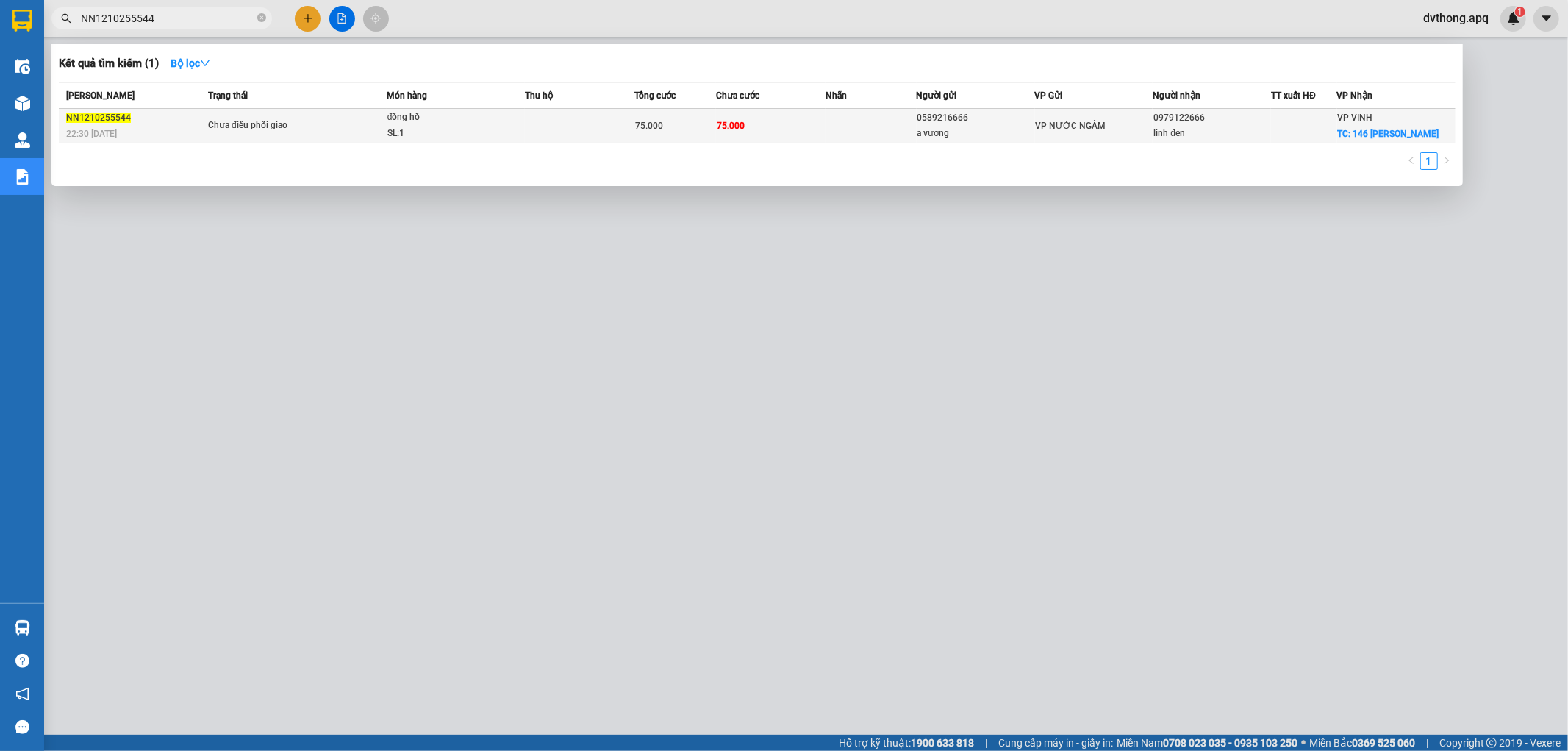
click at [579, 126] on td at bounding box center [580, 126] width 110 height 35
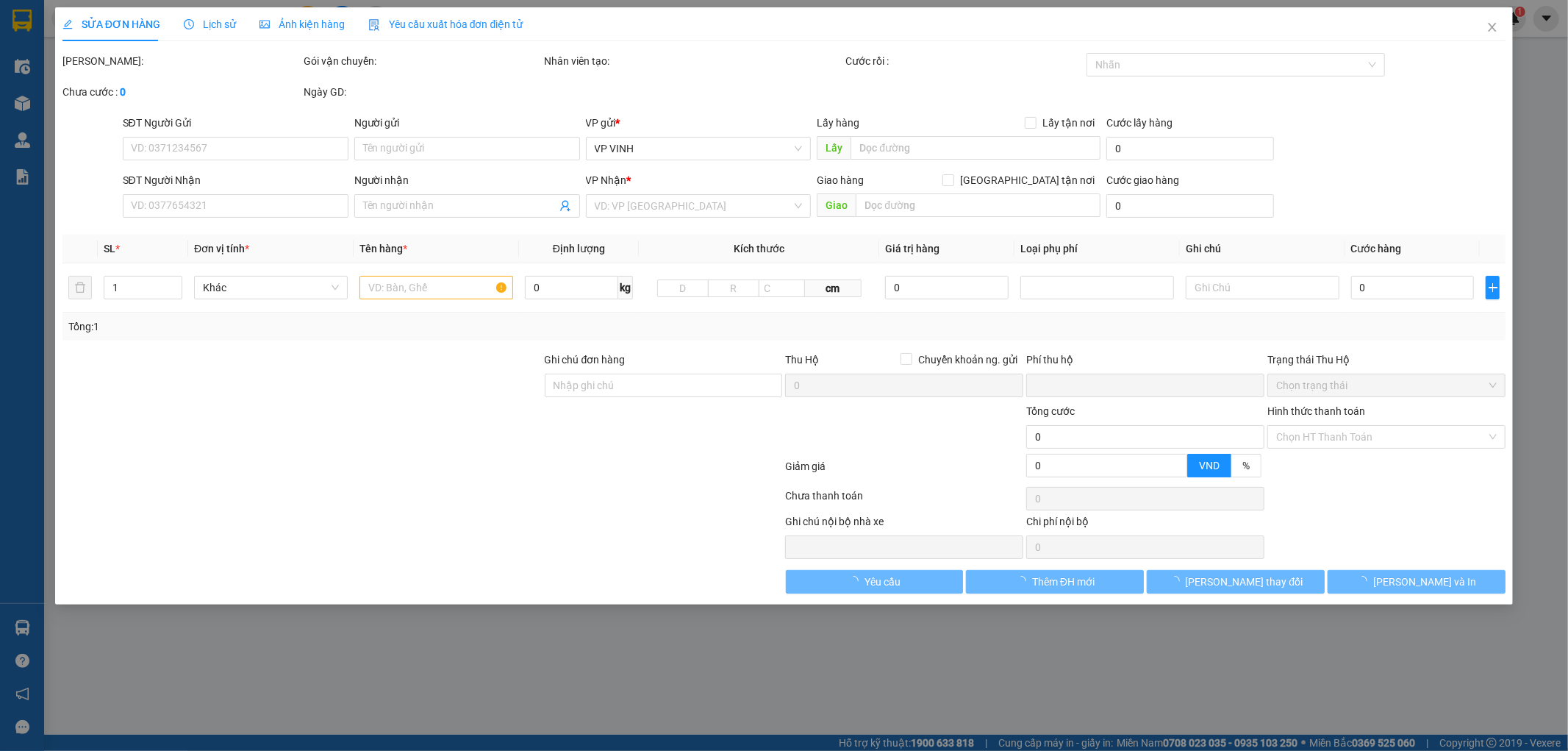
click at [208, 28] on span "Lịch sử" at bounding box center [210, 24] width 52 height 12
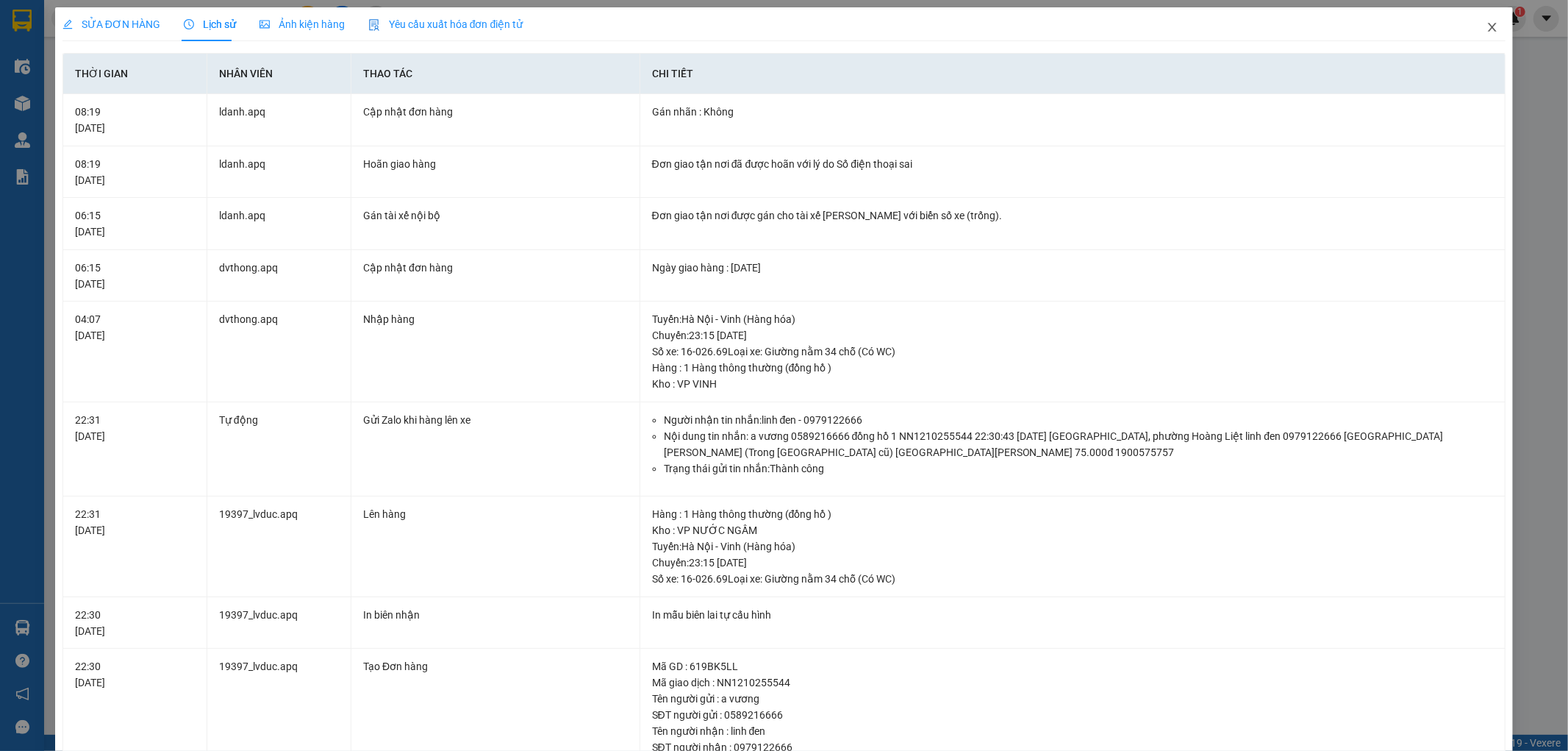
click at [1487, 32] on icon "close" at bounding box center [1492, 27] width 12 height 12
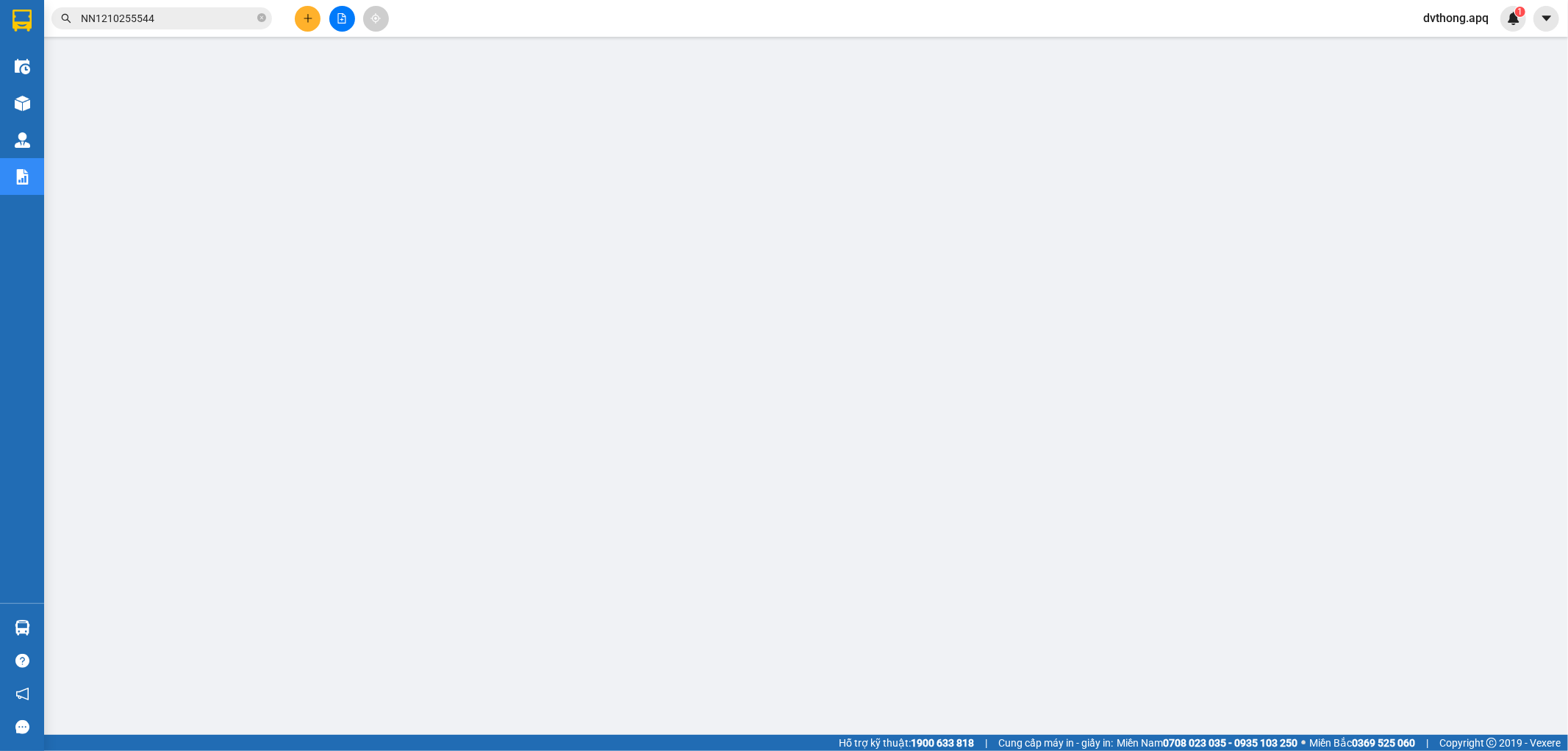
click at [186, 22] on input "NN1210255544" at bounding box center [167, 18] width 174 height 16
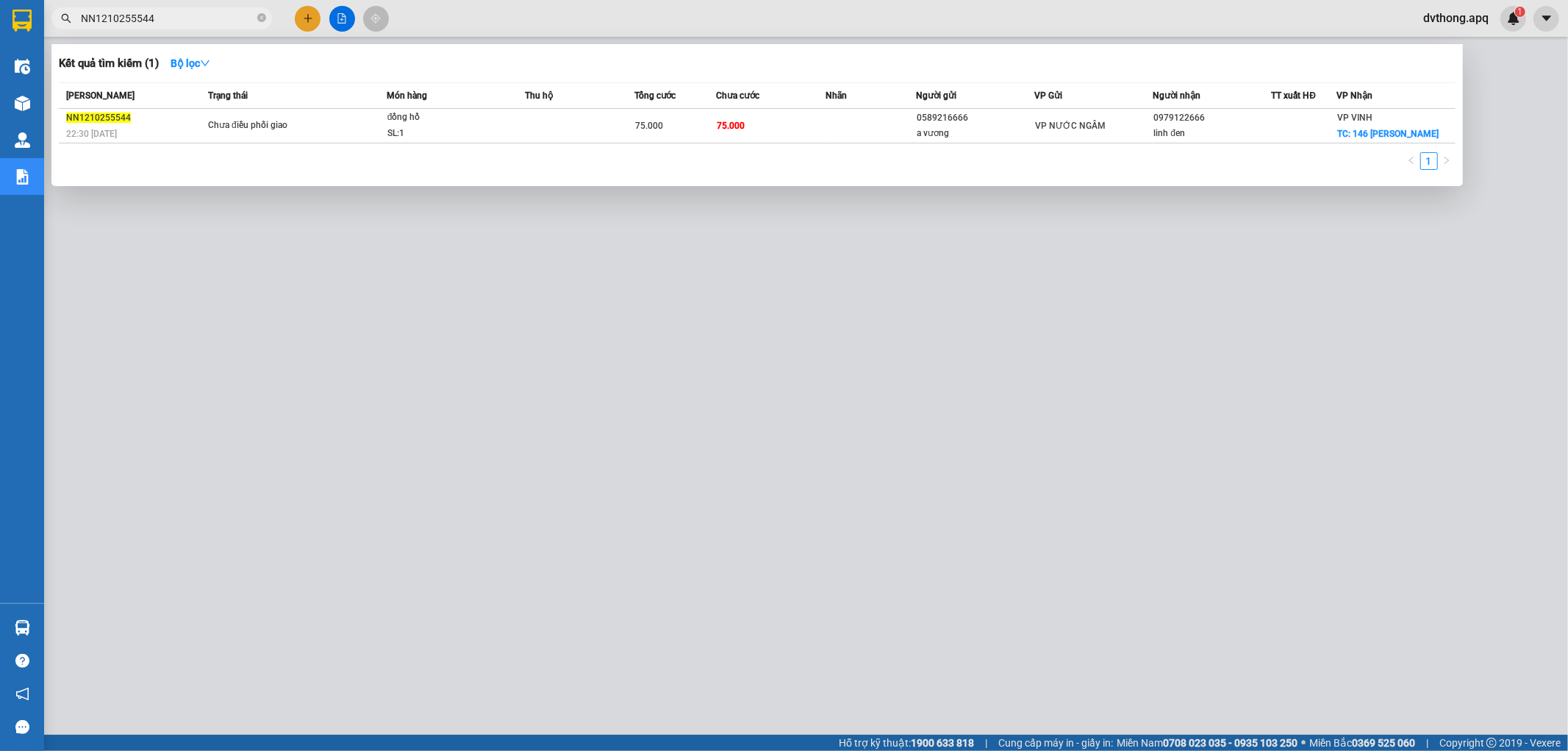
click at [186, 22] on input "NN1210255544" at bounding box center [167, 18] width 174 height 16
paste input "H1210255228"
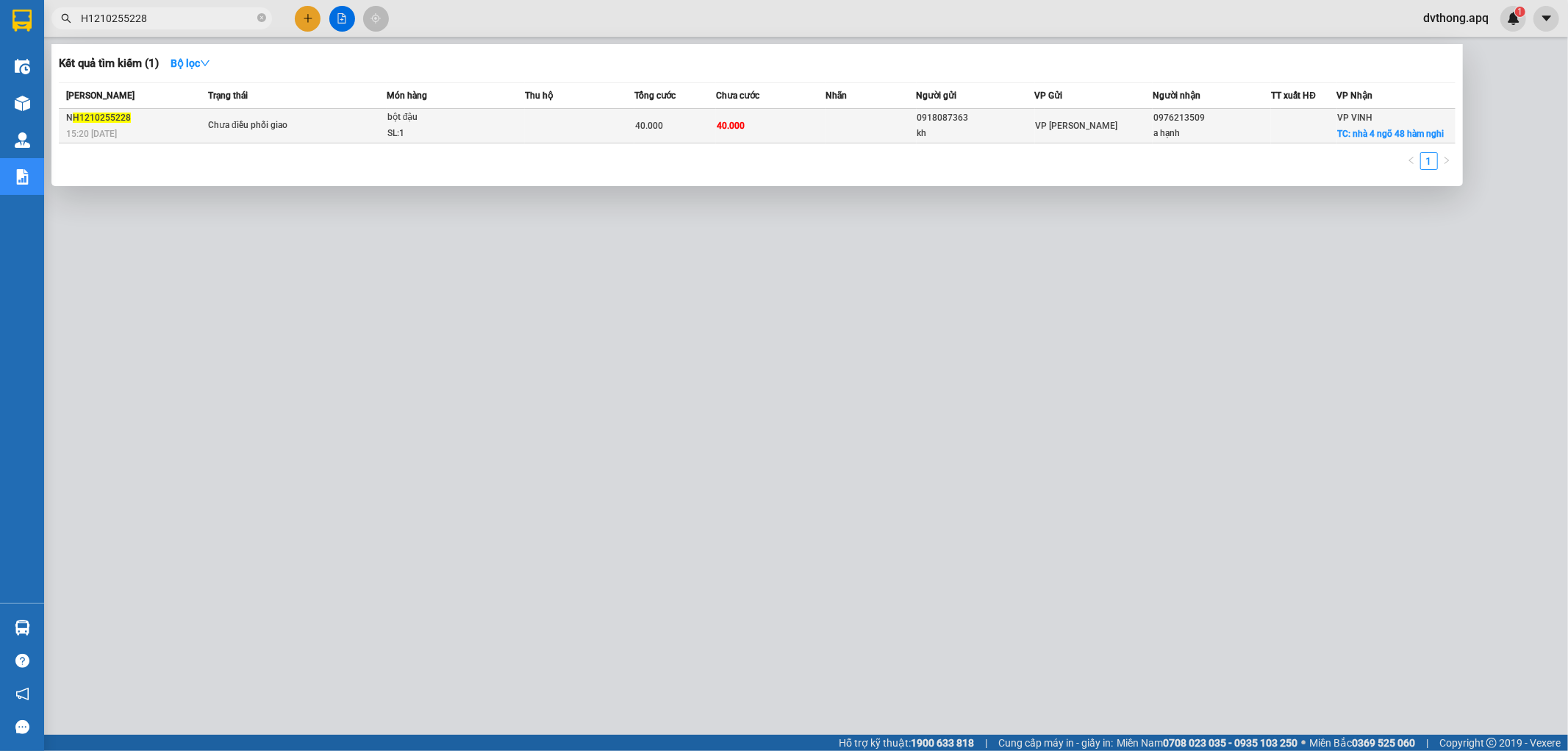
type input "H1210255228"
click at [320, 133] on span "Chưa điều phối giao" at bounding box center [297, 125] width 178 height 16
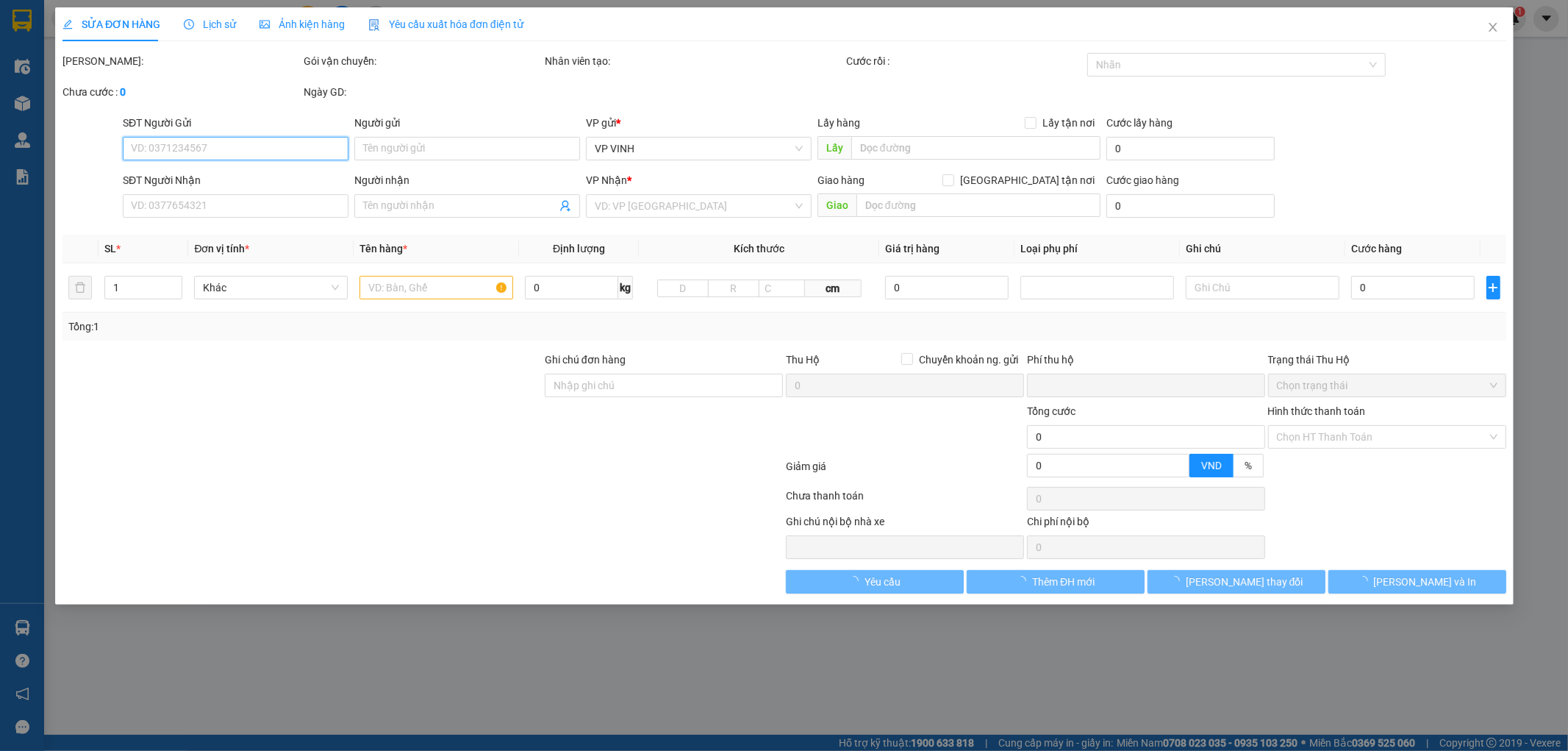
type input "0918087363"
type input "kh"
type input "0976213509"
type input "a hạnh"
checkbox input "true"
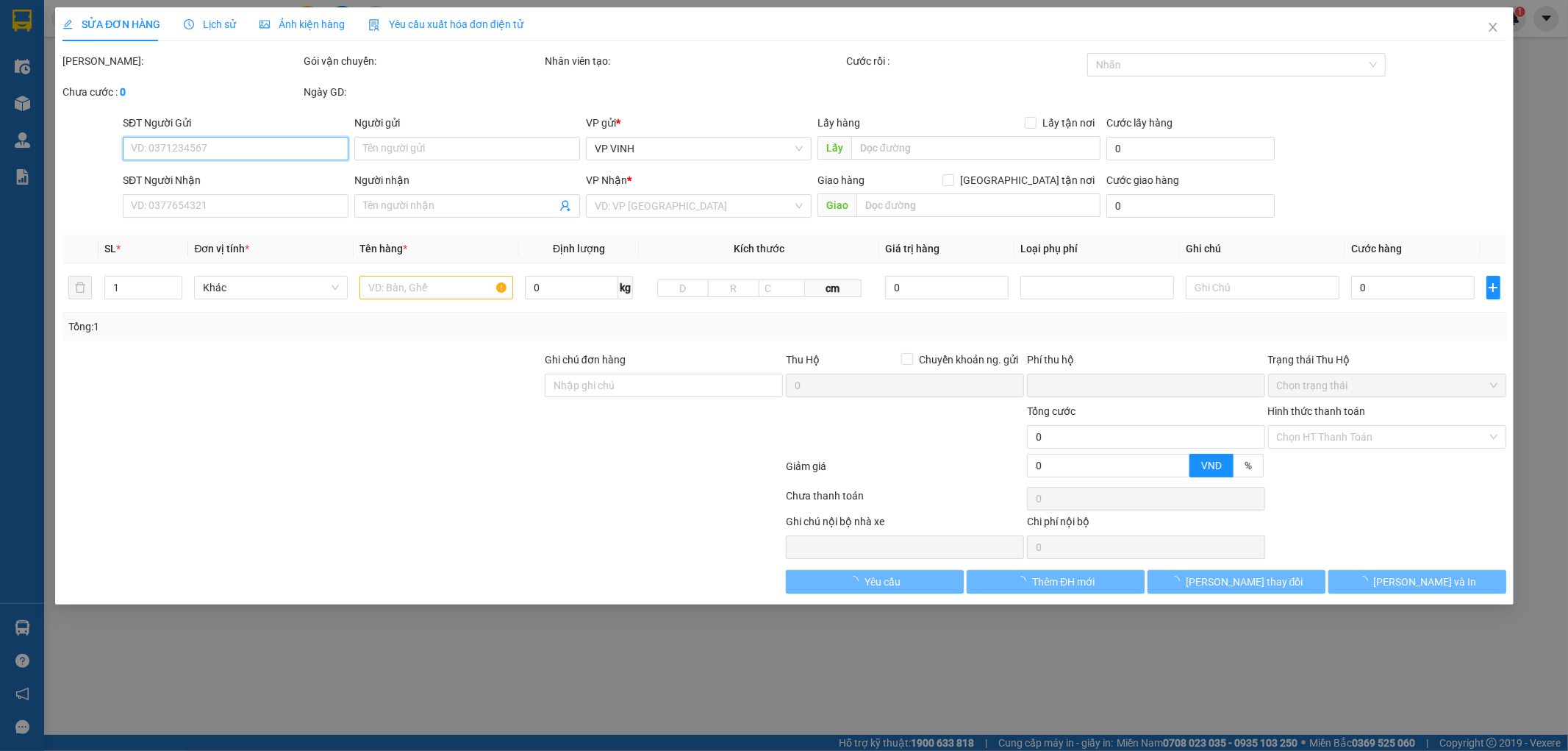
type input "nhà 4 ngõ 48 hàm nghi"
type input "0"
type input "40.000"
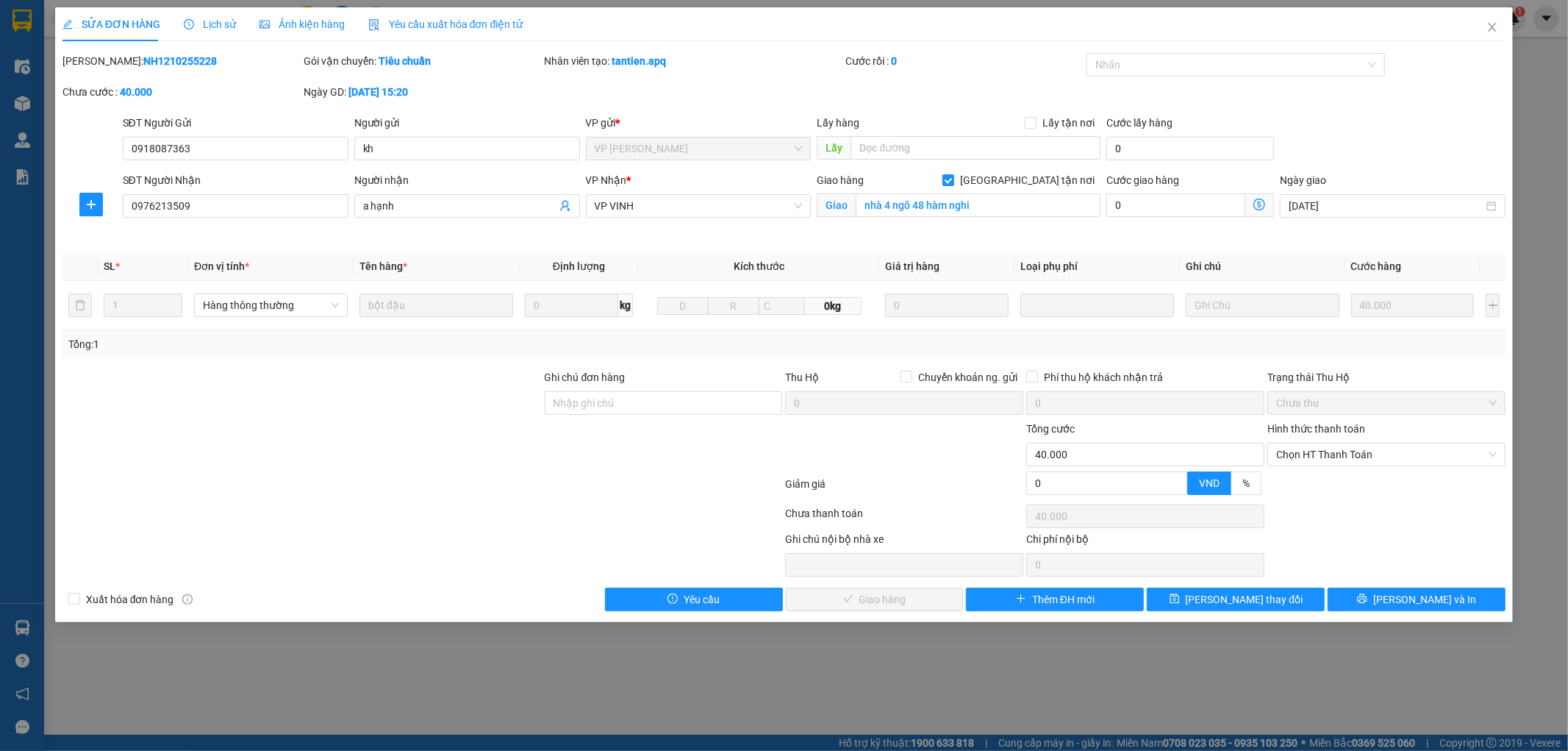
click at [213, 20] on span "Lịch sử" at bounding box center [210, 24] width 52 height 12
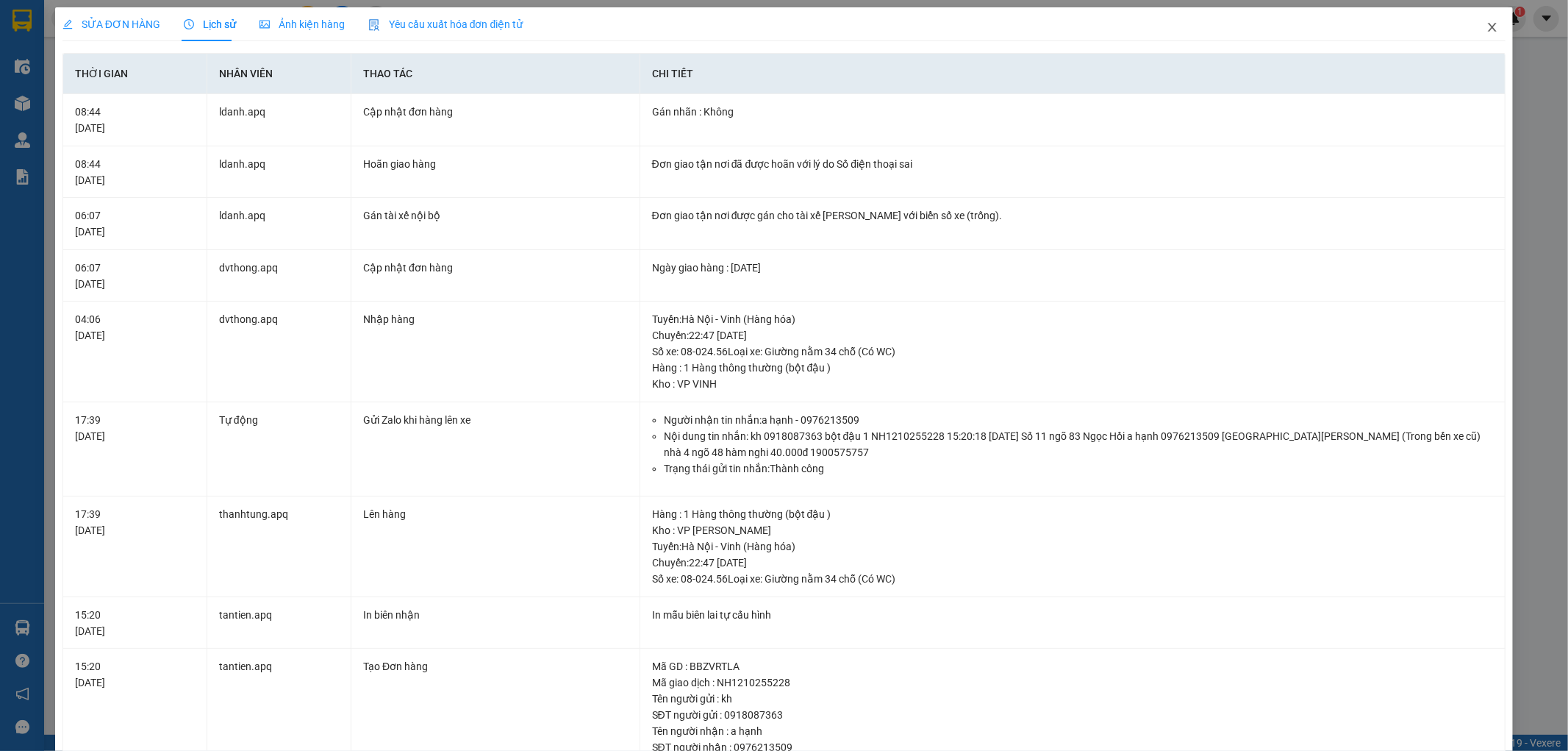
click at [1487, 30] on icon "close" at bounding box center [1492, 27] width 12 height 12
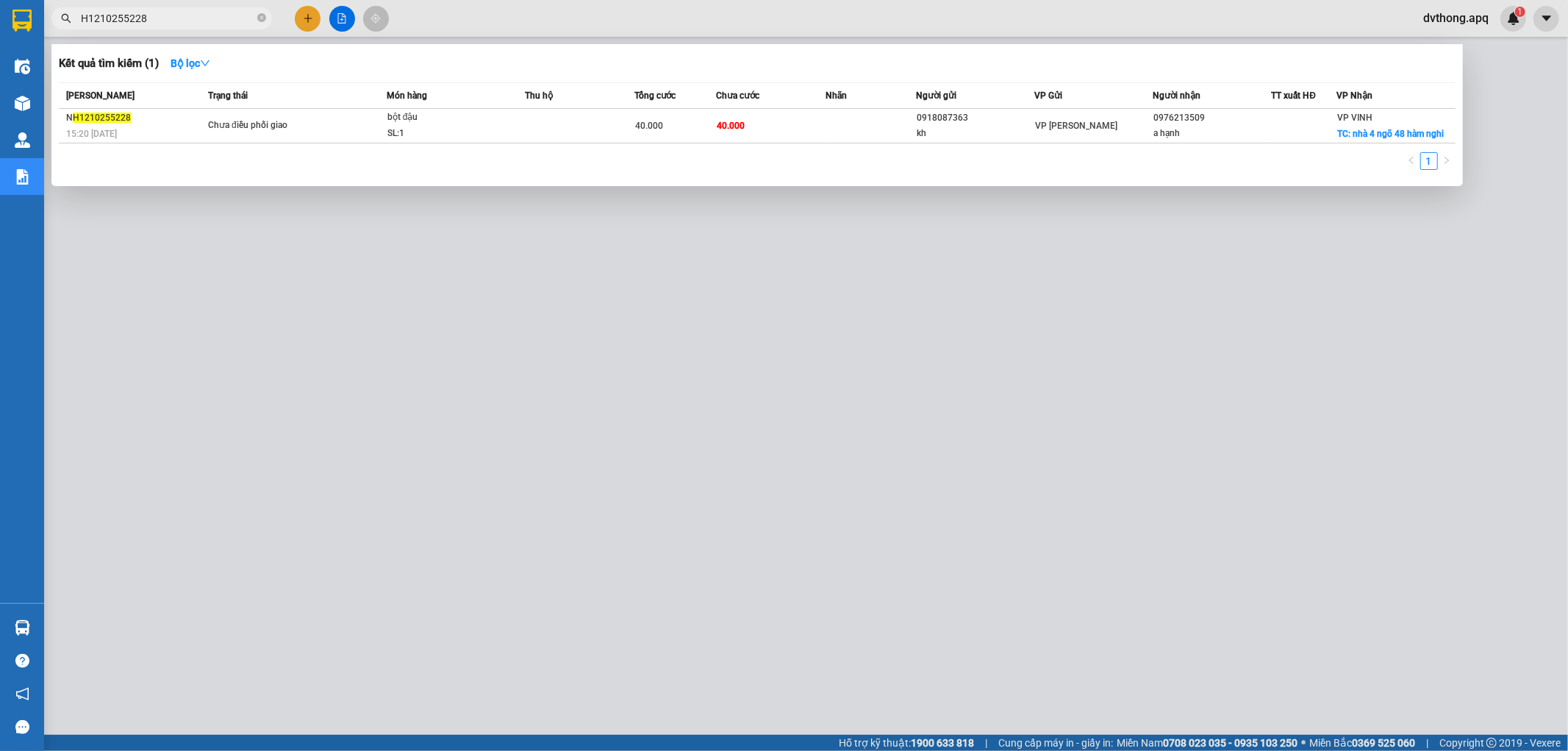
click at [184, 18] on input "H1210255228" at bounding box center [167, 18] width 174 height 16
paste input "5"
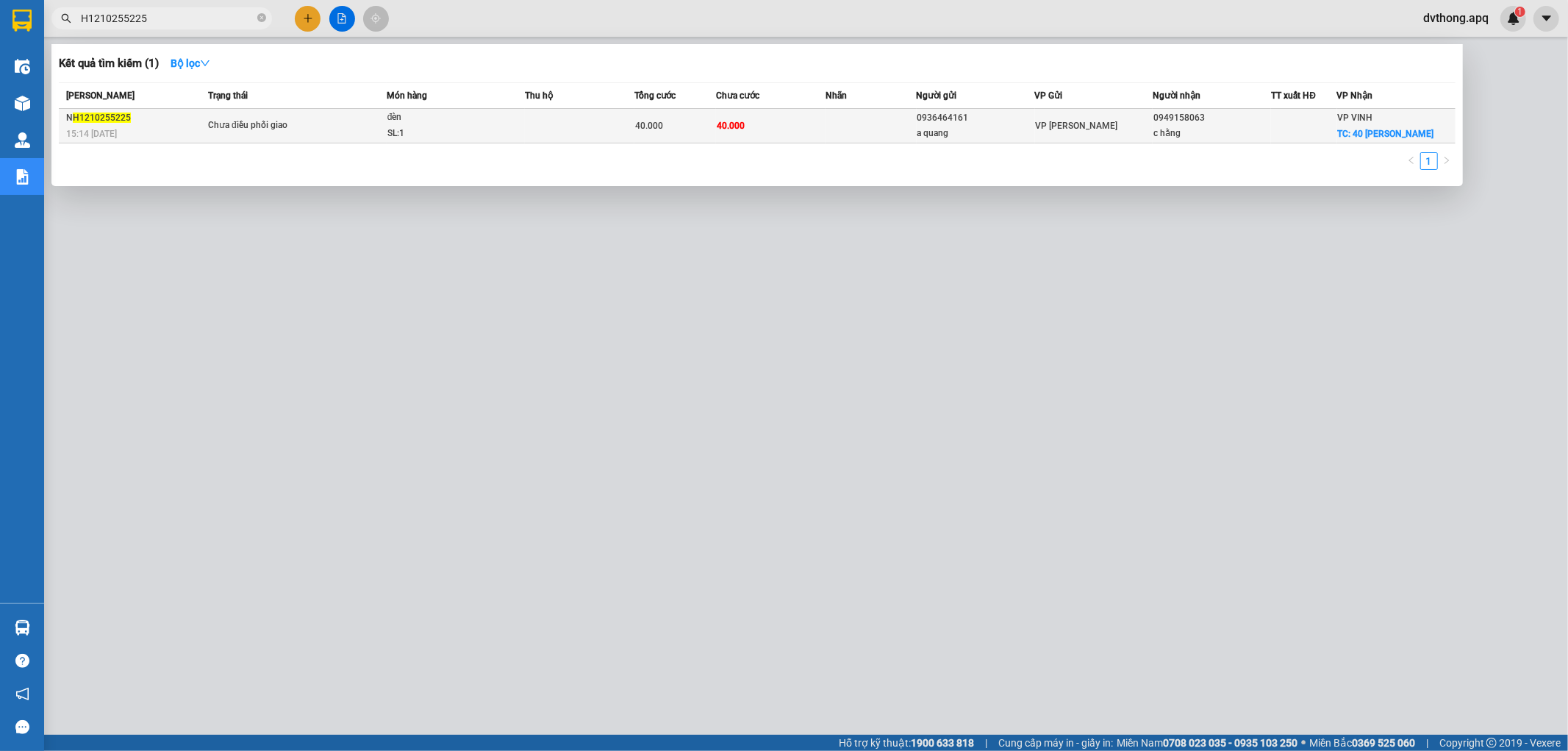
type input "H1210255225"
click at [665, 134] on div "40.000" at bounding box center [675, 125] width 80 height 16
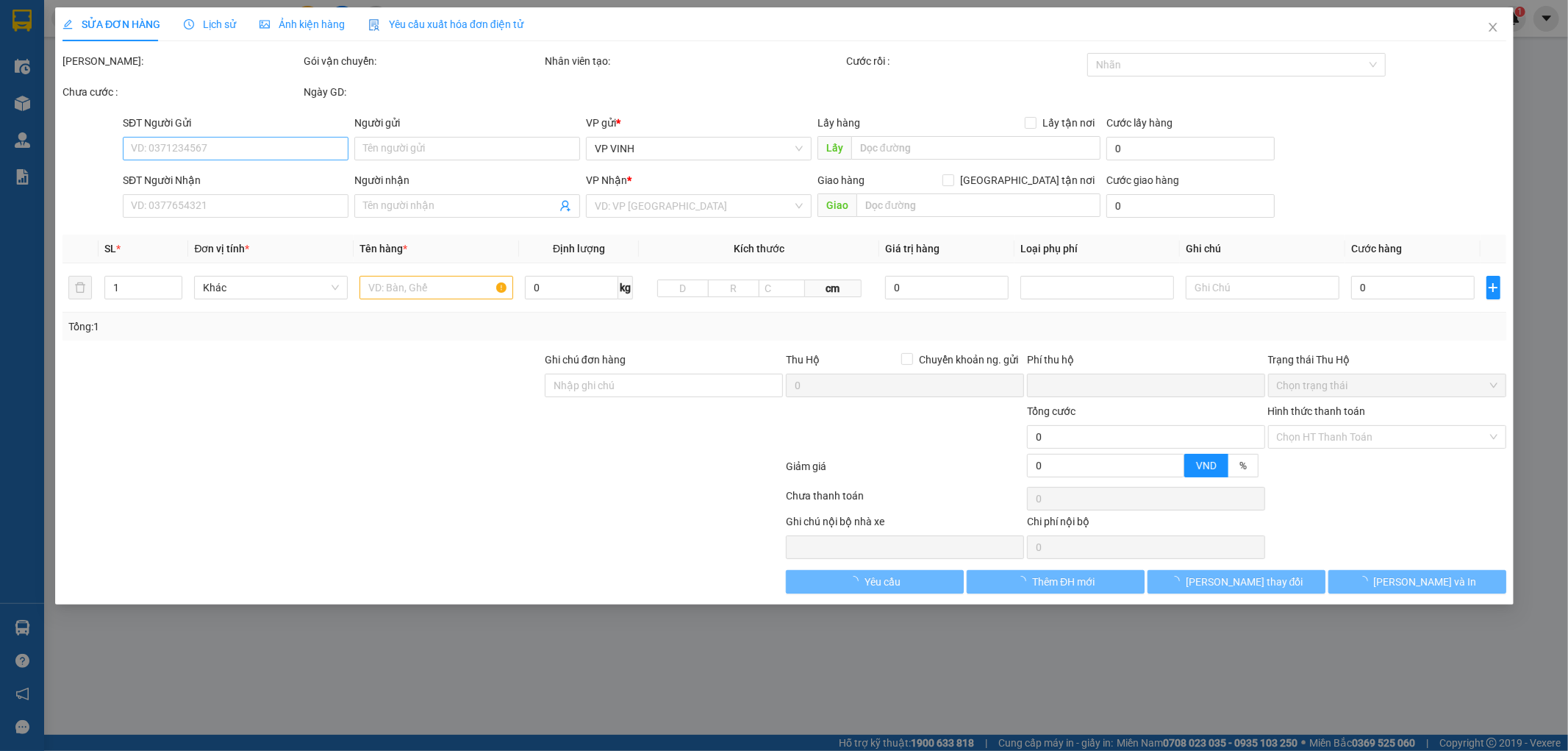
type input "0936464161"
type input "a quang"
type input "0949158063"
type input "c hằng"
checkbox input "true"
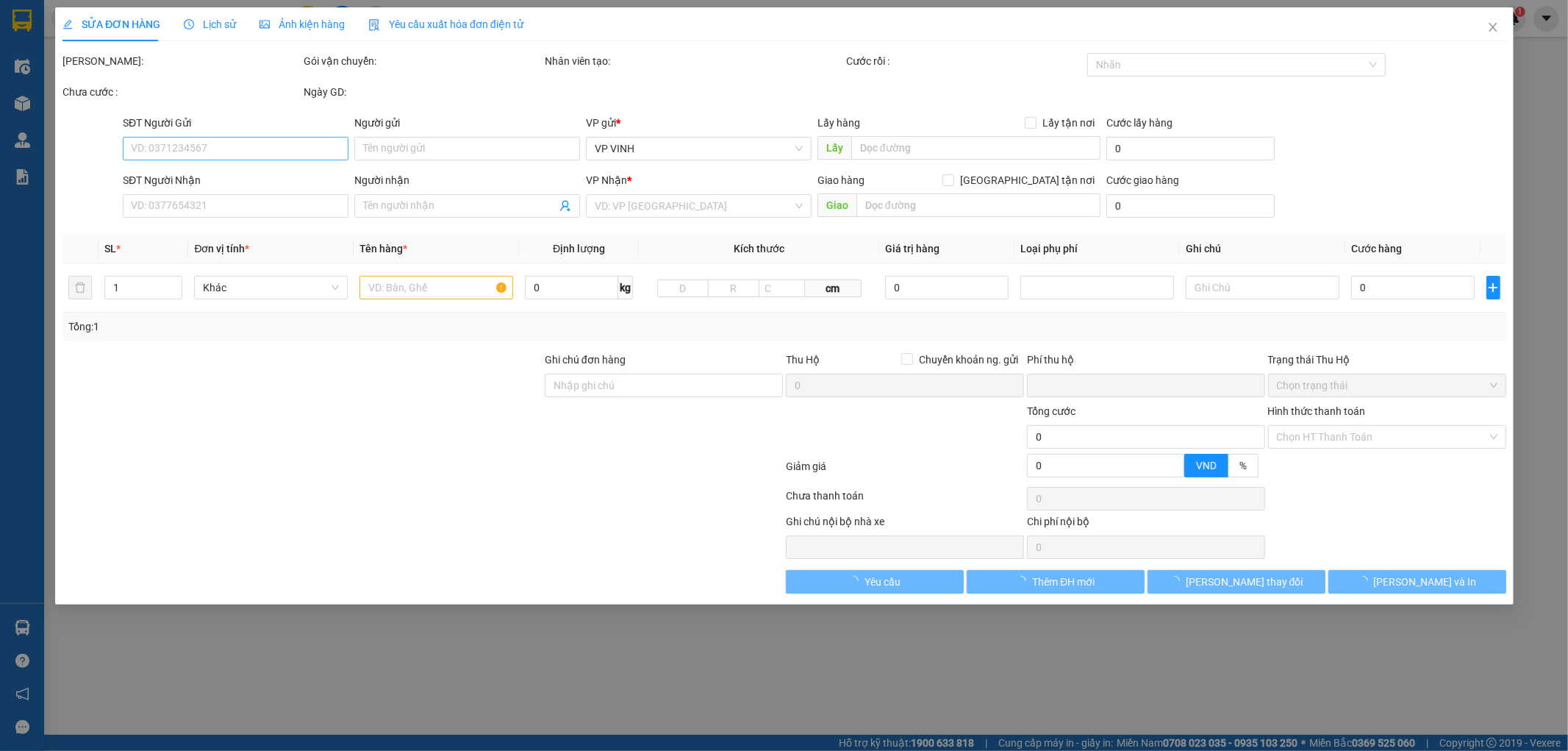
type input "40 lê hồng phong"
type input "0"
type input "40.000"
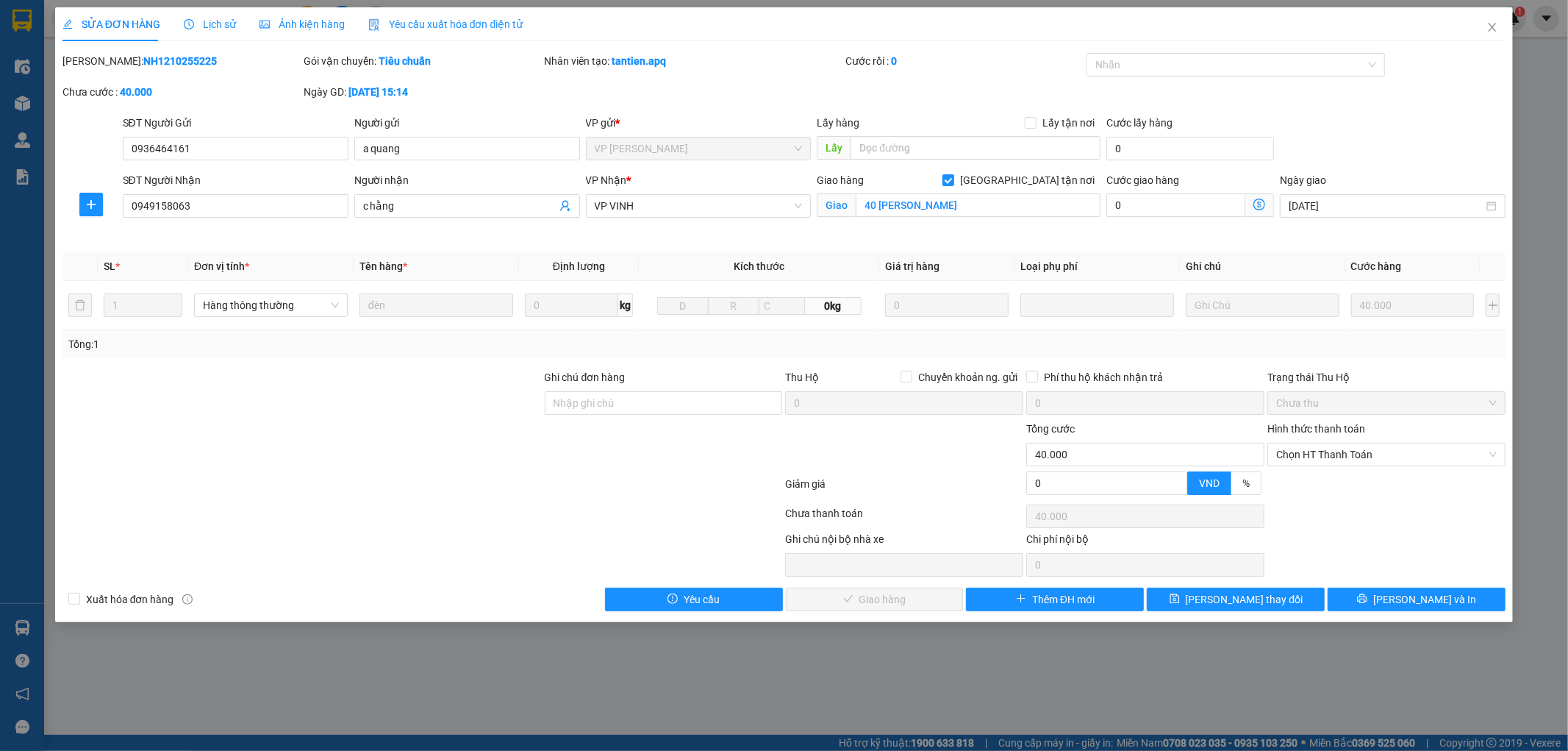
click at [213, 30] on span "Lịch sử" at bounding box center [210, 24] width 52 height 12
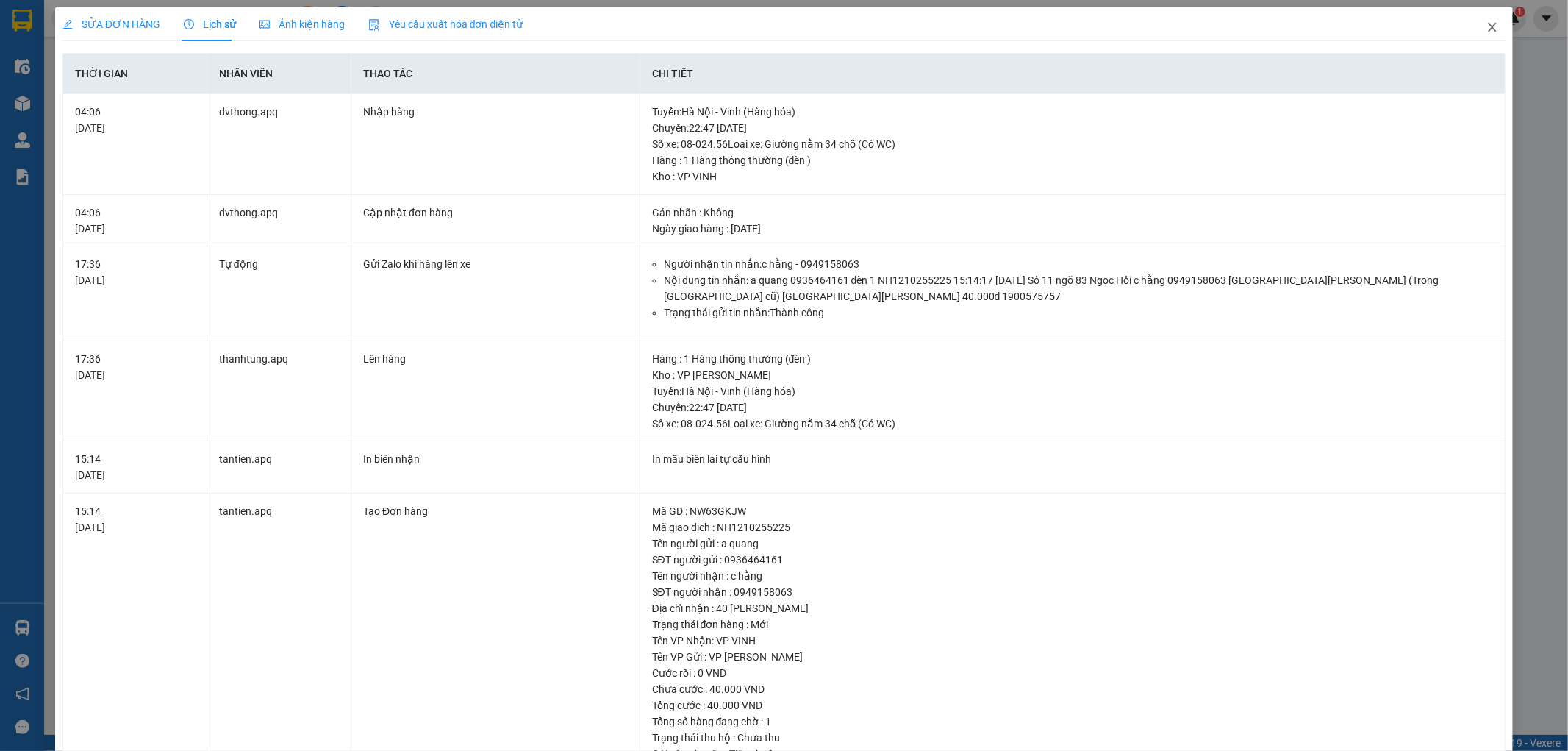
click at [1487, 25] on icon "close" at bounding box center [1492, 27] width 12 height 12
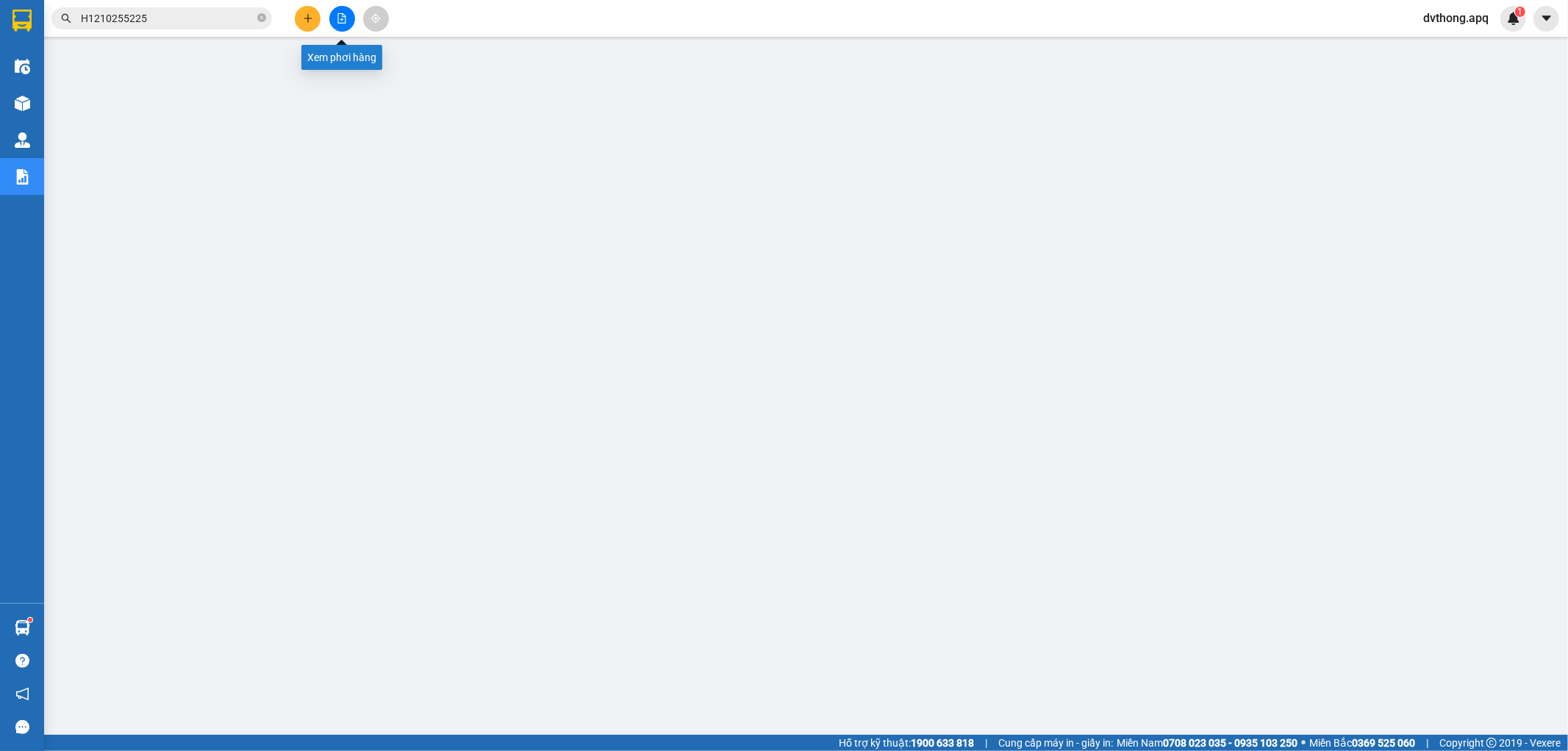
click at [336, 19] on icon "file-add" at bounding box center [341, 18] width 10 height 10
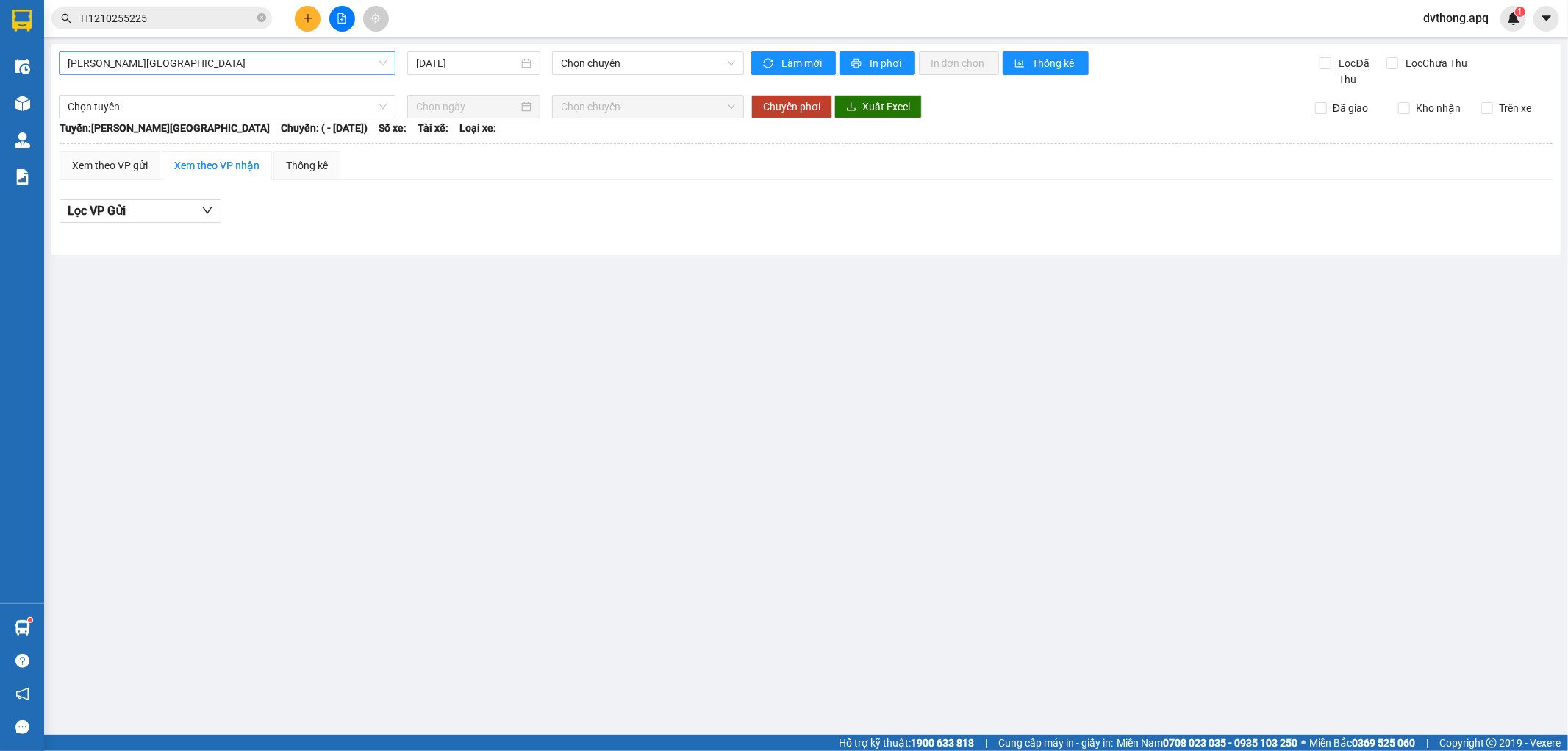
click at [320, 54] on span "Gia Lâm - Mỹ Đình" at bounding box center [228, 63] width 319 height 22
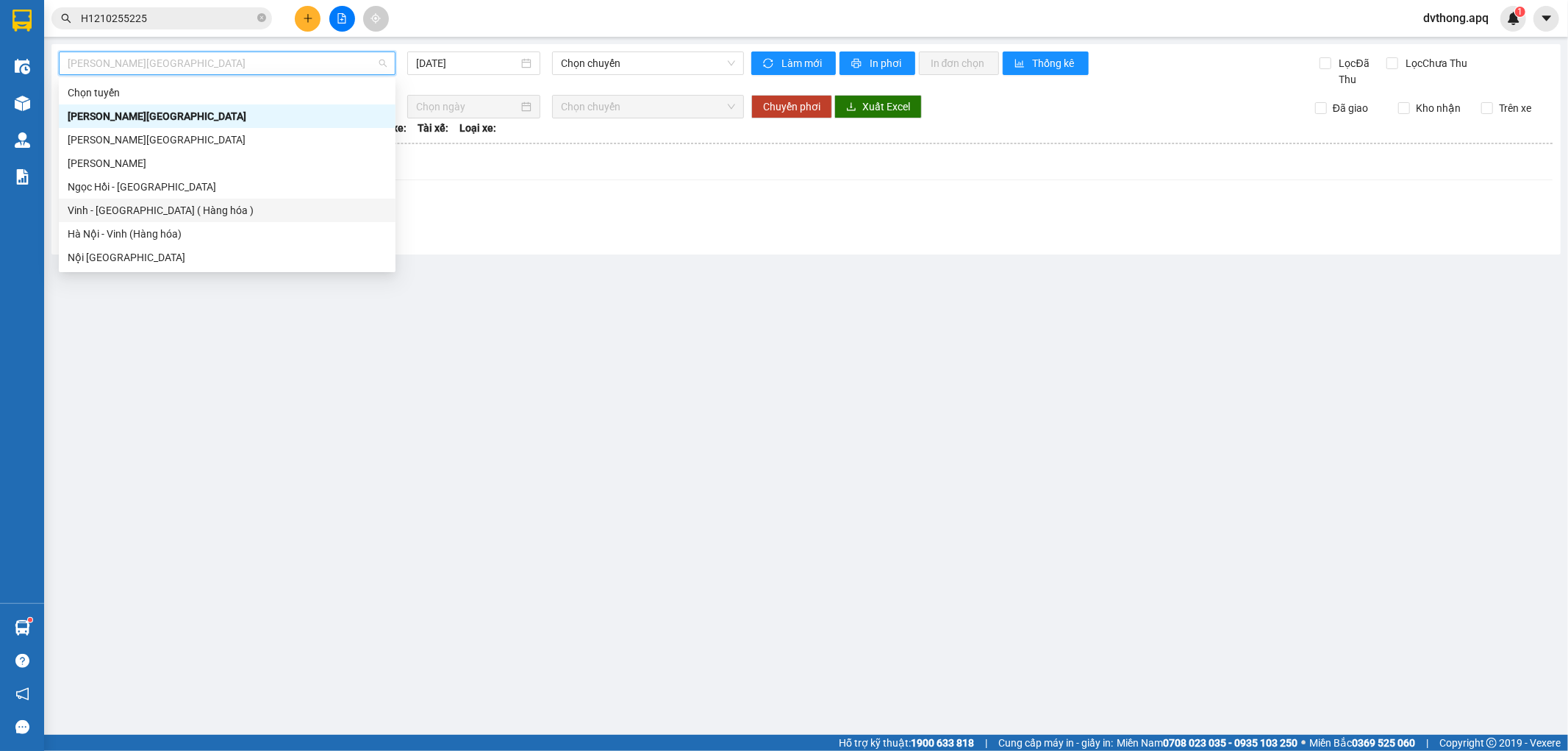
click at [208, 210] on div "Vinh - Hà Nội ( Hàng hóa )" at bounding box center [228, 210] width 319 height 16
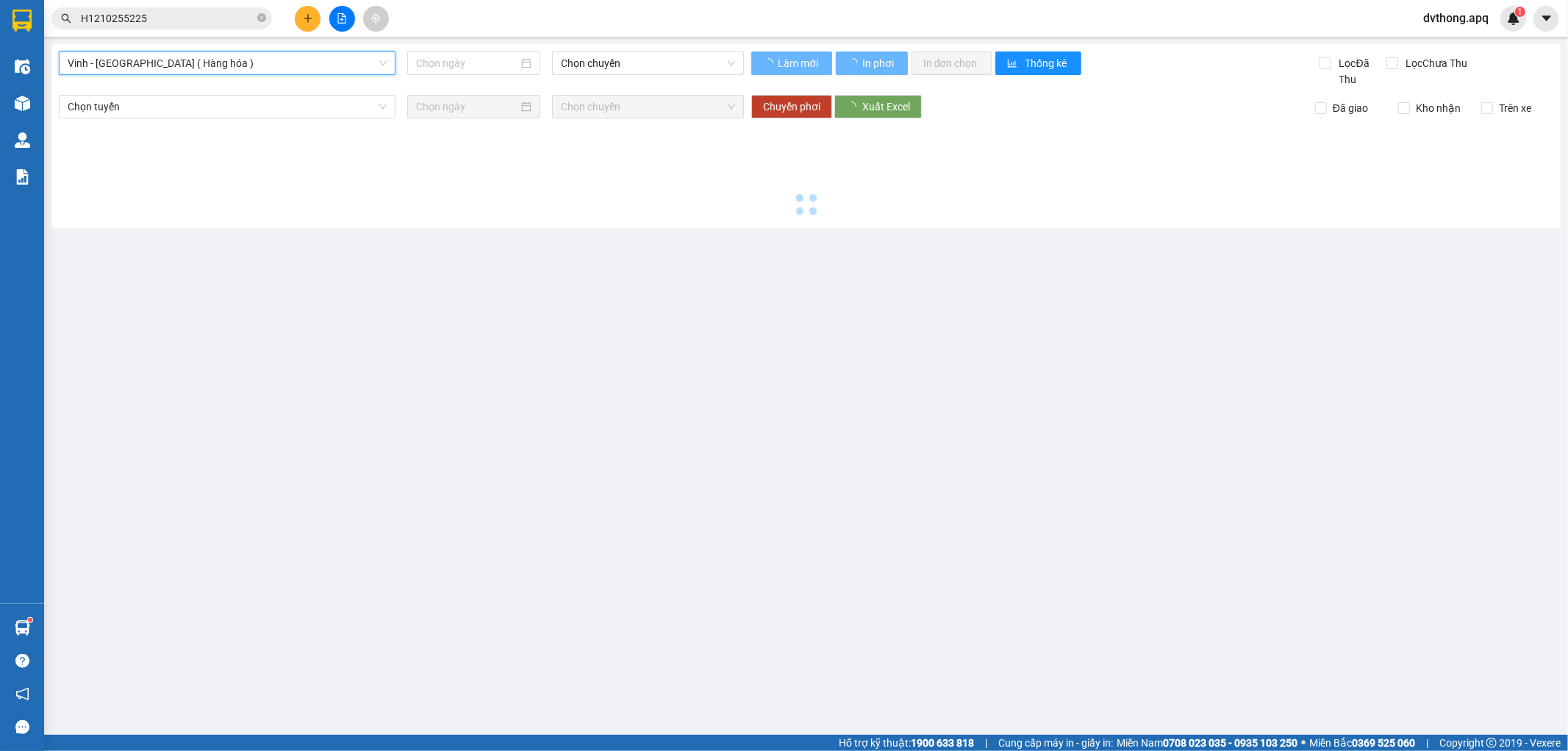
type input "13/10/2025"
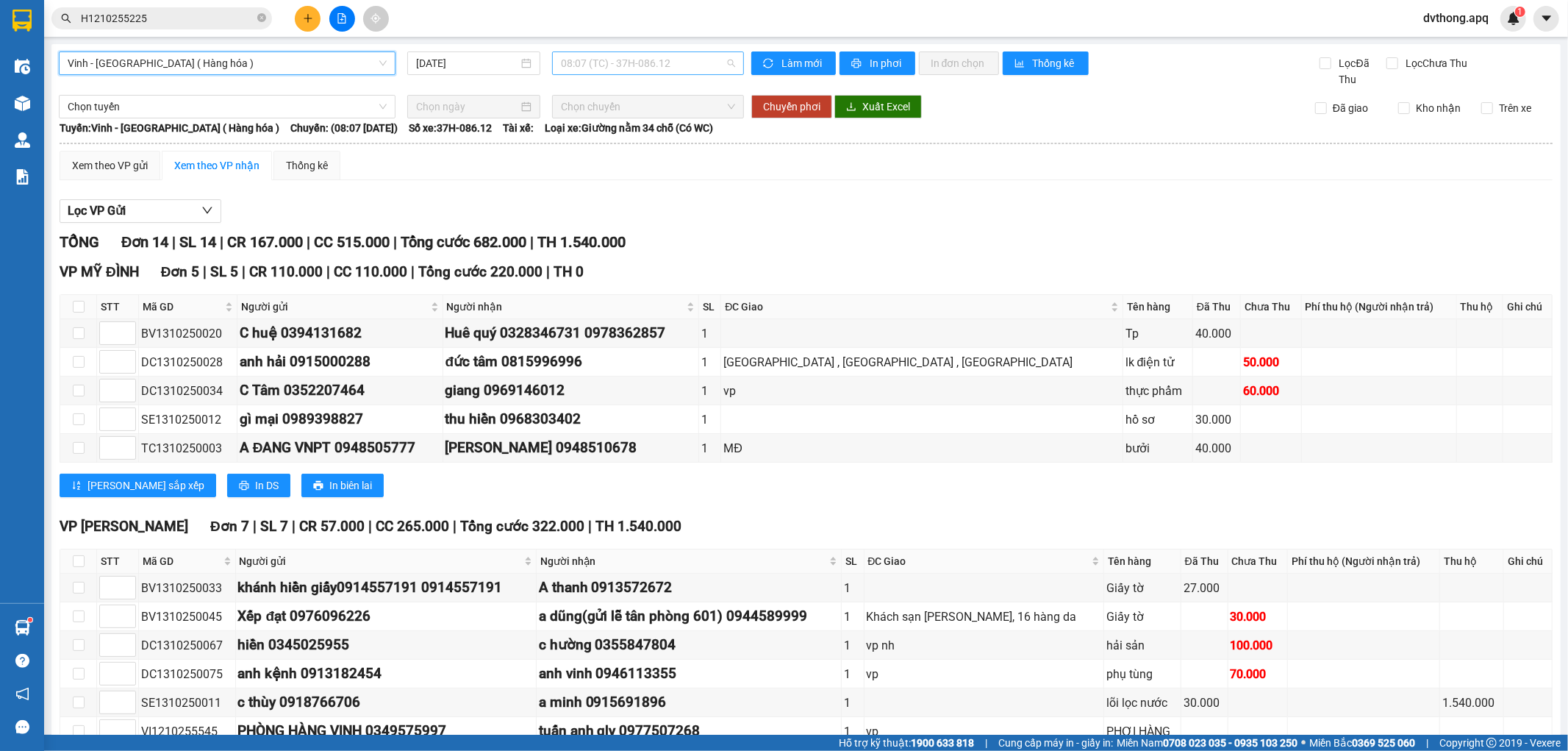
click at [614, 59] on span "08:07 (TC) - 37H-086.12" at bounding box center [647, 63] width 174 height 22
click at [616, 69] on span "08:07 (TC) - 37H-086.12" at bounding box center [647, 63] width 174 height 22
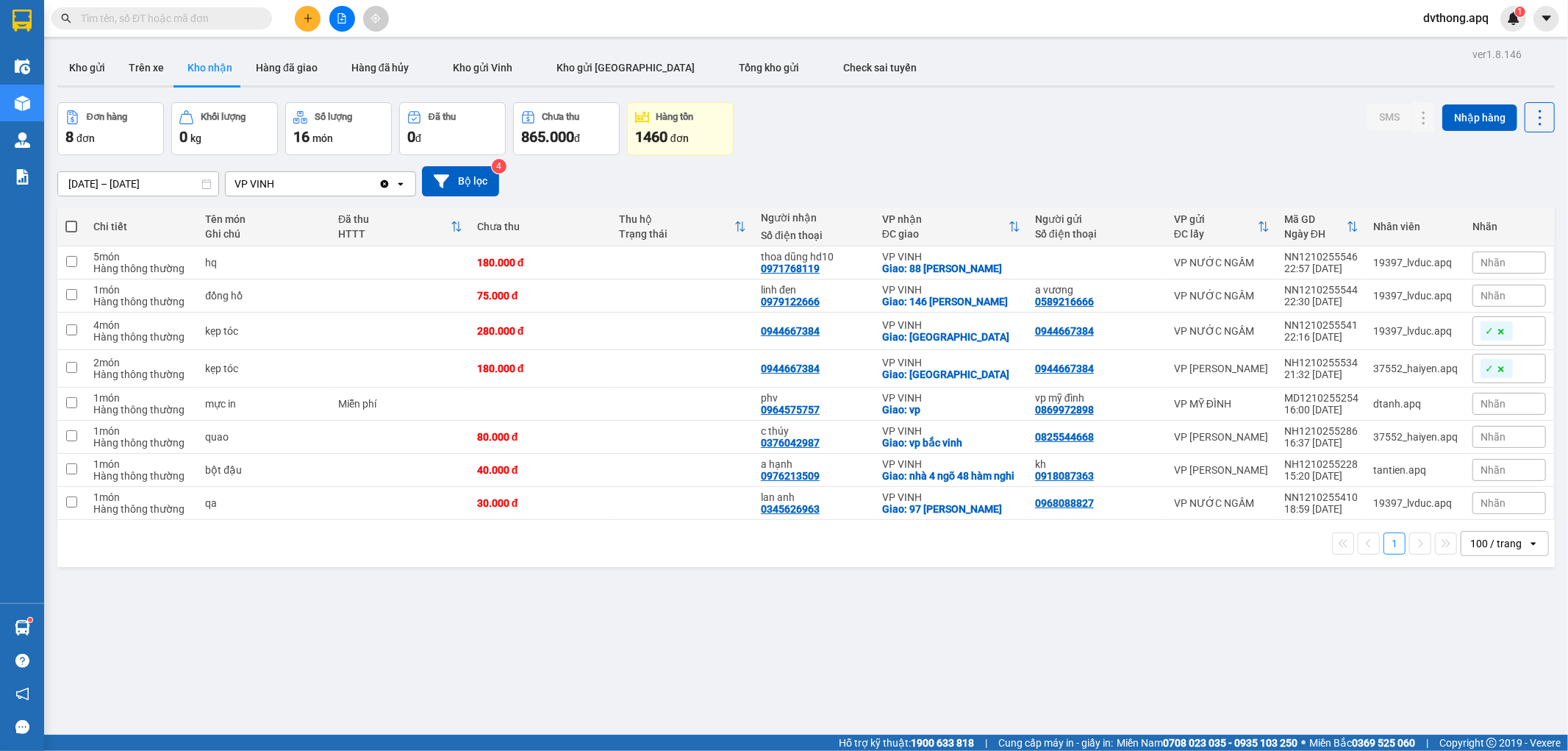
click at [165, 182] on input "[DATE] – [DATE]" at bounding box center [138, 184] width 161 height 23
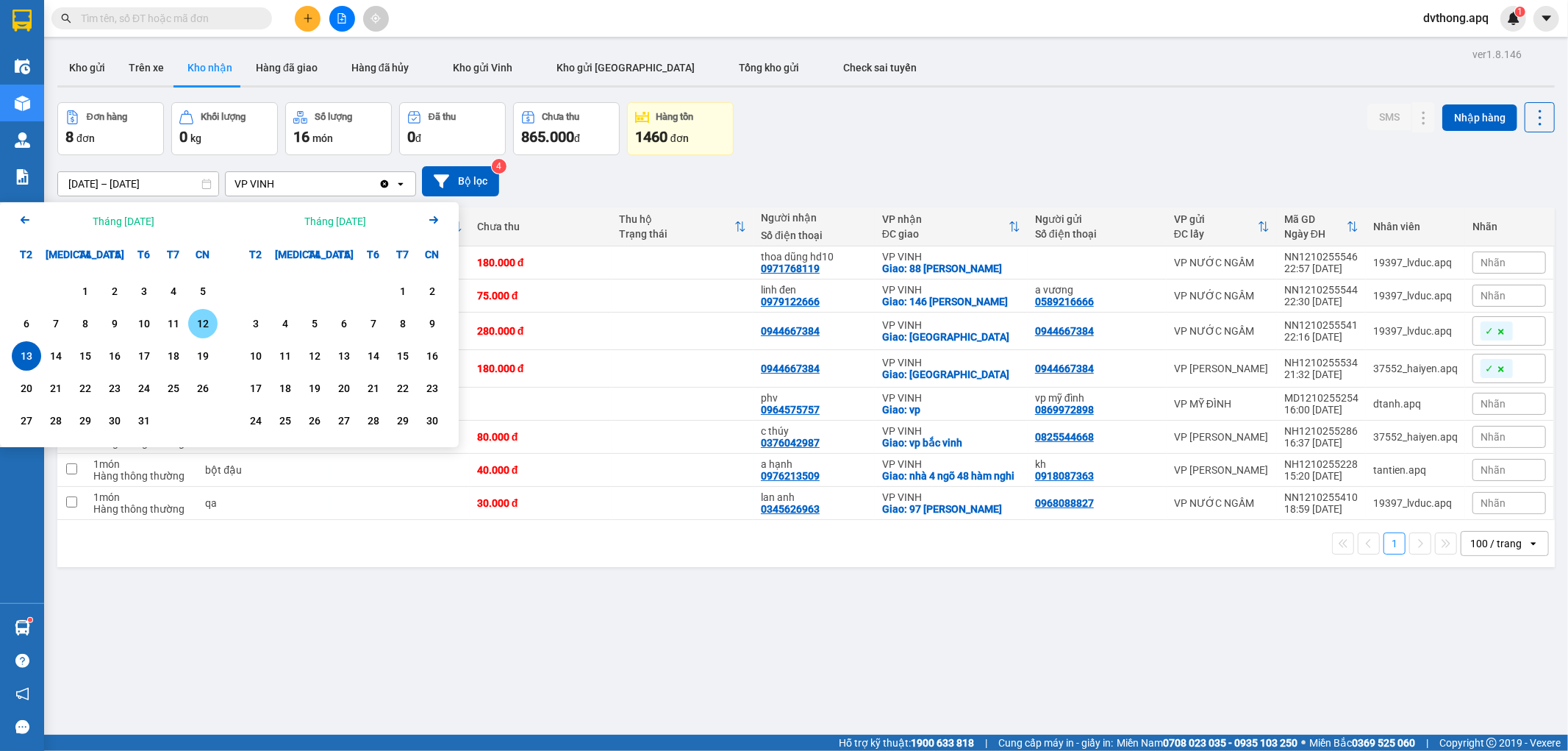
click at [207, 321] on div "12" at bounding box center [203, 323] width 21 height 18
click at [30, 354] on div "13" at bounding box center [26, 356] width 21 height 18
type input "[DATE] – [DATE]"
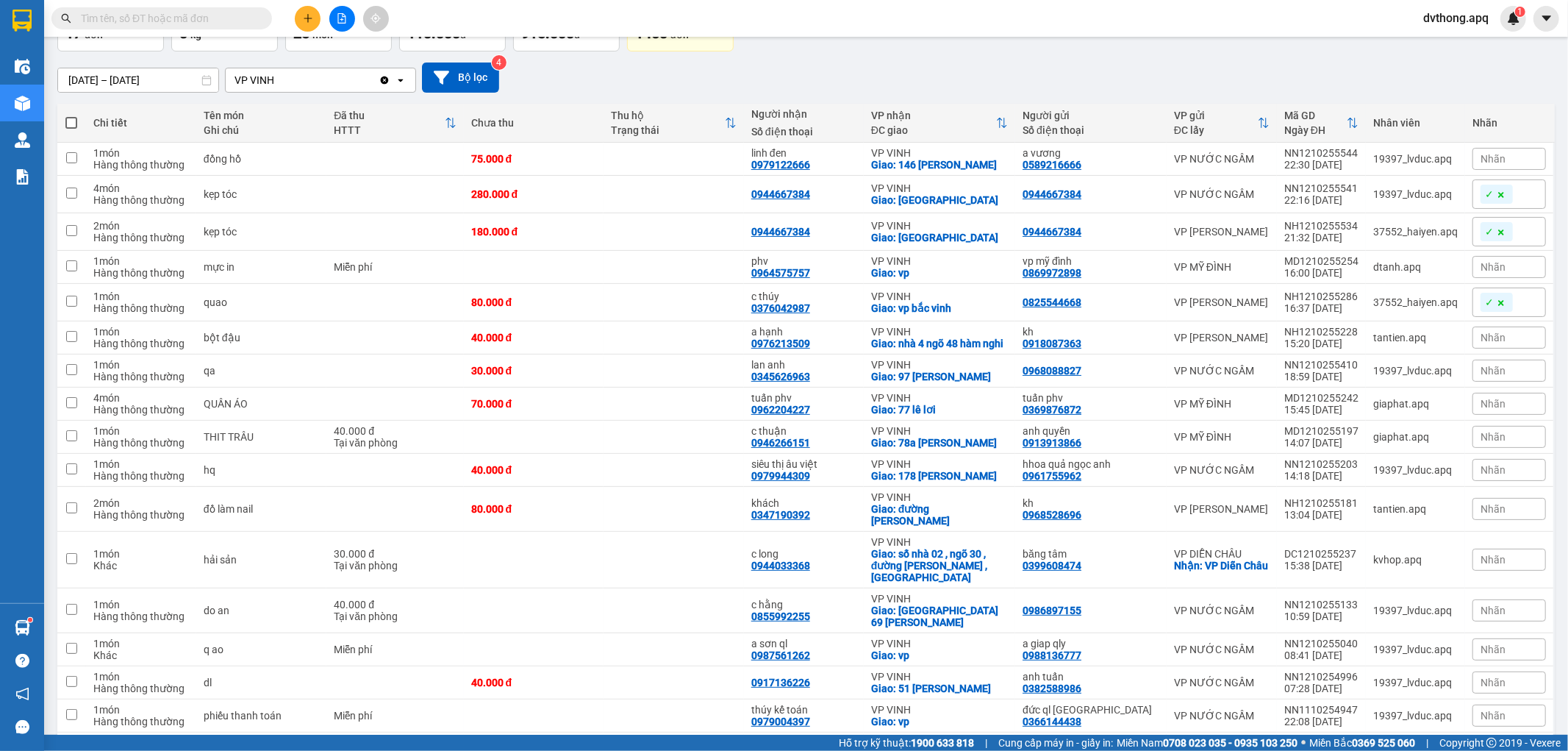
scroll to position [185, 0]
